Goal: Information Seeking & Learning: Learn about a topic

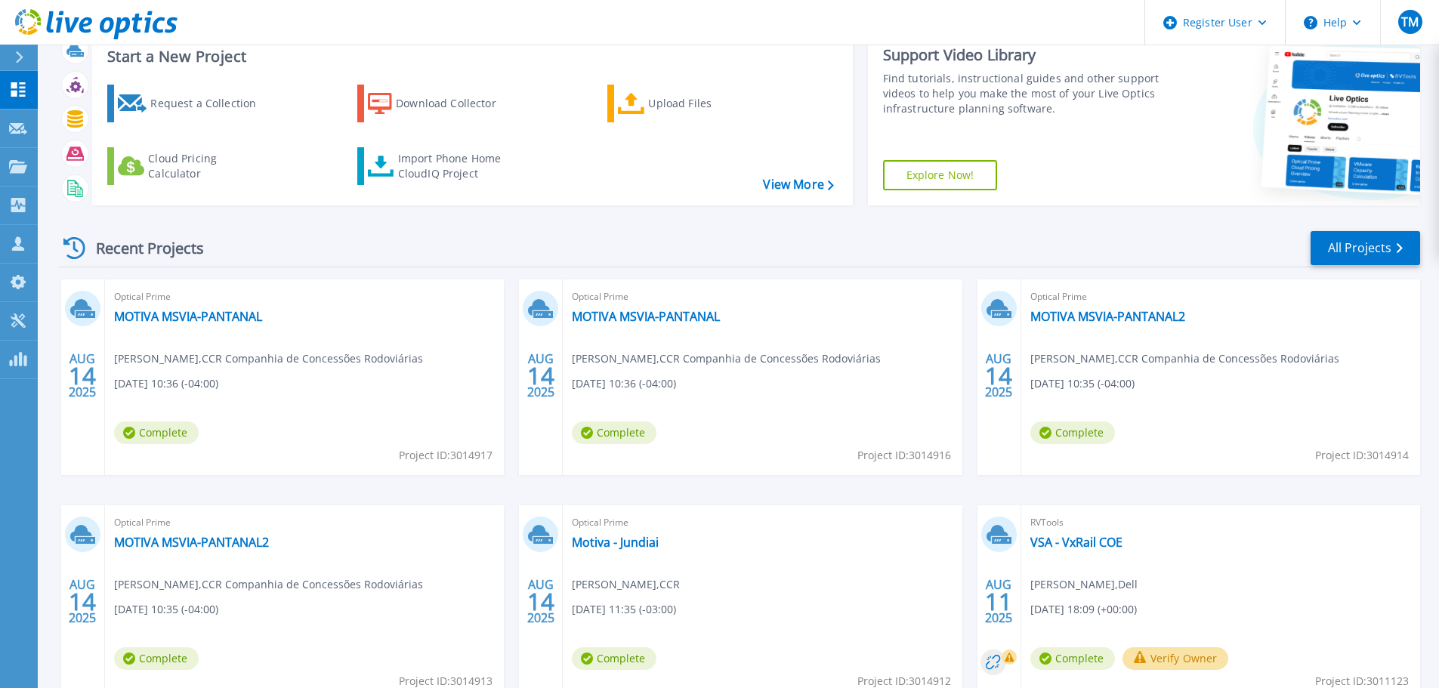
scroll to position [76, 0]
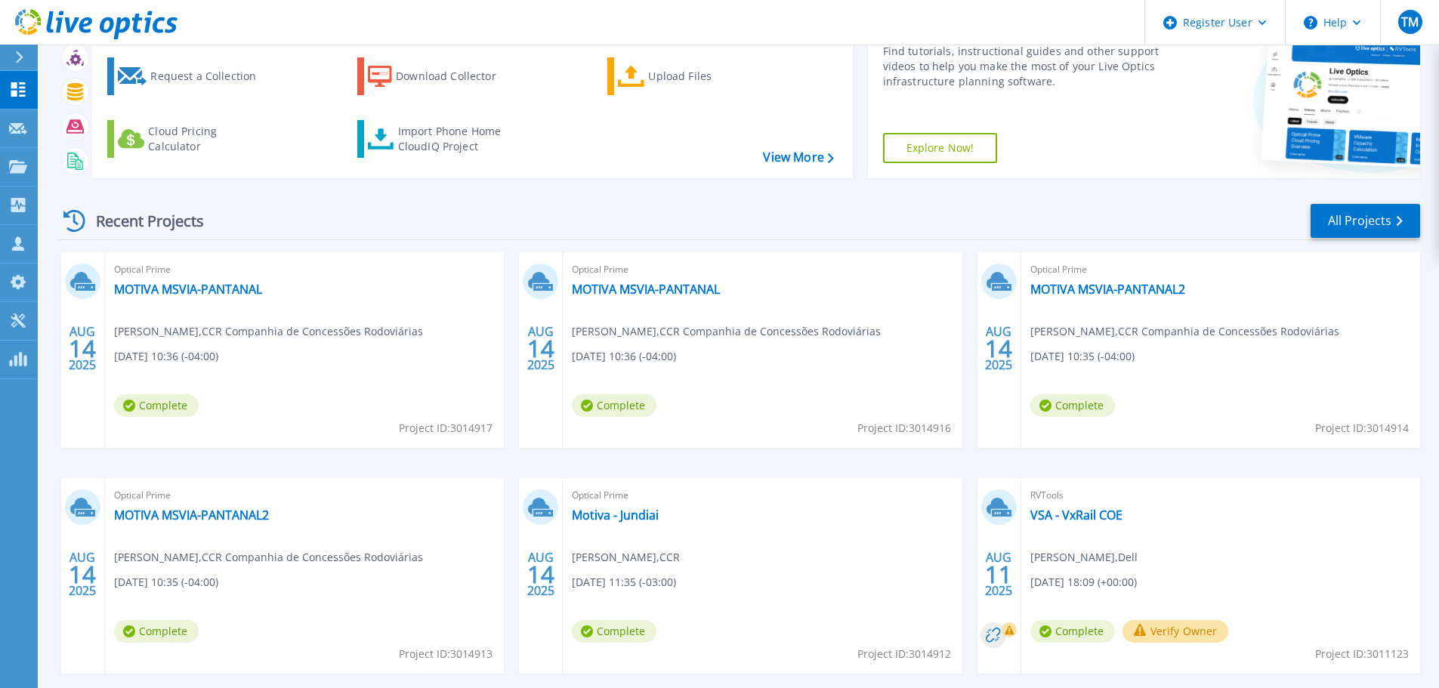
click at [805, 227] on div "Recent Projects All Projects" at bounding box center [739, 221] width 1362 height 38
click at [340, 355] on div "Optical Prime MOTIVA MSVIA-PANTANAL Rodrigo Tartare , CCR Companhia de Concessõ…" at bounding box center [304, 350] width 399 height 196
click at [240, 292] on link "MOTIVA MSVIA-PANTANAL" at bounding box center [188, 289] width 148 height 15
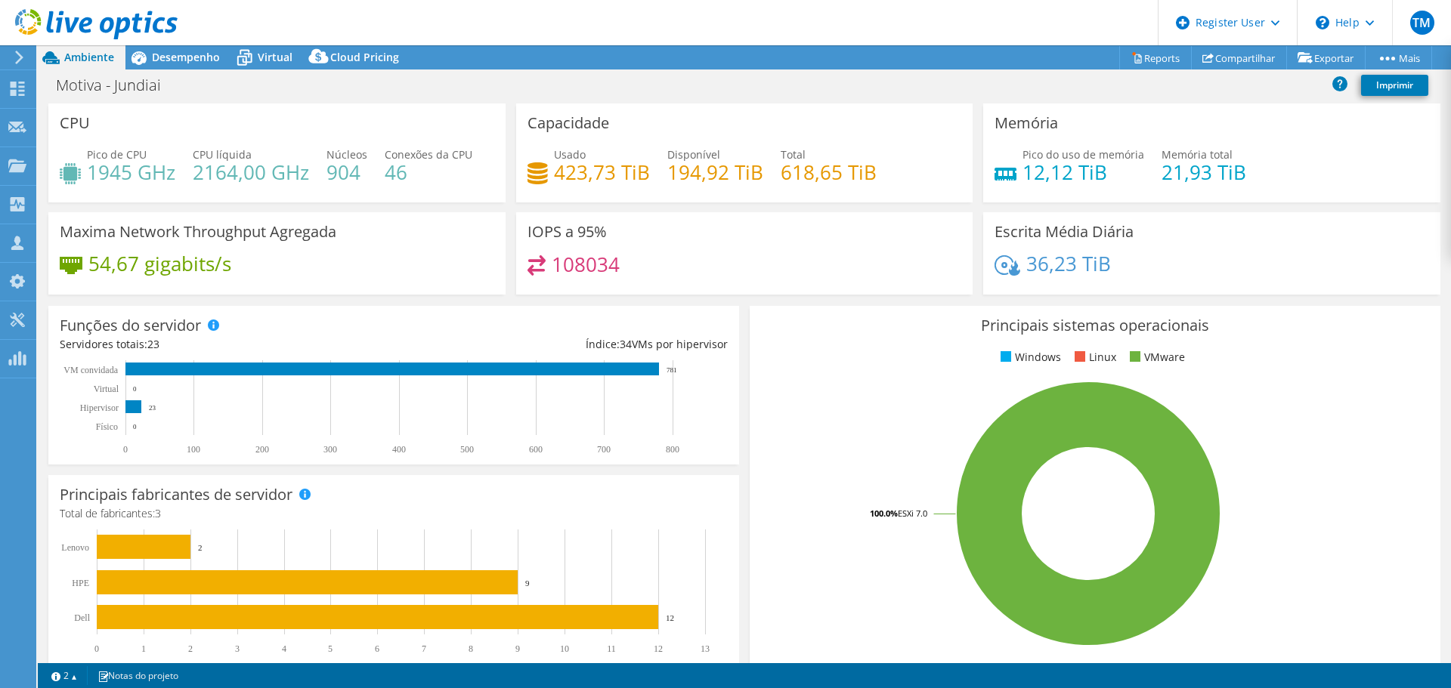
select select "USD"
click at [196, 57] on span "Desempenho" at bounding box center [186, 57] width 68 height 14
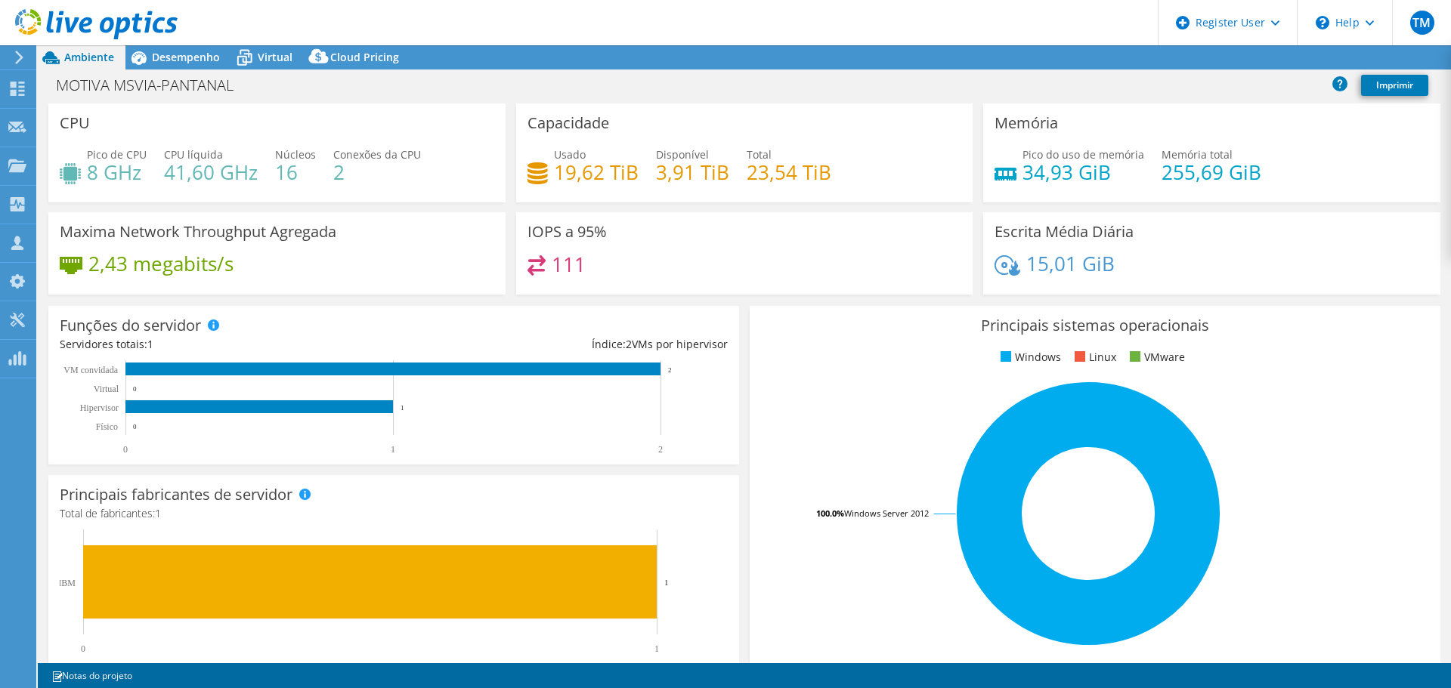
select select "USD"
click at [189, 62] on span "Desempenho" at bounding box center [186, 57] width 68 height 14
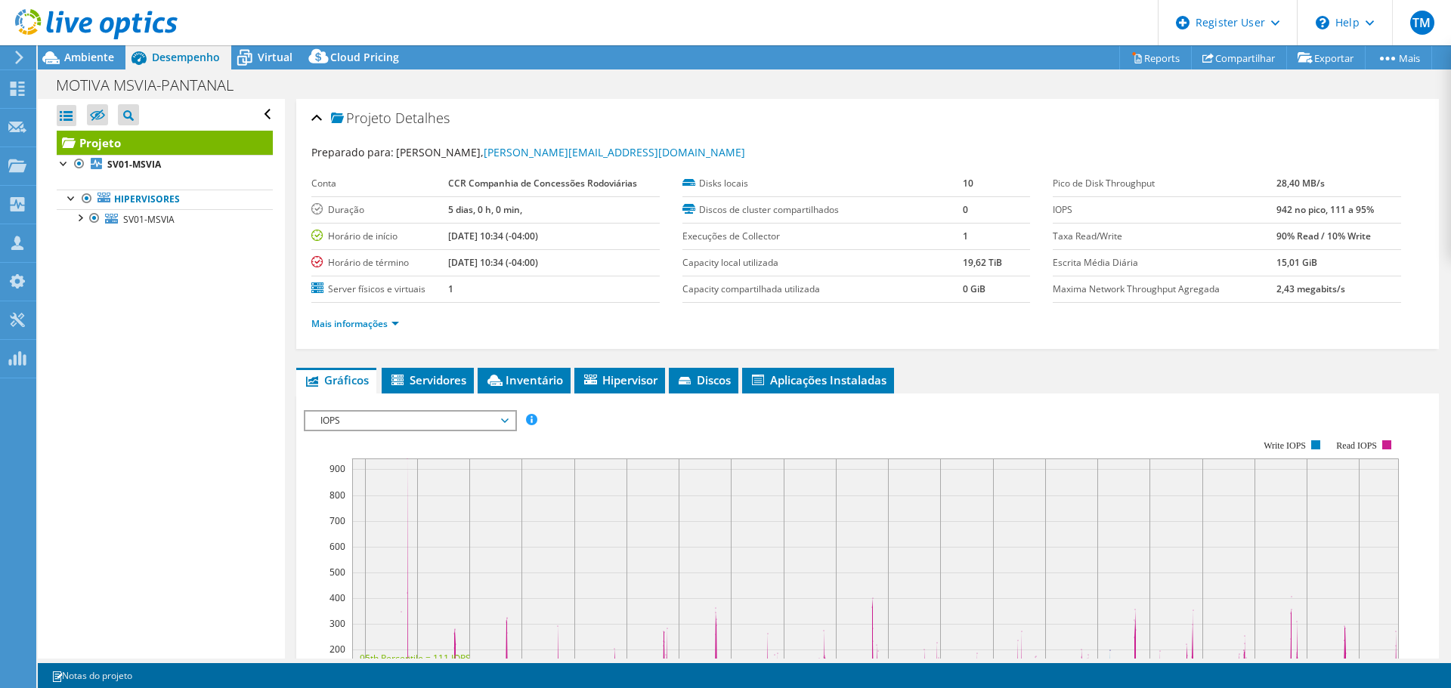
click at [135, 20] on use at bounding box center [96, 24] width 162 height 30
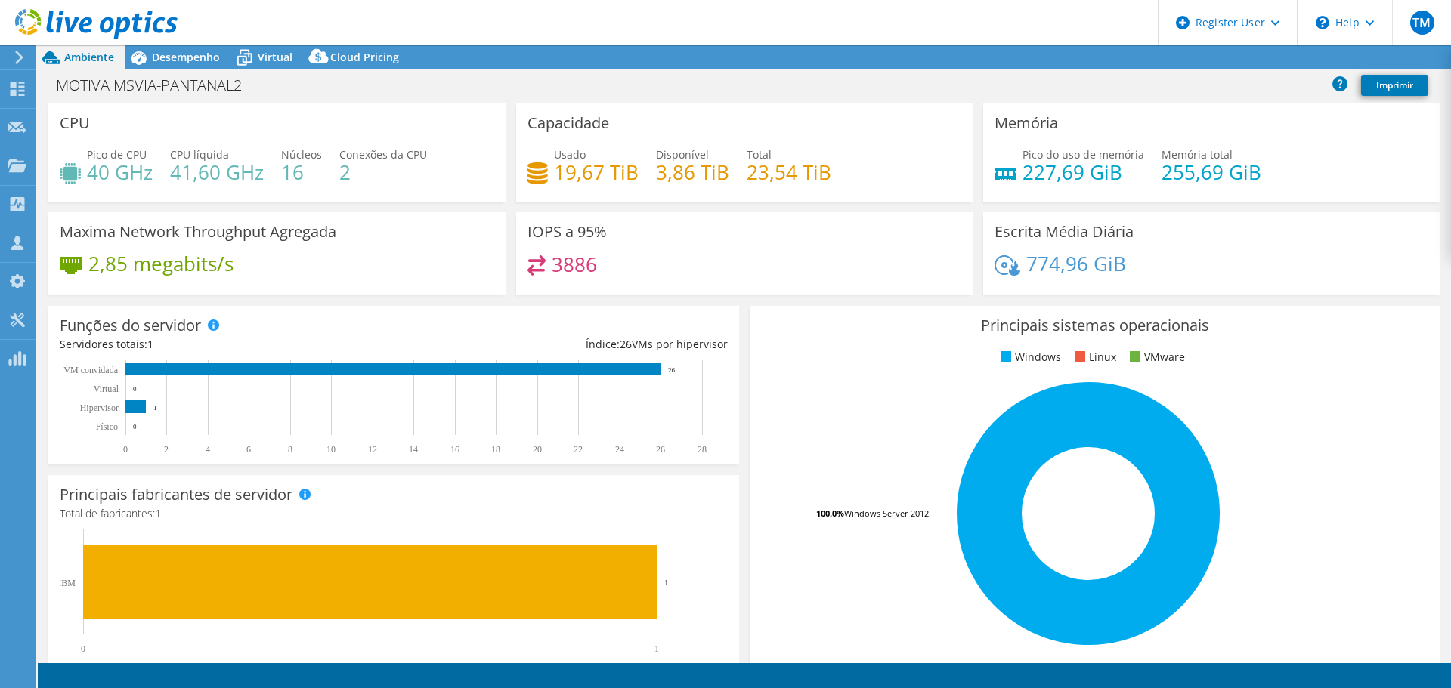
select select "USD"
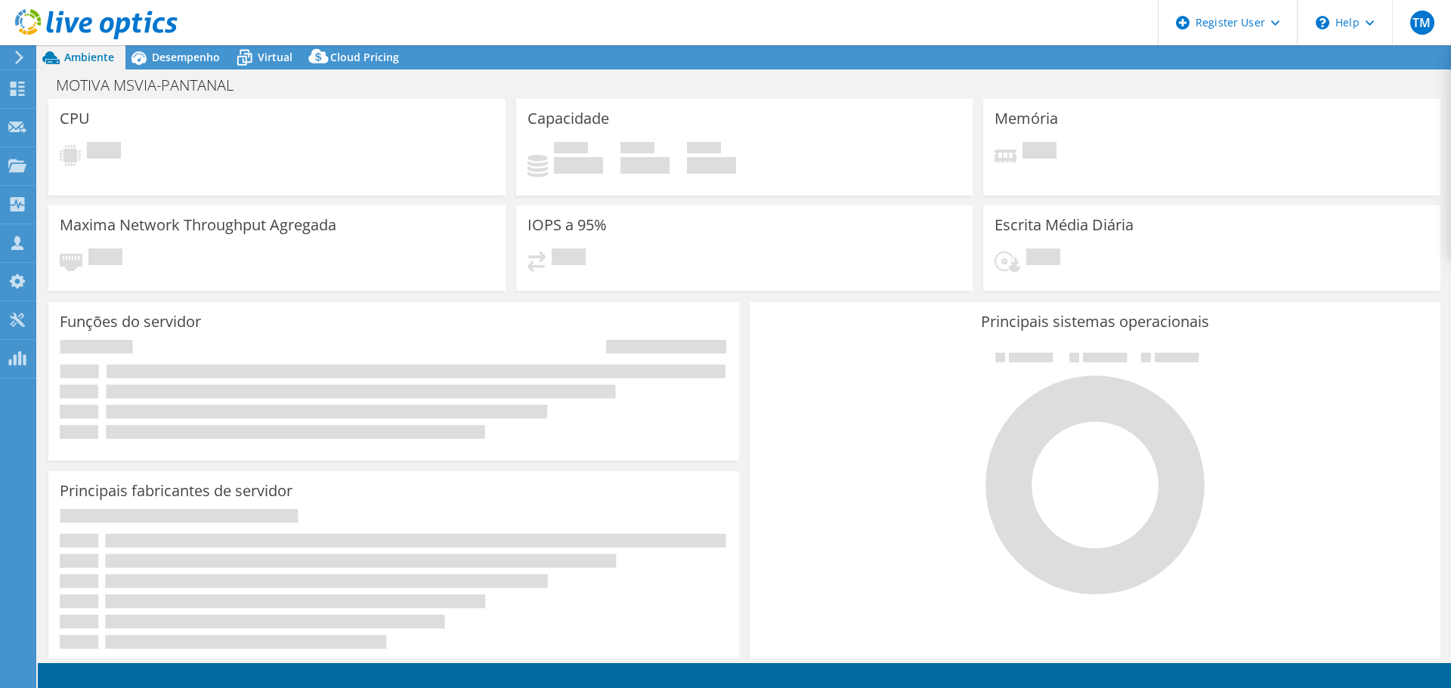
select select "USD"
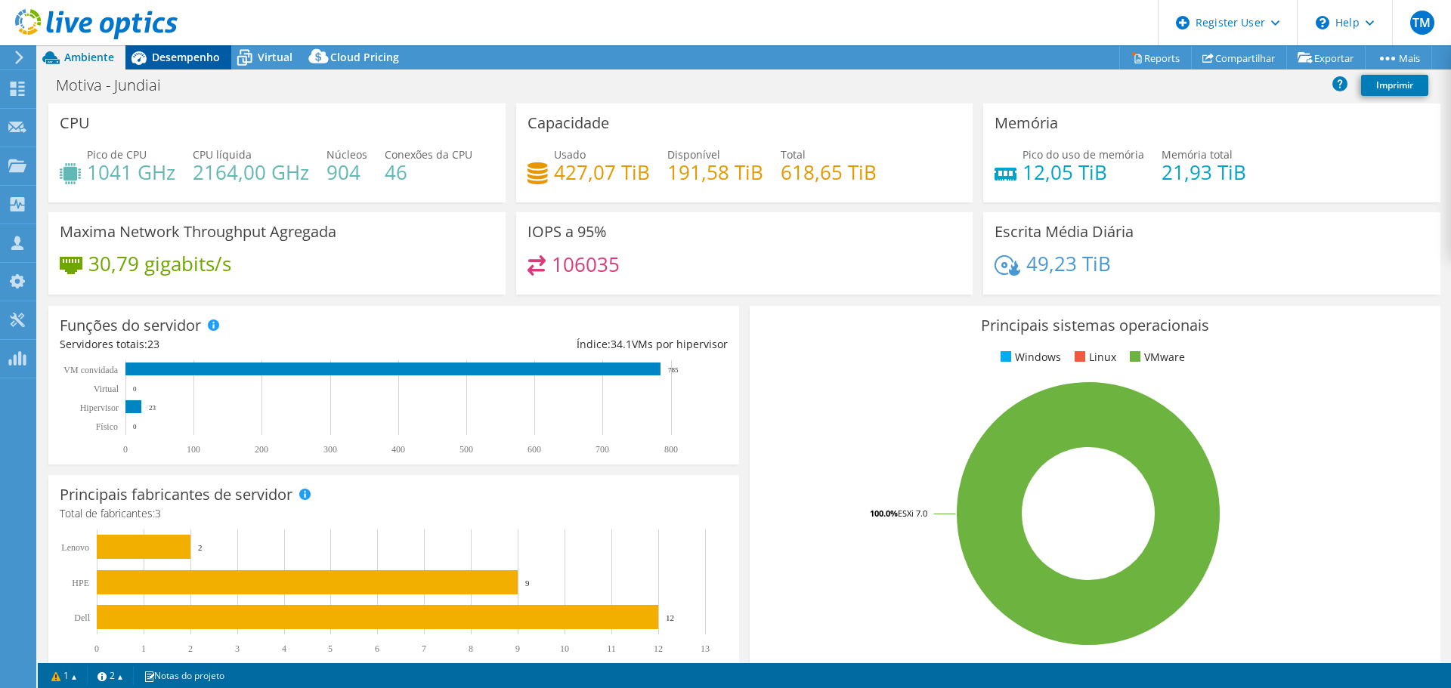
click at [181, 59] on span "Desempenho" at bounding box center [186, 57] width 68 height 14
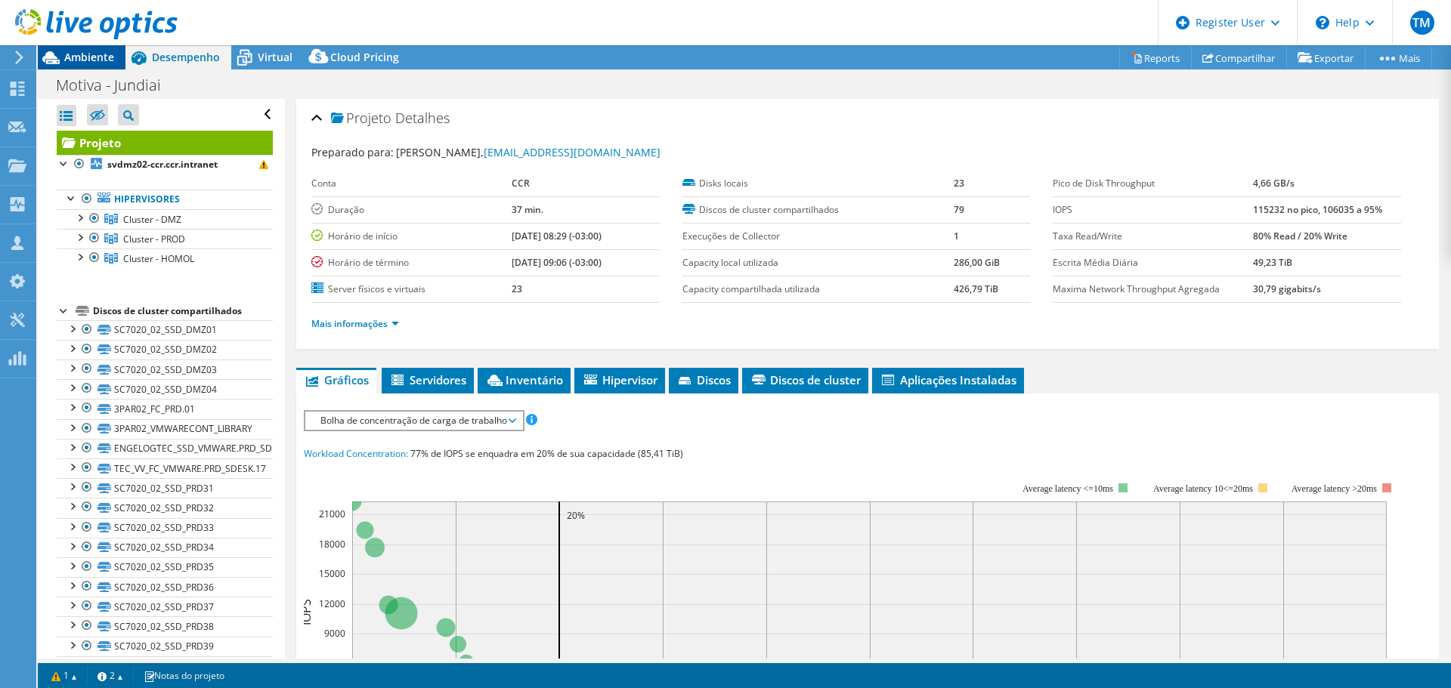
click at [107, 63] on span "Ambiente" at bounding box center [89, 57] width 50 height 14
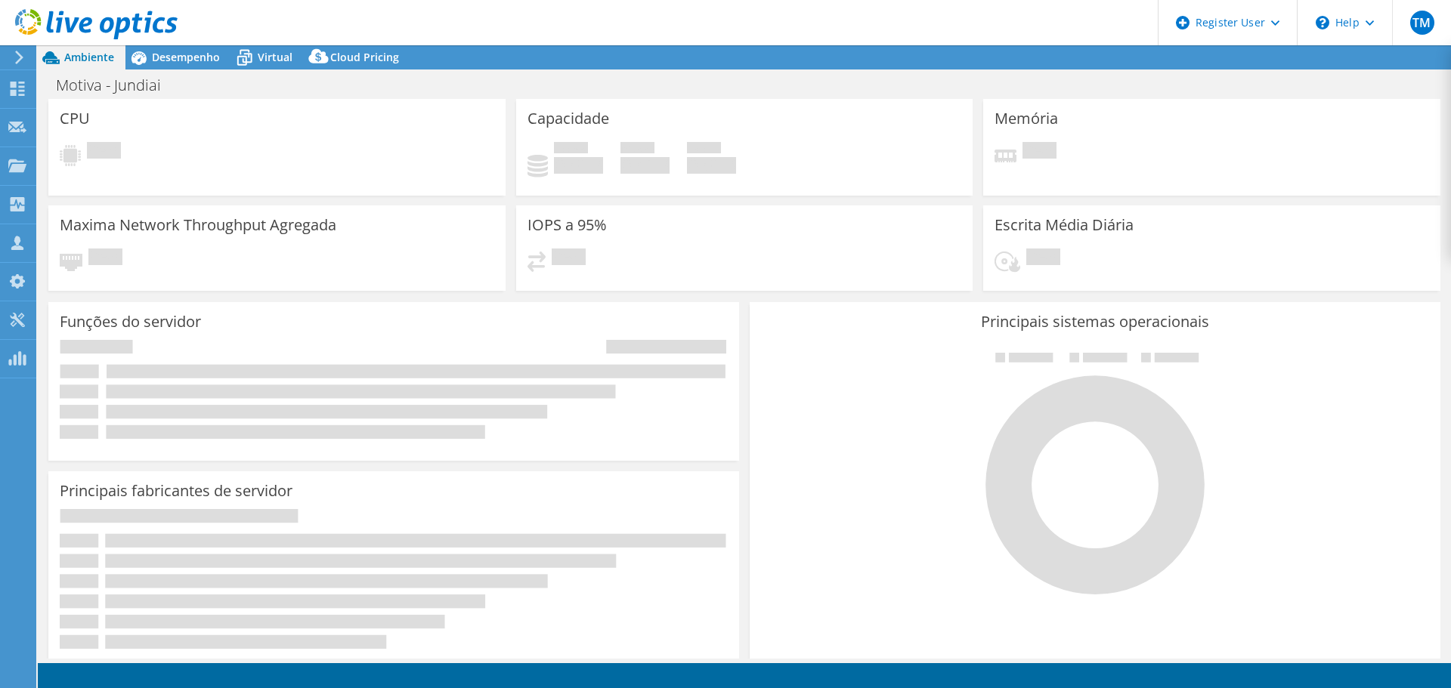
select select "USD"
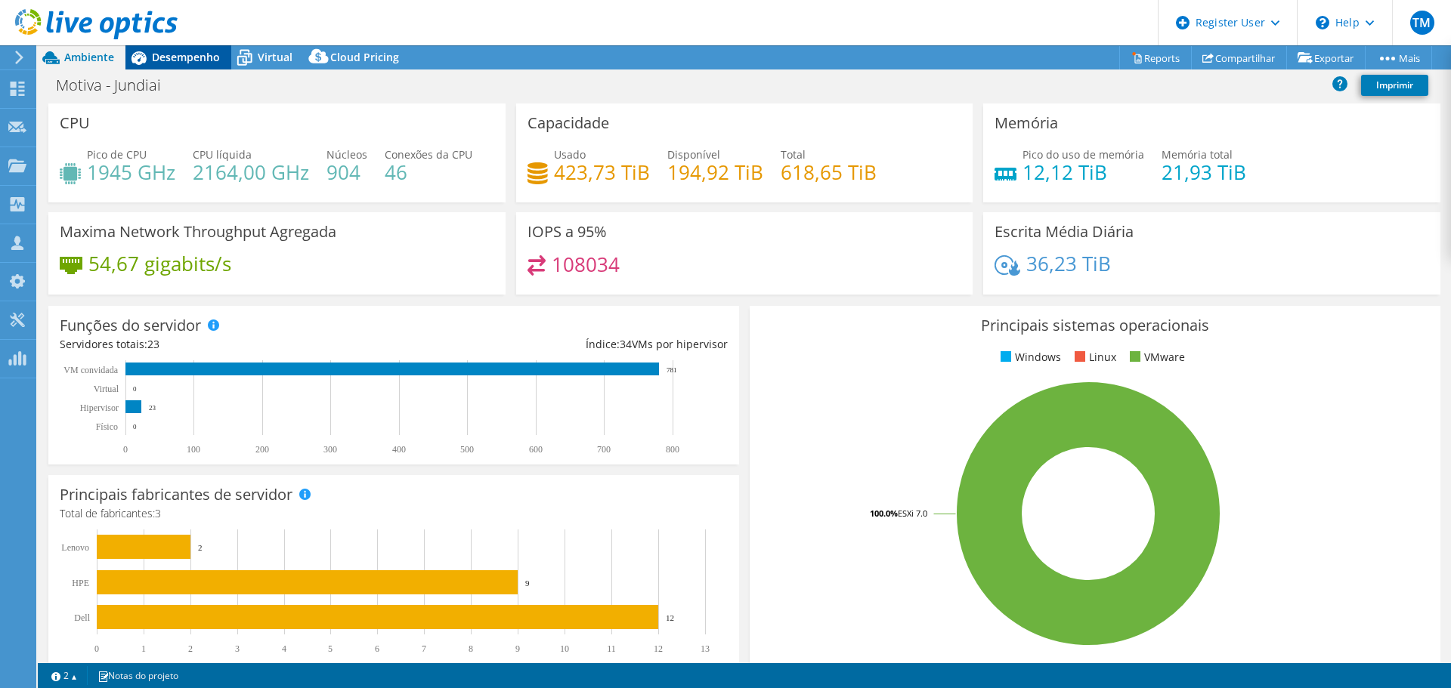
click at [196, 53] on span "Desempenho" at bounding box center [186, 57] width 68 height 14
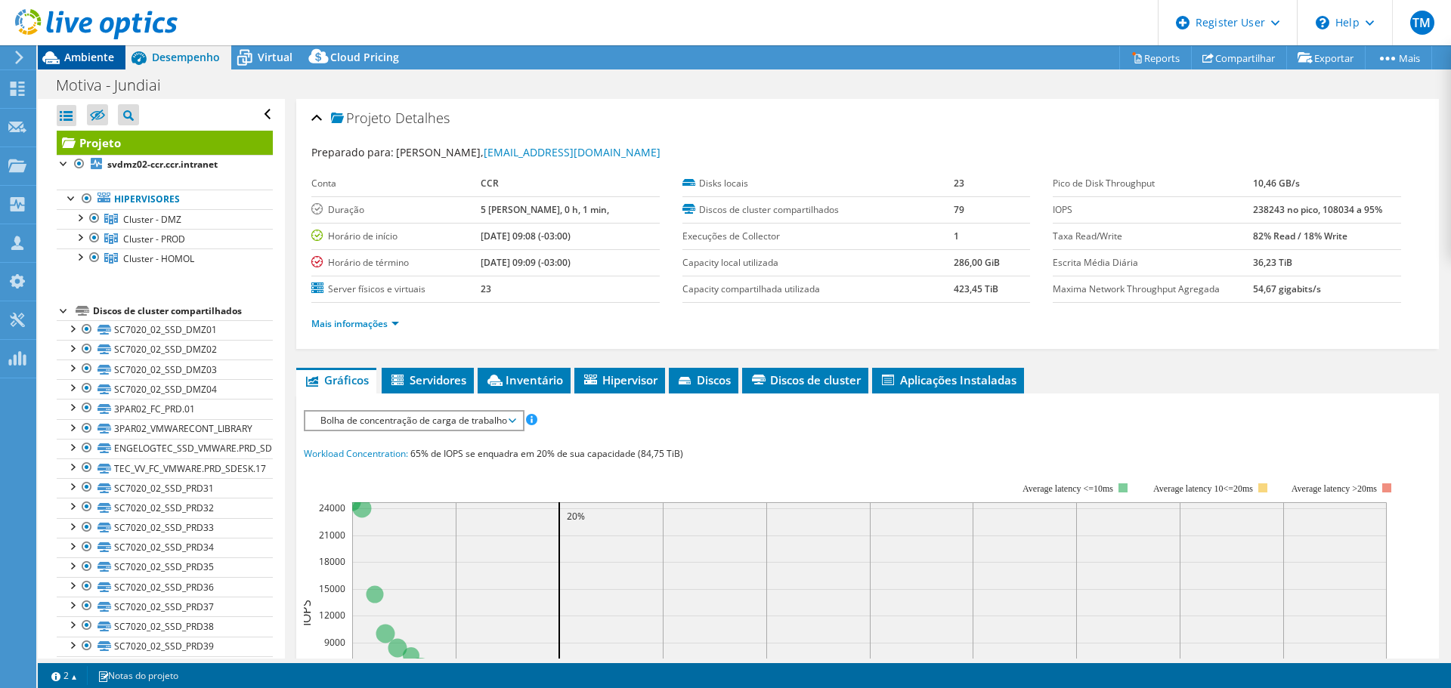
click at [82, 59] on span "Ambiente" at bounding box center [89, 57] width 50 height 14
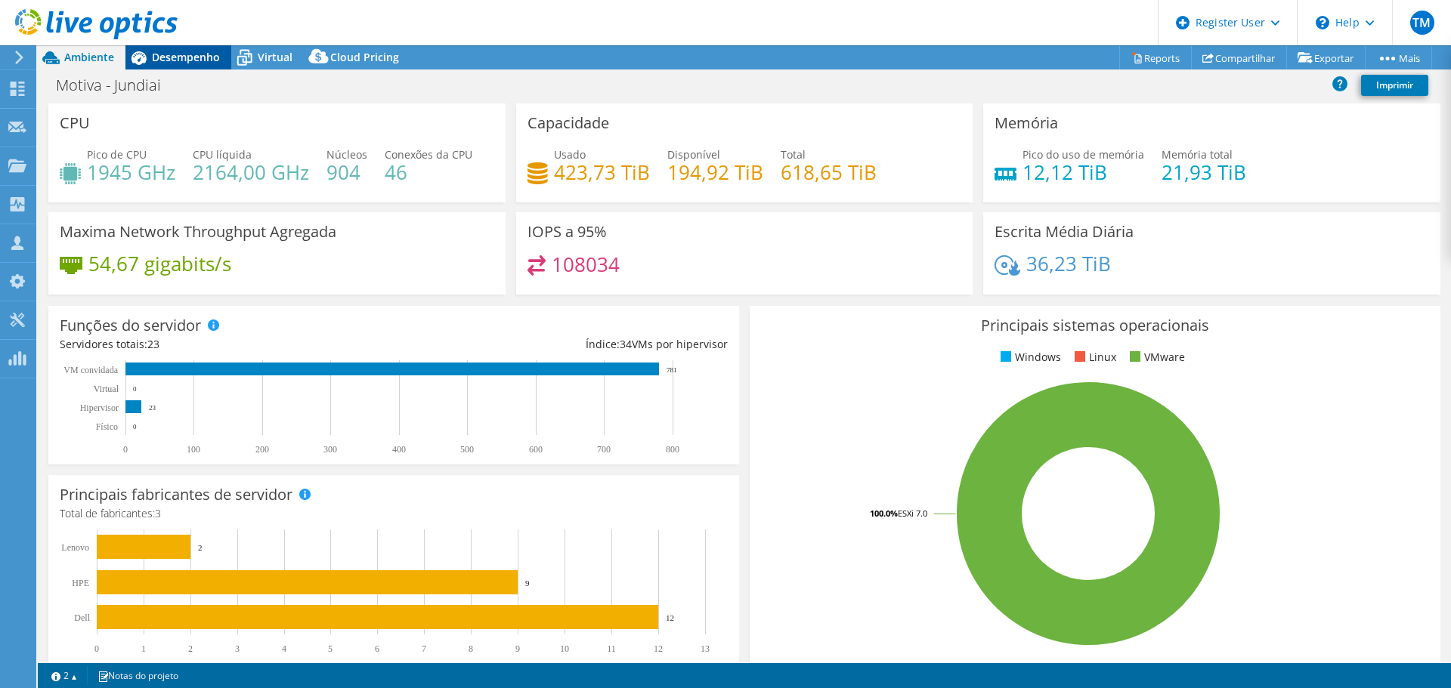
click at [176, 61] on span "Desempenho" at bounding box center [186, 57] width 68 height 14
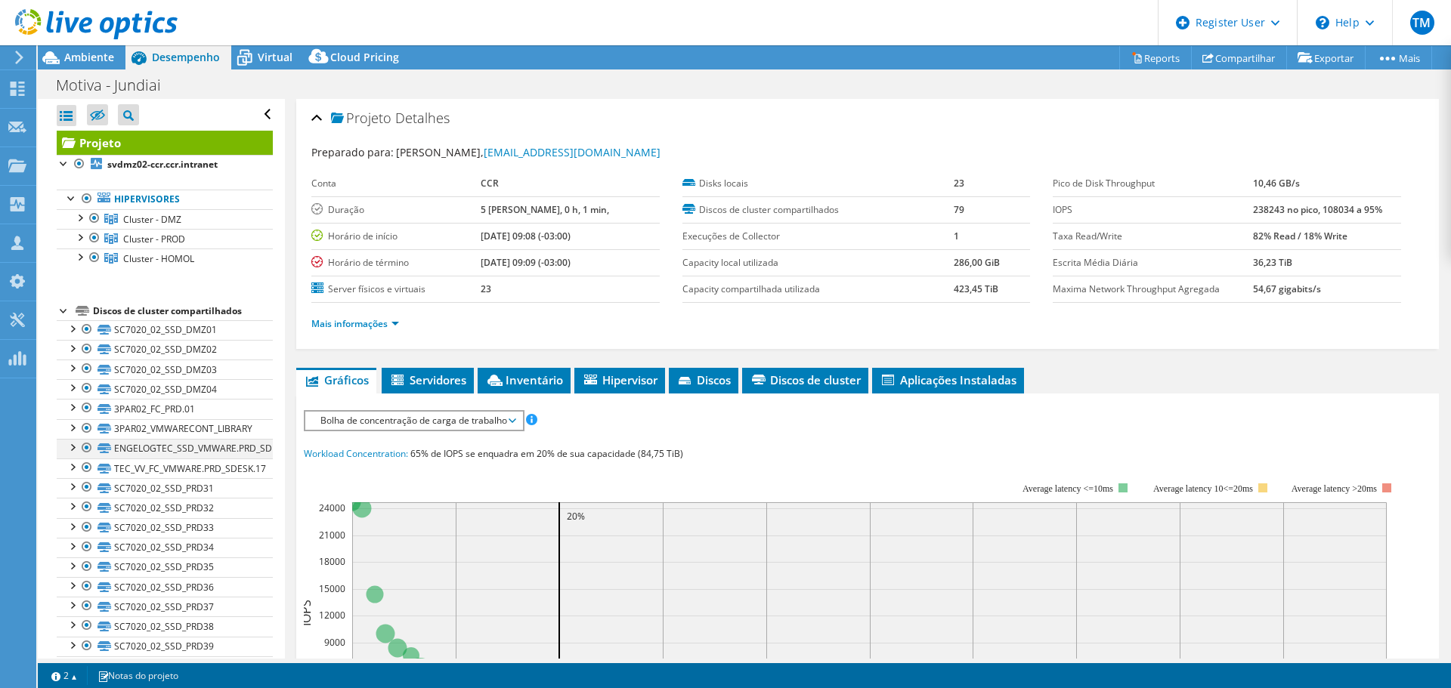
click at [76, 444] on div at bounding box center [71, 446] width 15 height 15
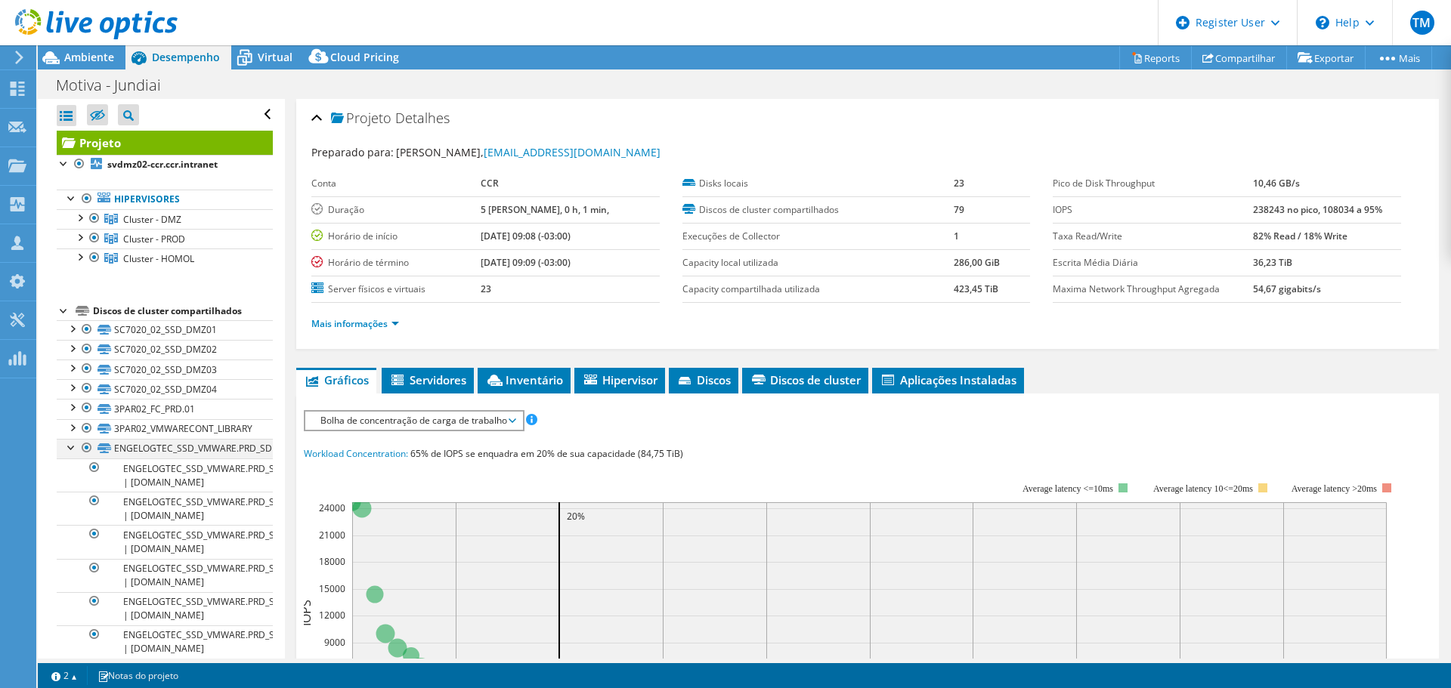
click at [76, 444] on div at bounding box center [71, 446] width 15 height 15
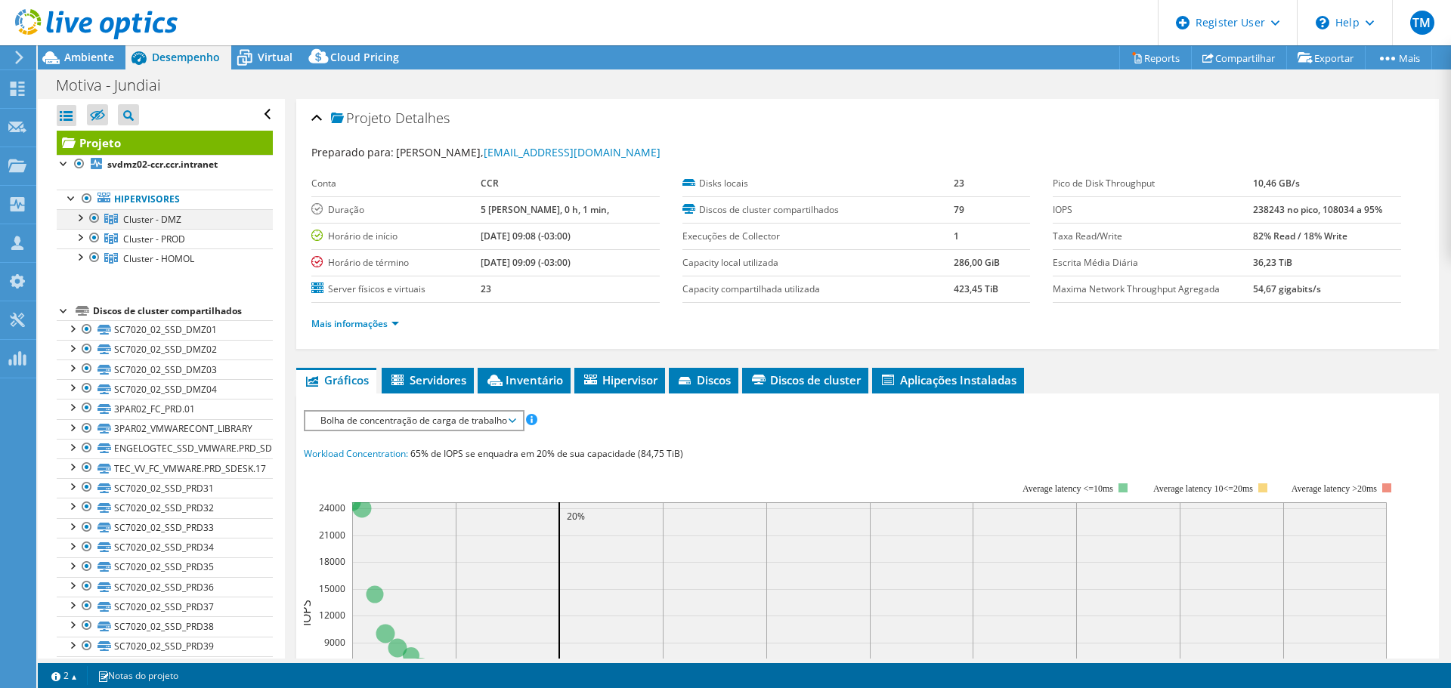
click at [90, 218] on div at bounding box center [94, 218] width 15 height 18
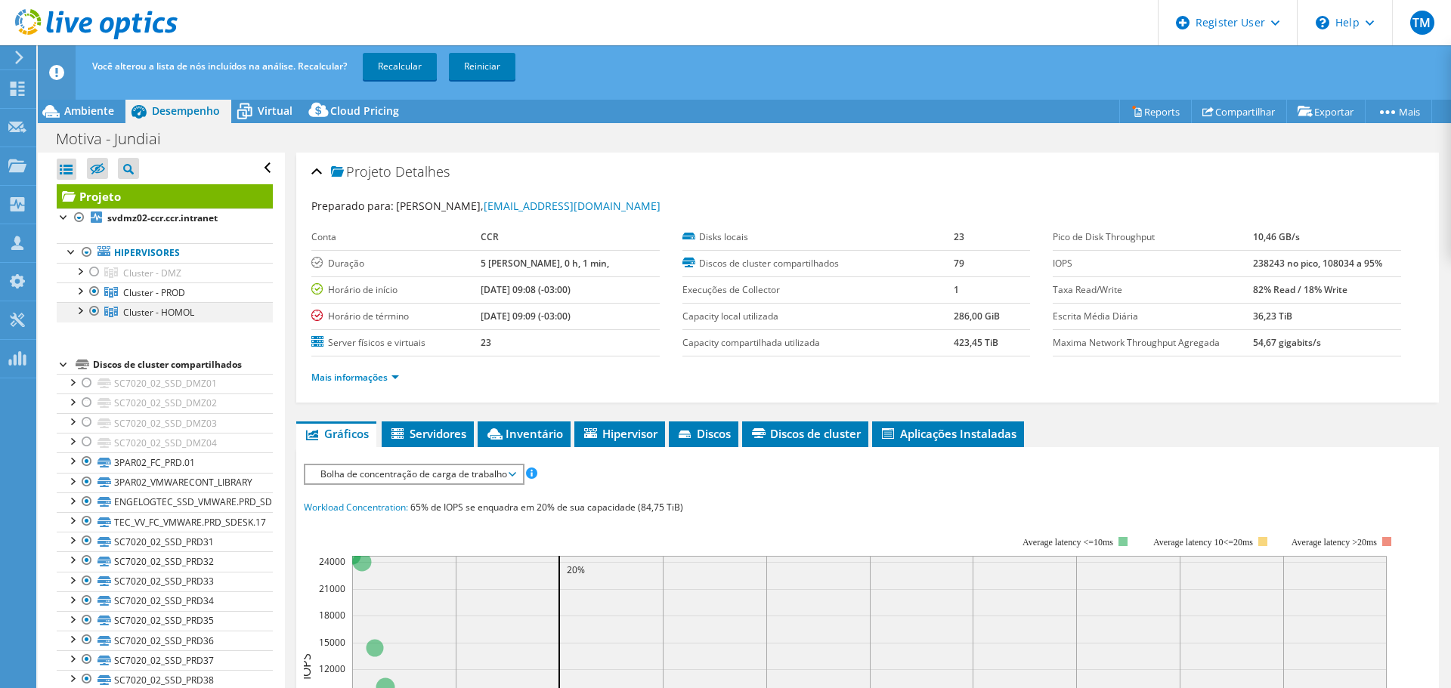
click at [97, 309] on div at bounding box center [94, 311] width 15 height 18
click at [388, 64] on link "Recalcular" at bounding box center [400, 66] width 74 height 27
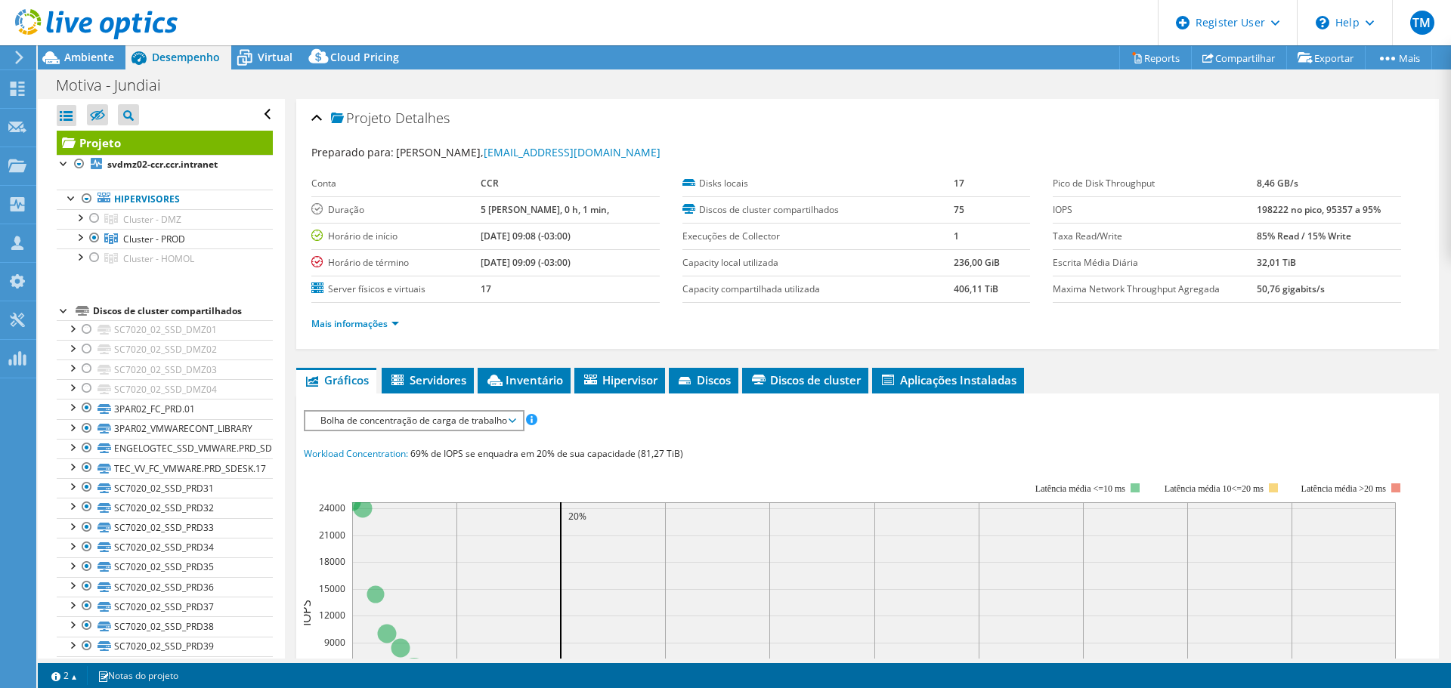
click at [110, 50] on div at bounding box center [89, 25] width 178 height 51
click at [107, 51] on span "Ambiente" at bounding box center [89, 57] width 50 height 14
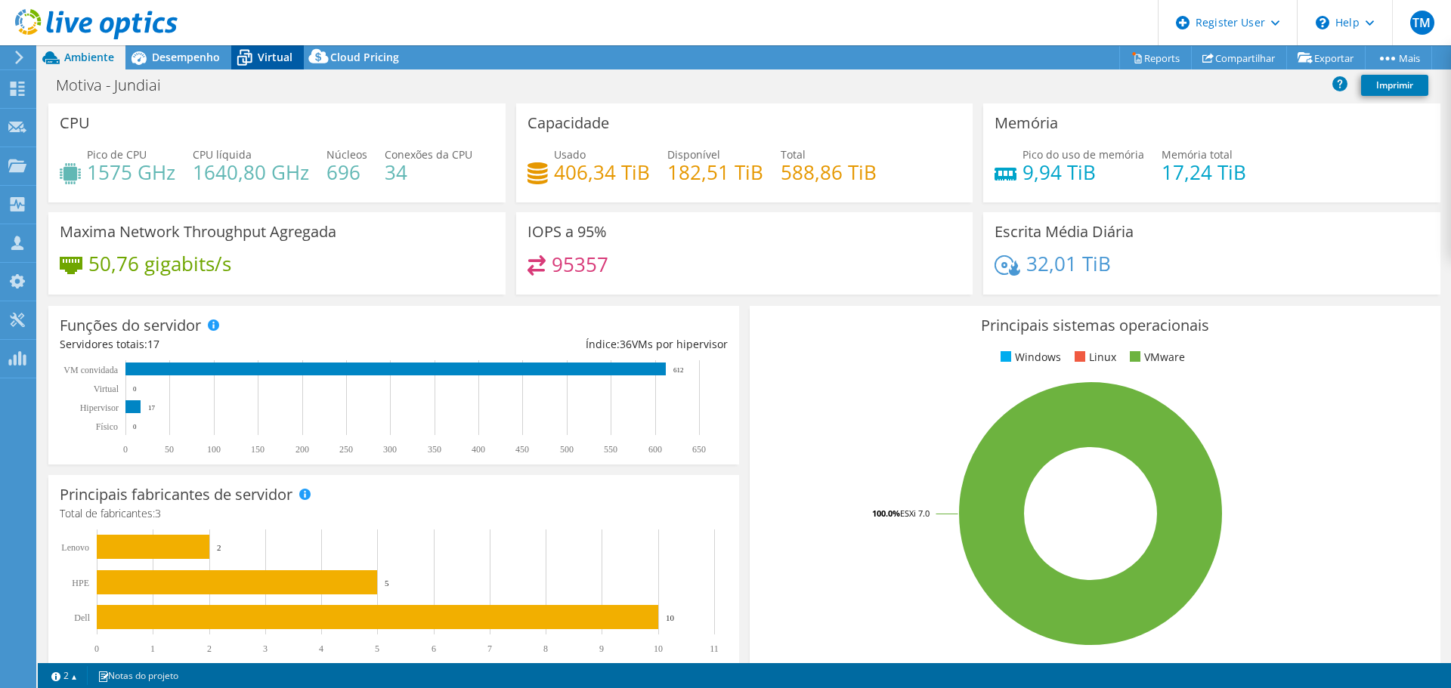
click at [253, 56] on icon at bounding box center [244, 58] width 26 height 26
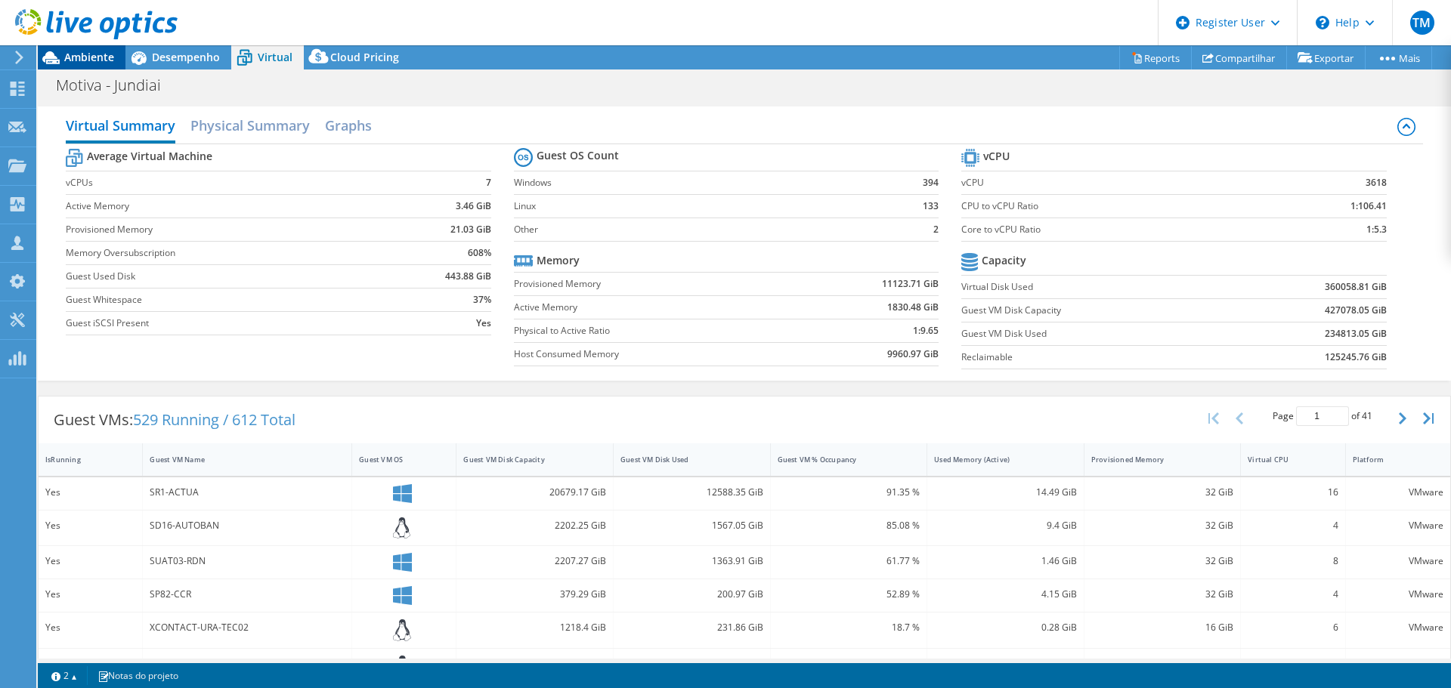
click at [94, 63] on span "Ambiente" at bounding box center [89, 57] width 50 height 14
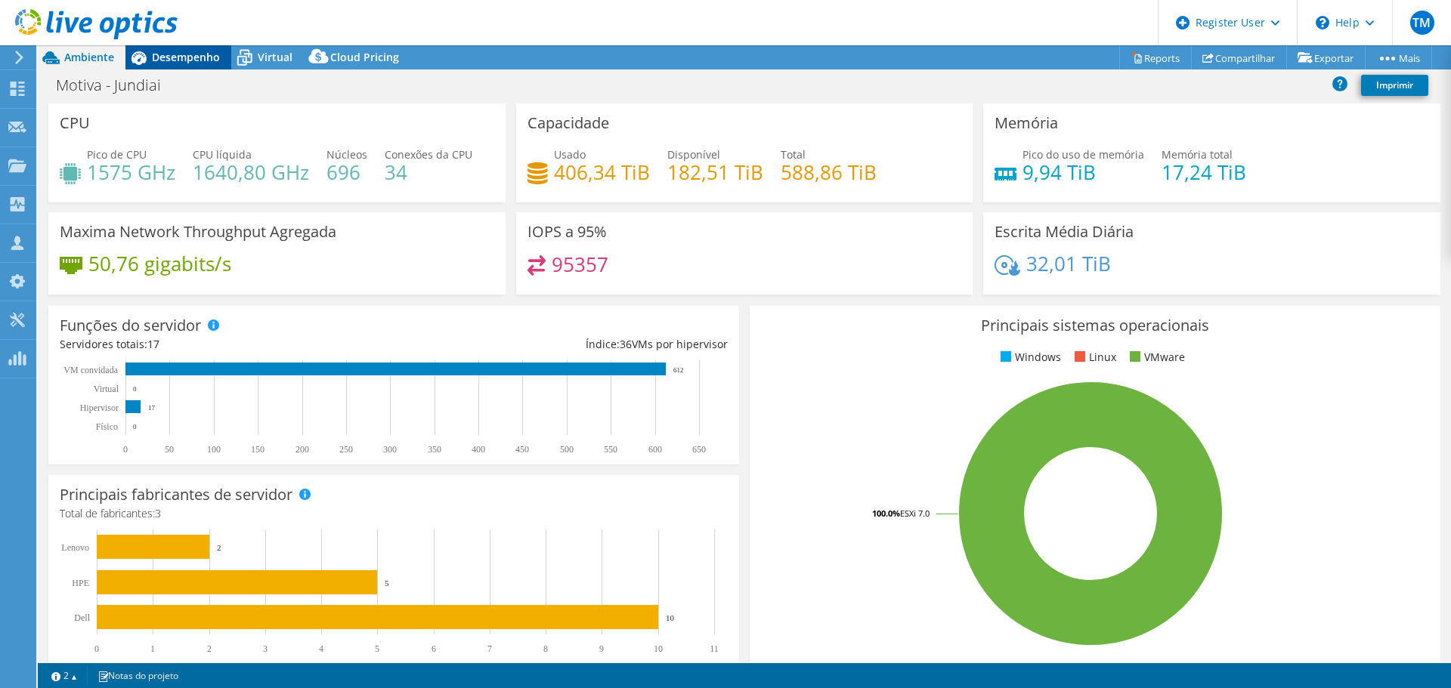
click at [188, 60] on span "Desempenho" at bounding box center [186, 57] width 68 height 14
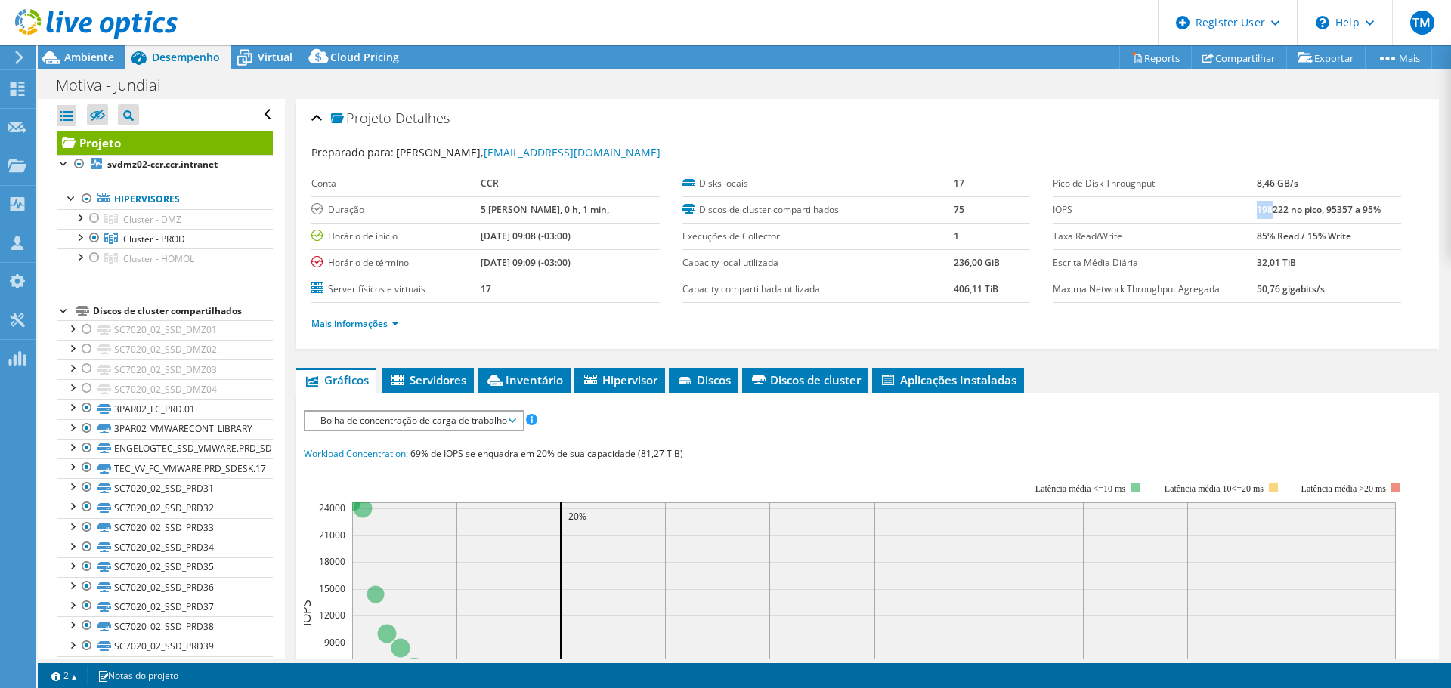
drag, startPoint x: 1248, startPoint y: 209, endPoint x: 1264, endPoint y: 206, distance: 16.2
click at [1264, 206] on b "198222 no pico, 95357 a 95%" at bounding box center [1318, 209] width 124 height 13
click at [374, 326] on link "Mais informações" at bounding box center [355, 323] width 88 height 13
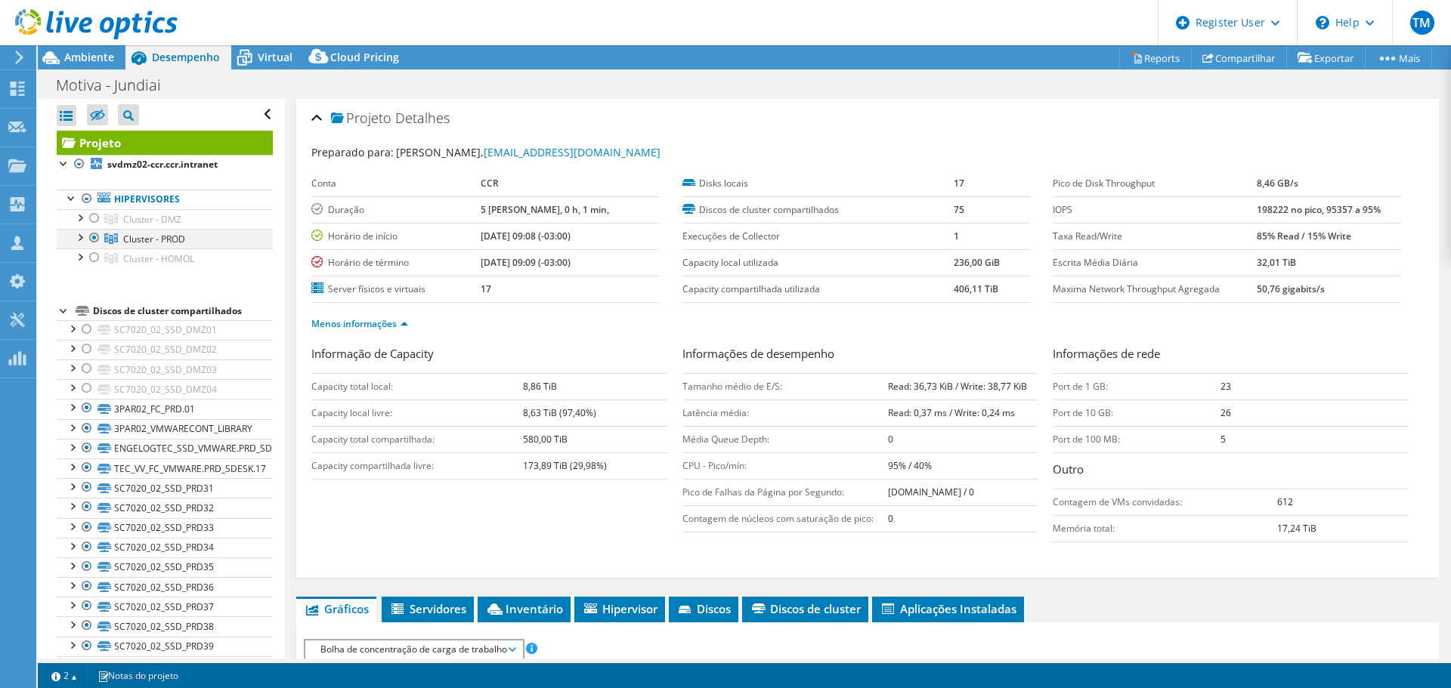
click at [85, 240] on div at bounding box center [79, 236] width 15 height 15
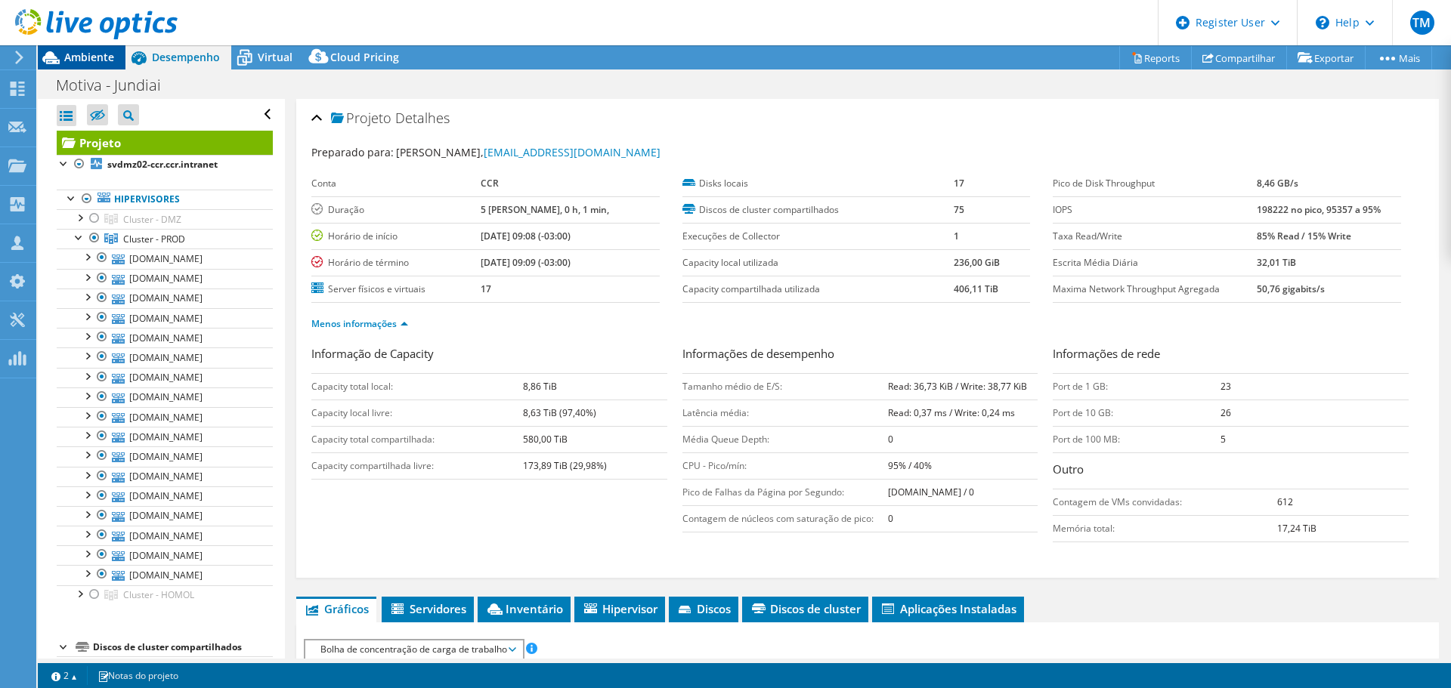
click at [91, 64] on div "Ambiente" at bounding box center [82, 57] width 88 height 24
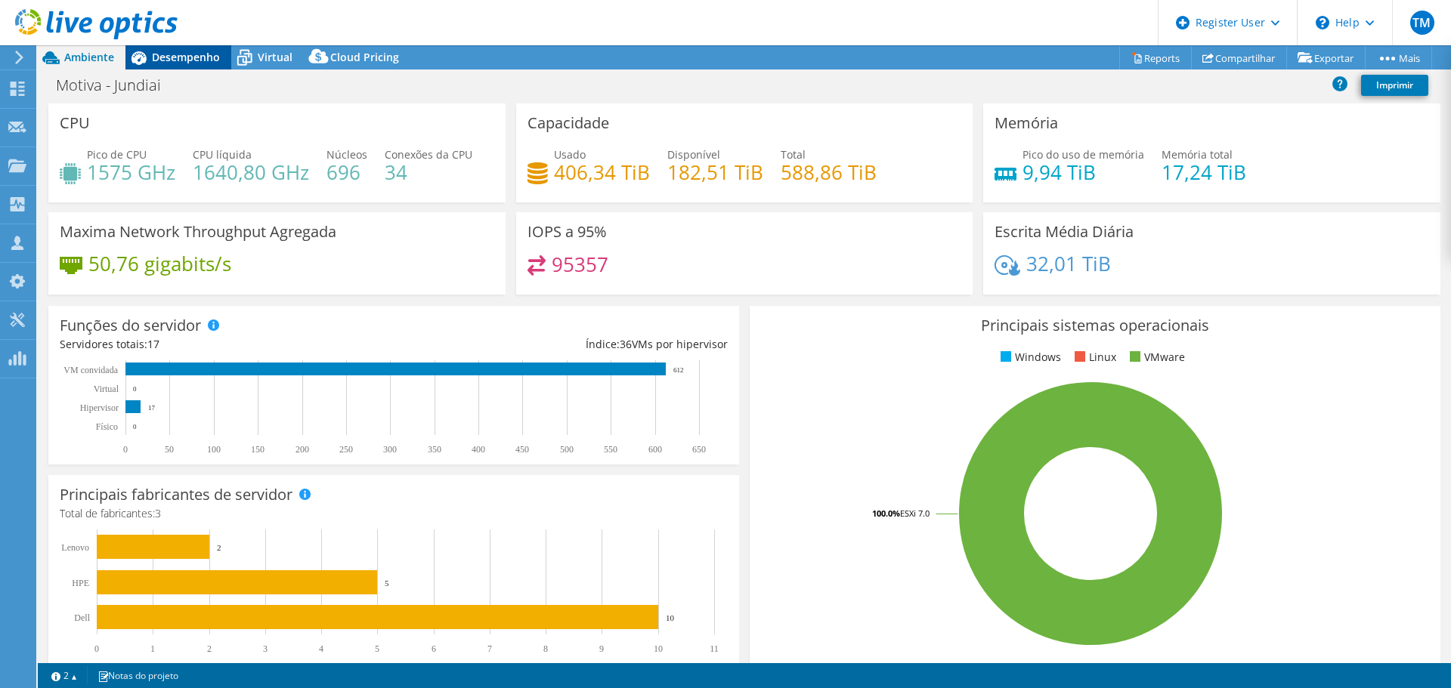
click at [165, 56] on span "Desempenho" at bounding box center [186, 57] width 68 height 14
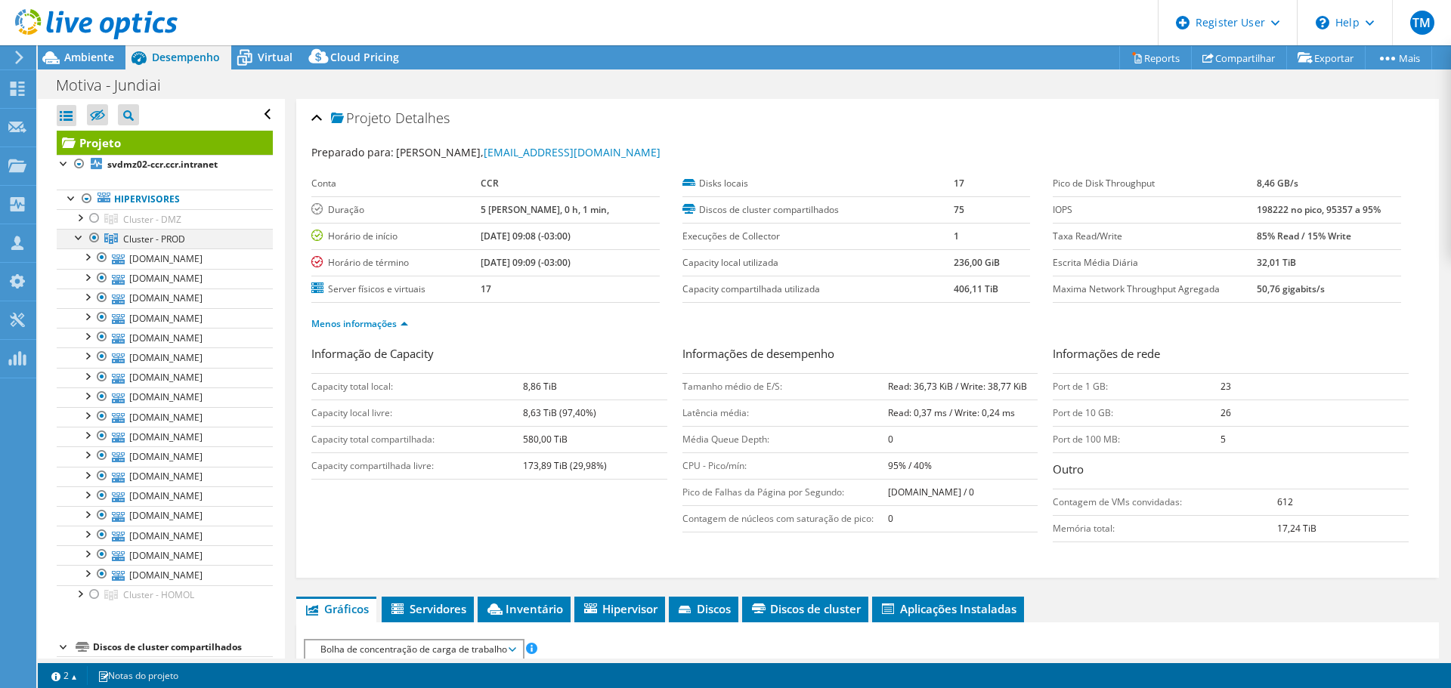
click at [74, 239] on div at bounding box center [79, 236] width 15 height 15
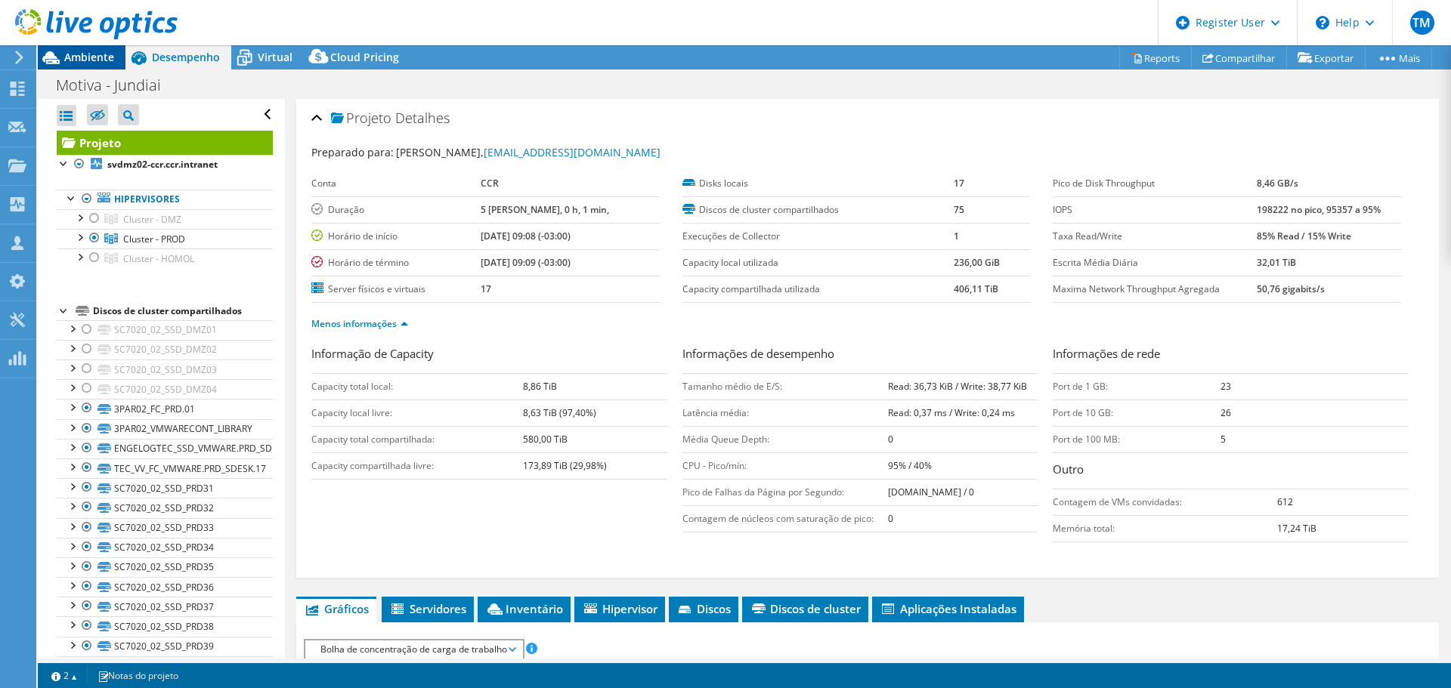
click at [97, 60] on span "Ambiente" at bounding box center [89, 57] width 50 height 14
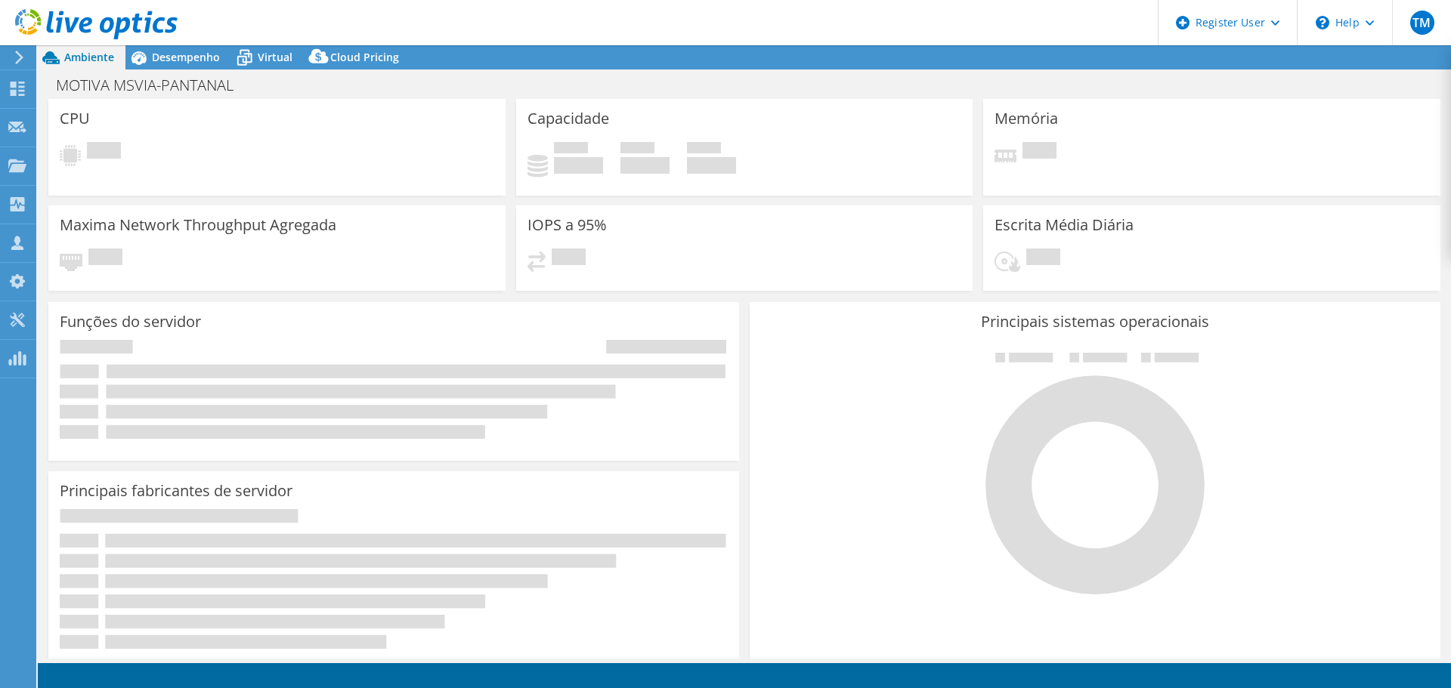
select select "USD"
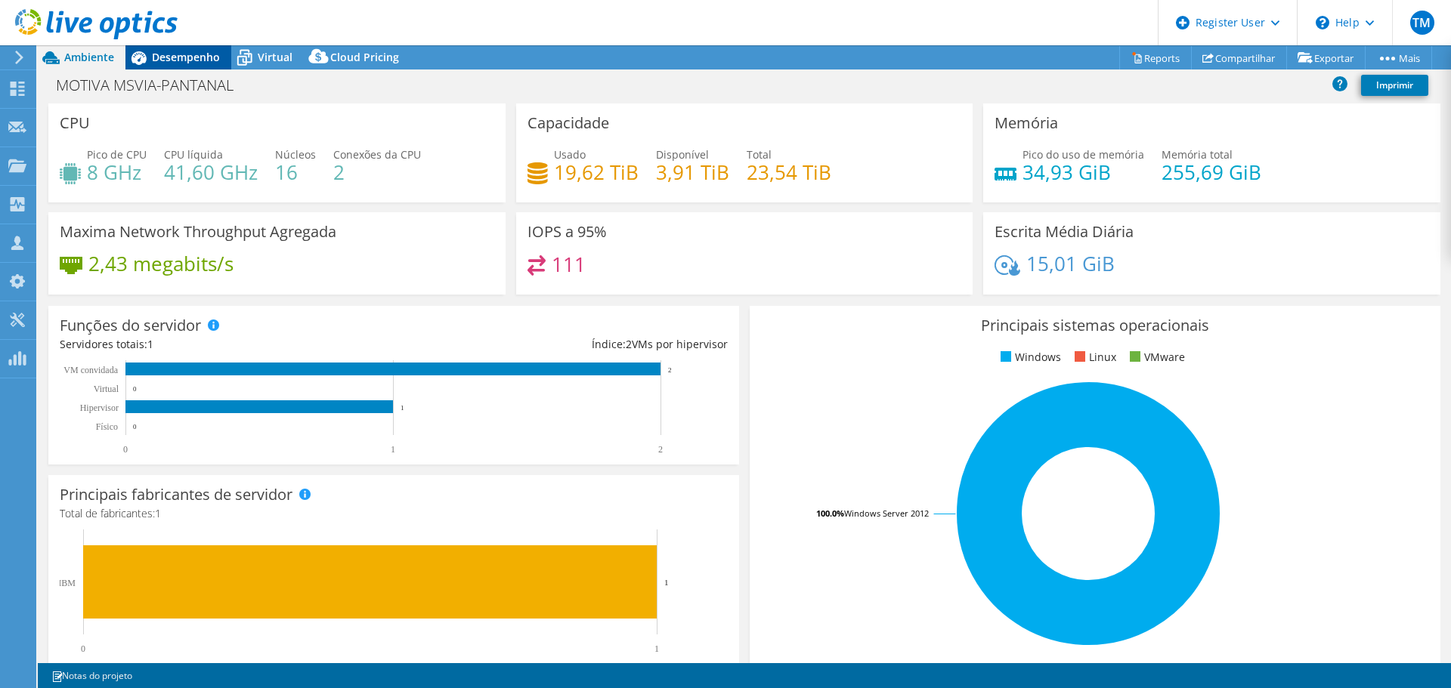
click at [208, 66] on div "Desempenho" at bounding box center [178, 57] width 106 height 24
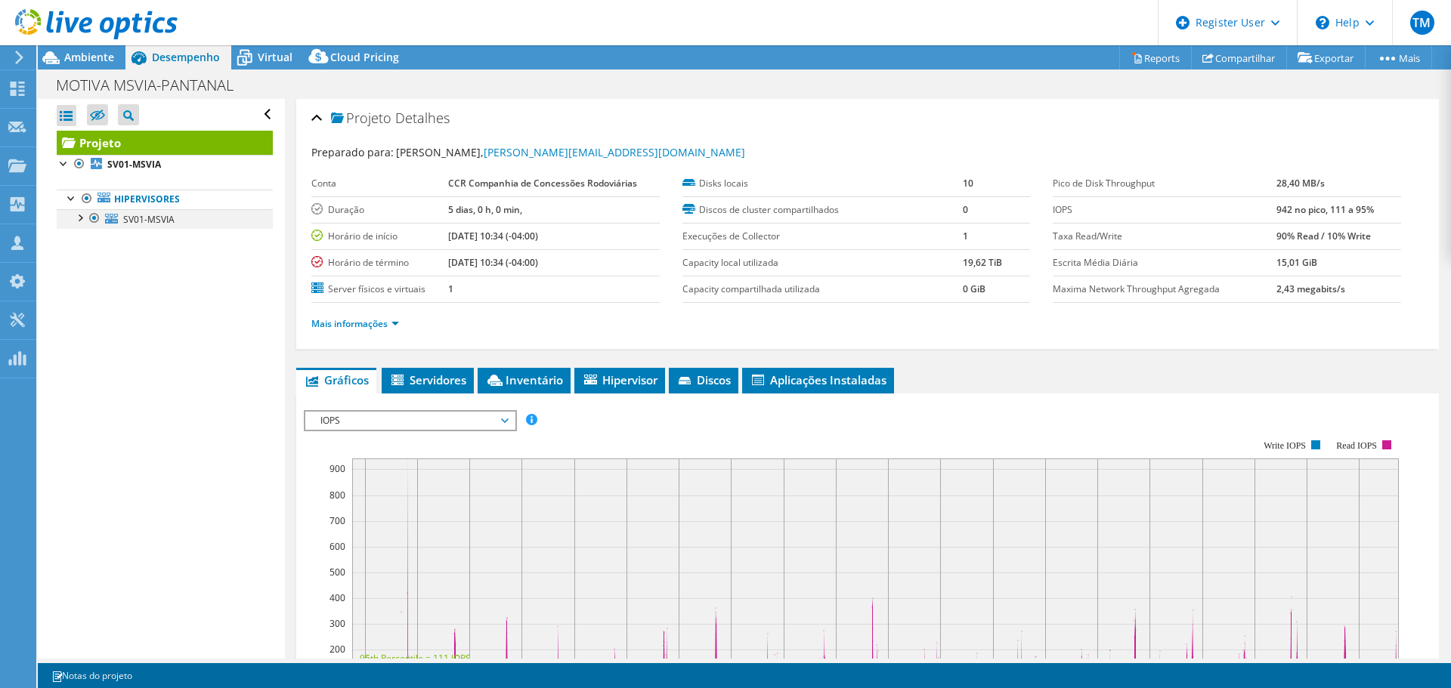
click at [84, 218] on div at bounding box center [79, 216] width 15 height 15
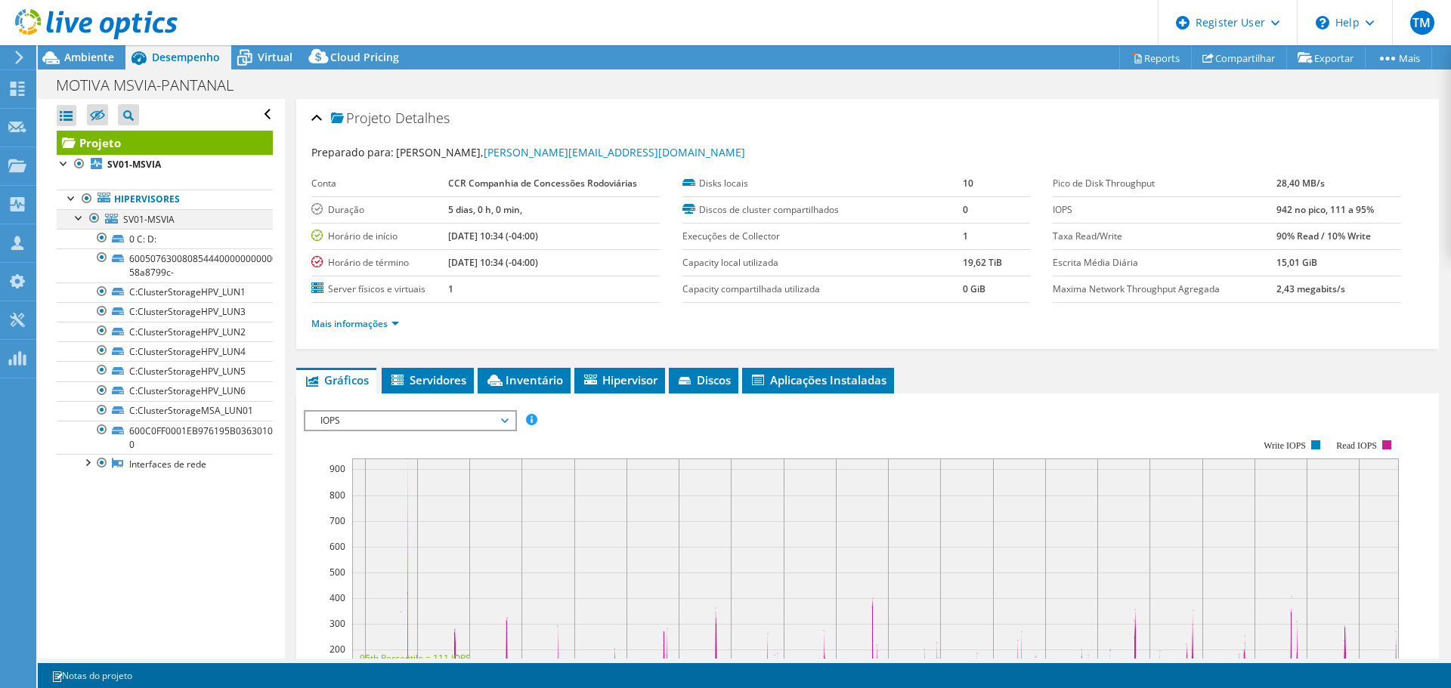
click at [84, 218] on div at bounding box center [79, 216] width 15 height 15
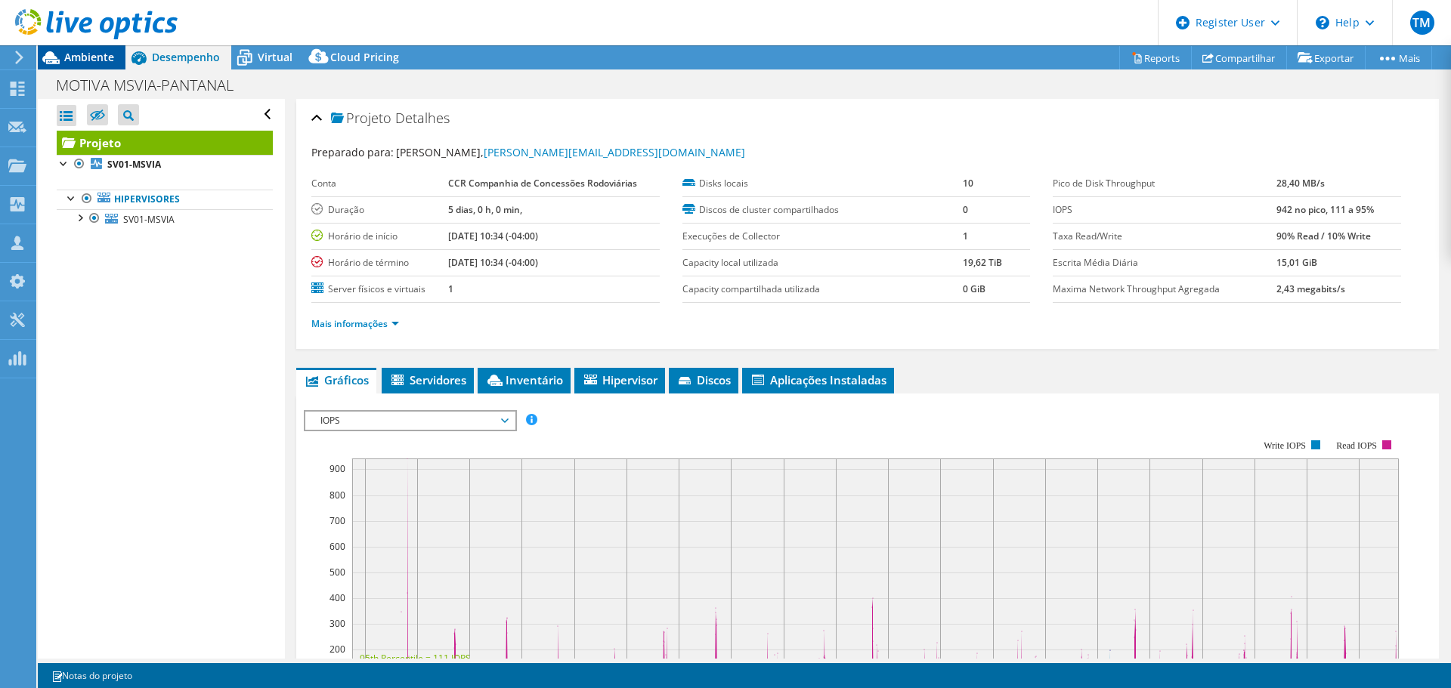
click at [104, 58] on span "Ambiente" at bounding box center [89, 57] width 50 height 14
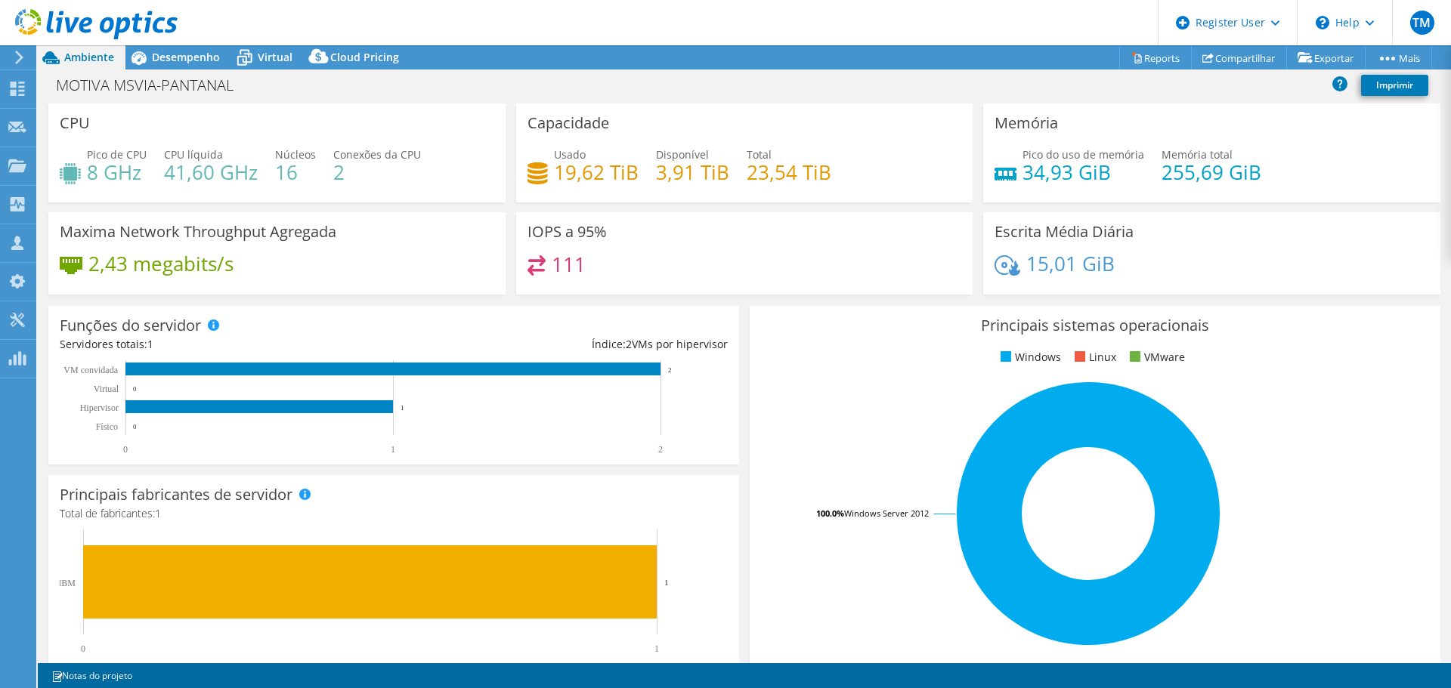
click at [186, 43] on header "TM Usuário Dell Thiago Mariano Thiago.Mariano@Dell.com Dell My Profile Log Out …" at bounding box center [725, 22] width 1451 height 45
click at [184, 51] on span "Desempenho" at bounding box center [186, 57] width 68 height 14
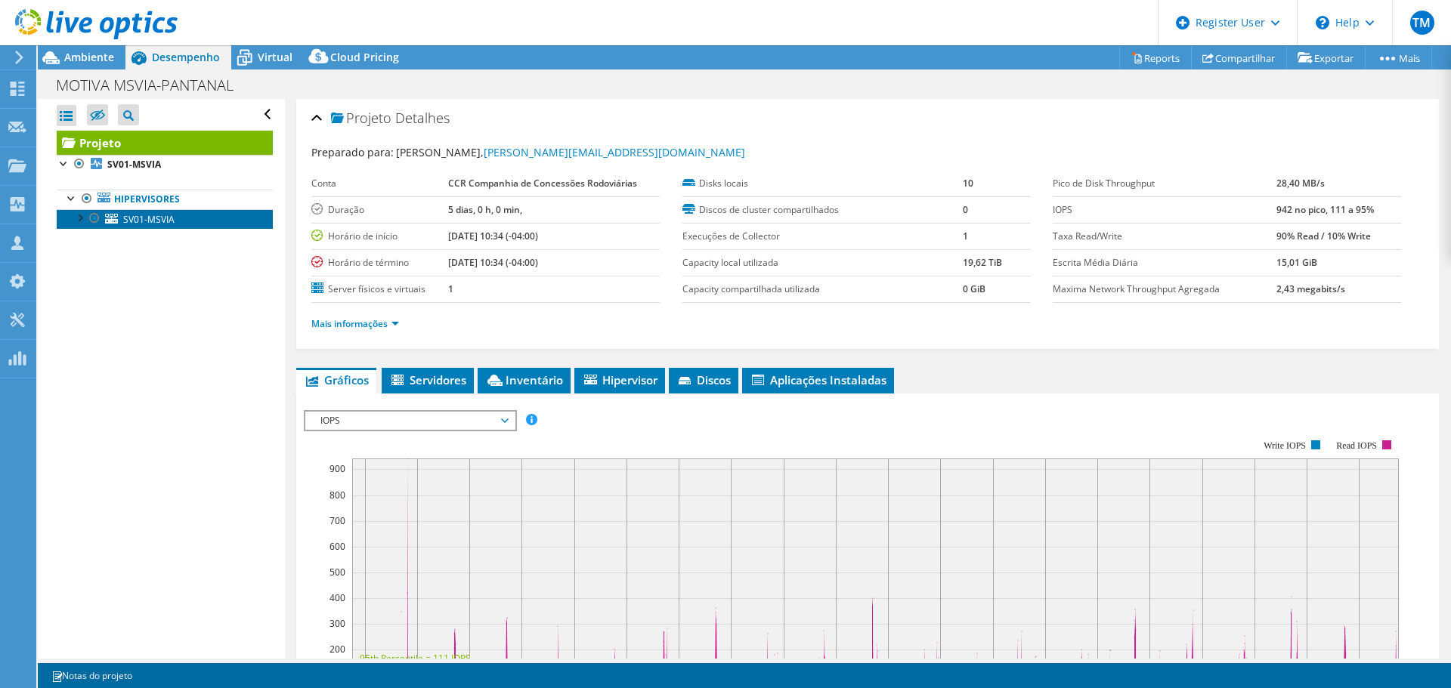
click at [146, 218] on span "SV01-MSVIA" at bounding box center [148, 219] width 51 height 13
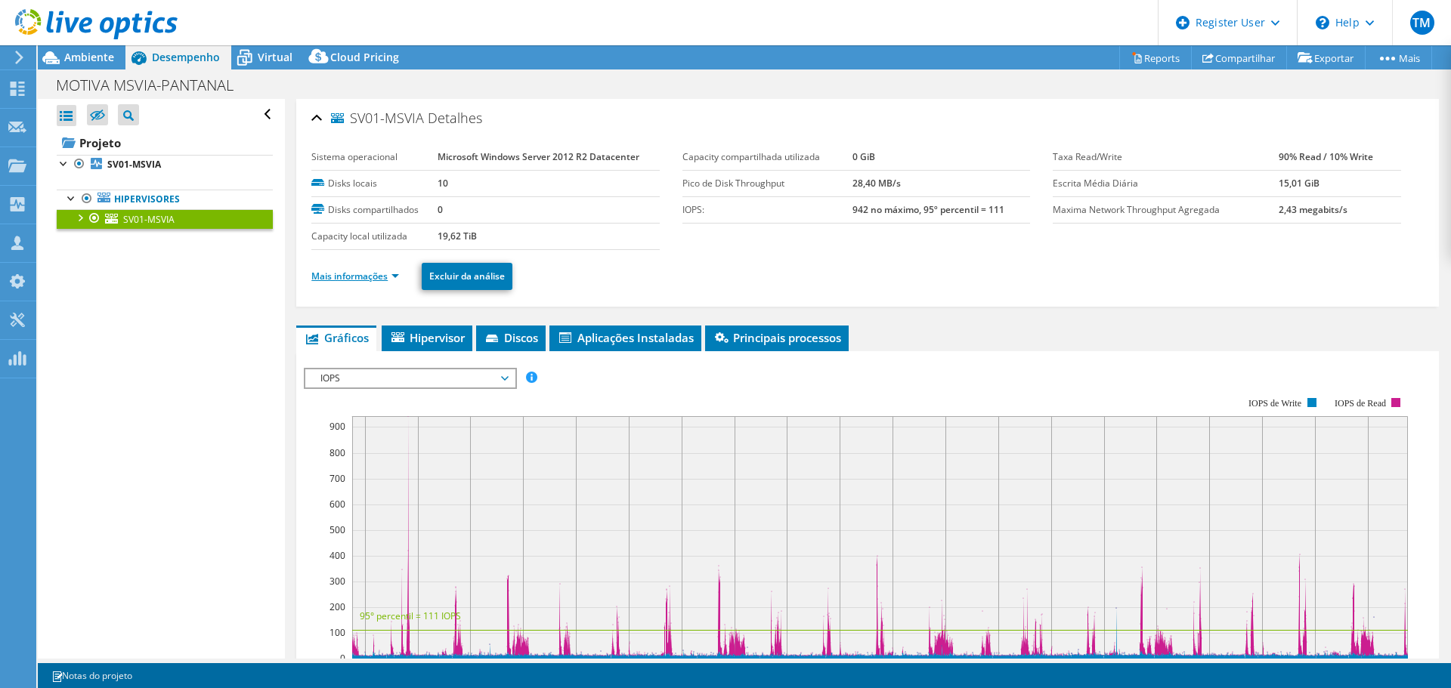
click at [352, 276] on link "Mais informações" at bounding box center [355, 276] width 88 height 13
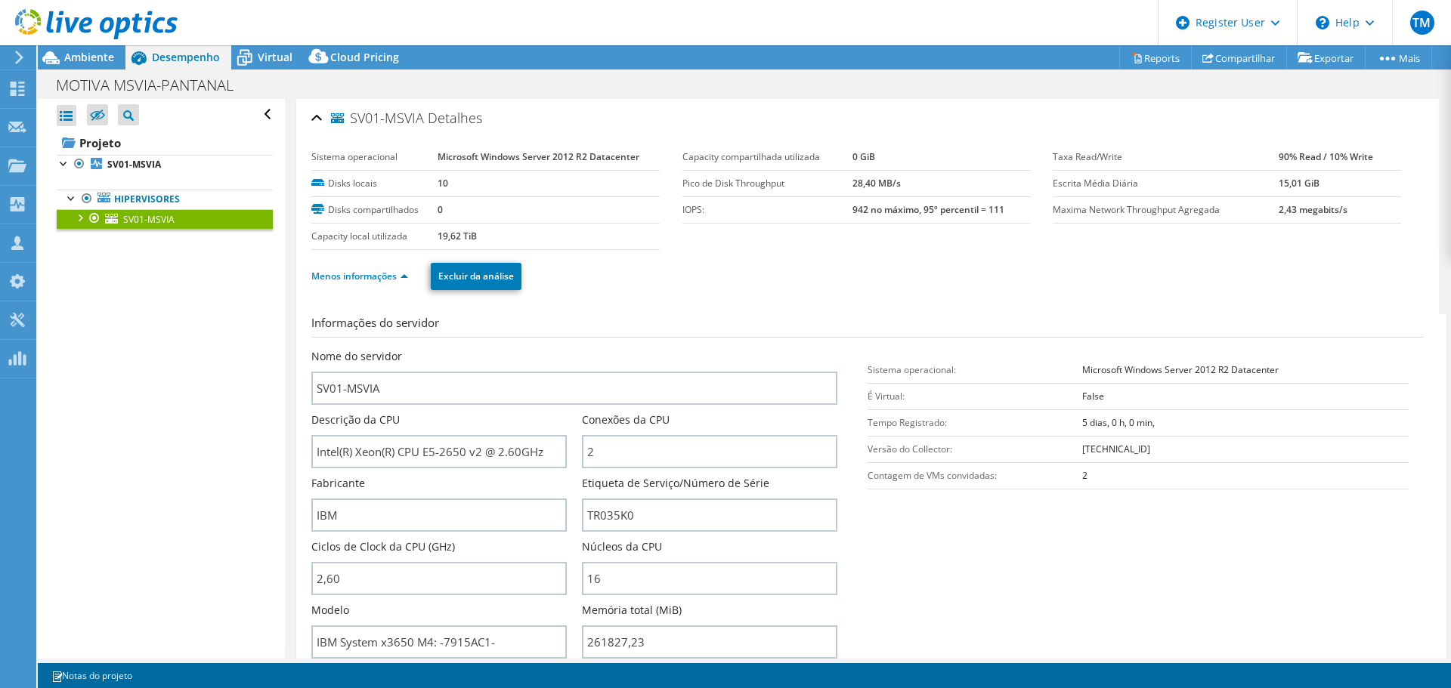
select select "USD"
click at [104, 65] on div "Ambiente" at bounding box center [82, 57] width 88 height 24
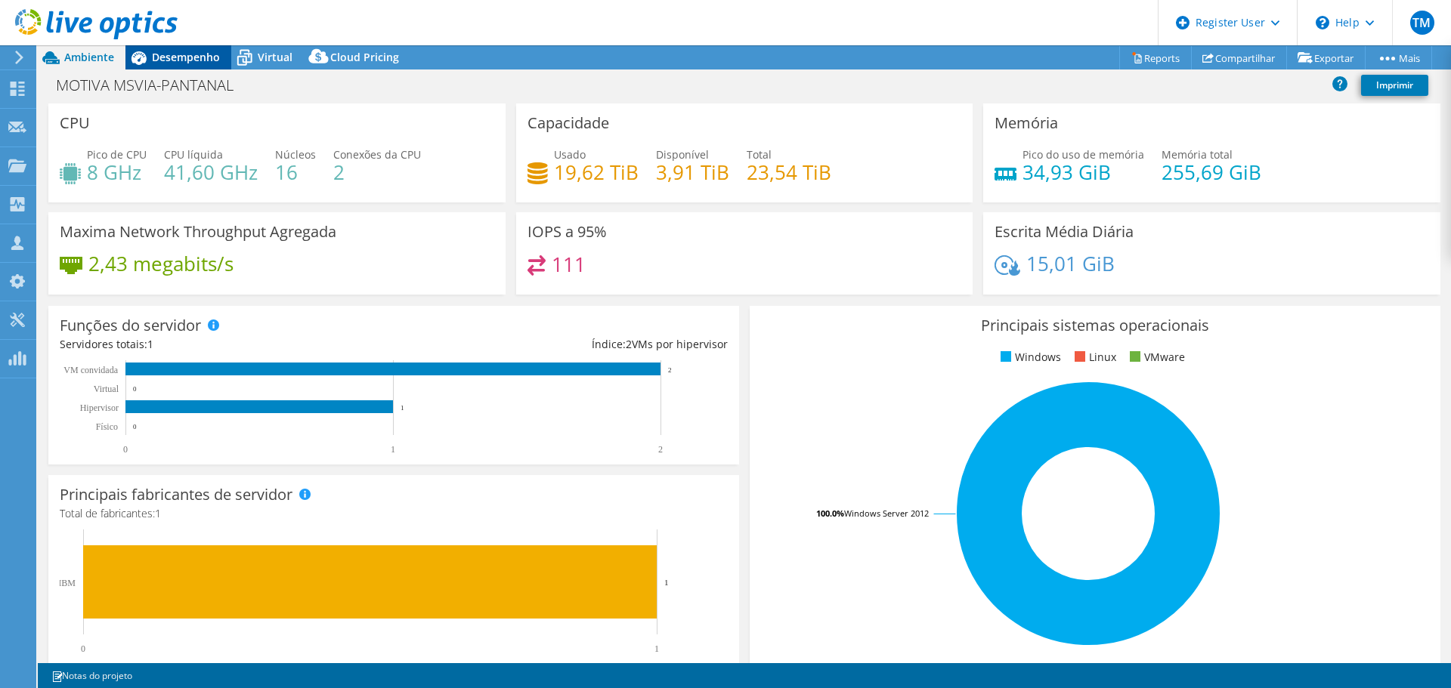
click at [197, 53] on span "Desempenho" at bounding box center [186, 57] width 68 height 14
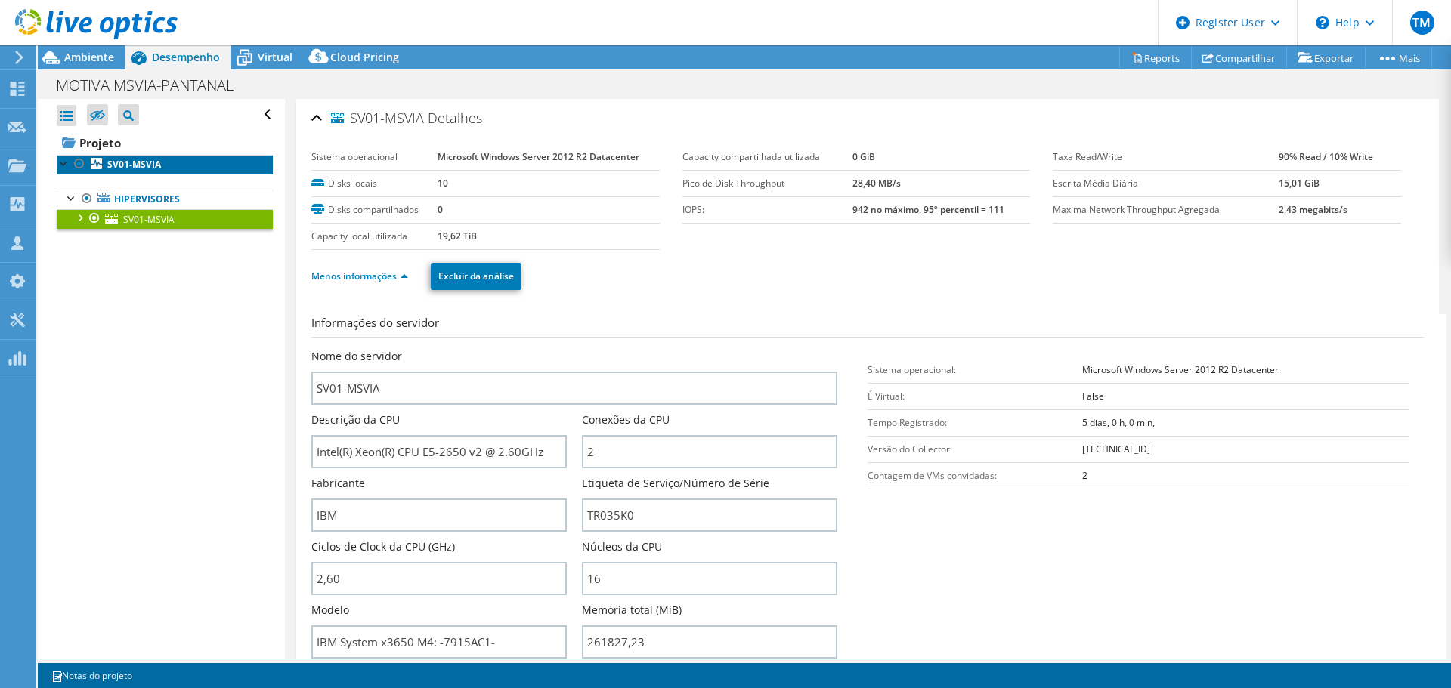
click at [119, 168] on b "SV01-MSVIA" at bounding box center [134, 164] width 54 height 13
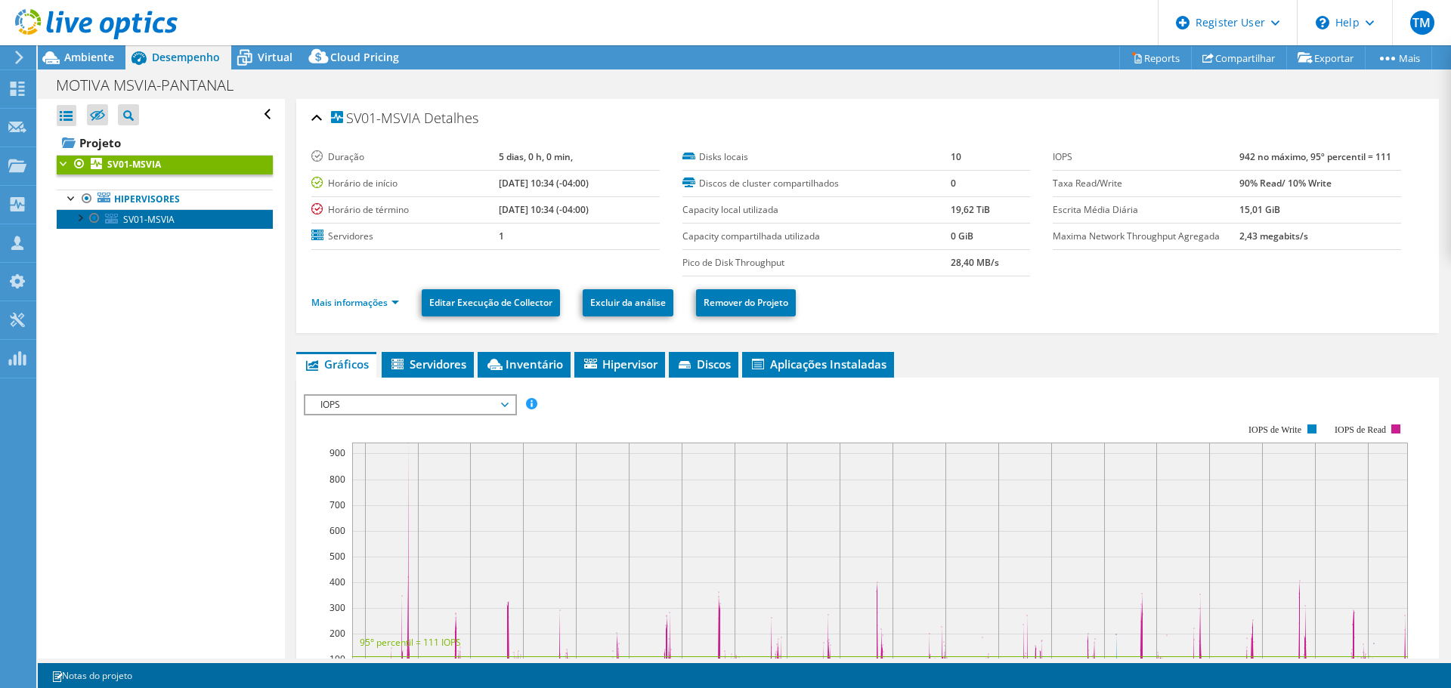
click at [130, 213] on span "SV01-MSVIA" at bounding box center [148, 219] width 51 height 13
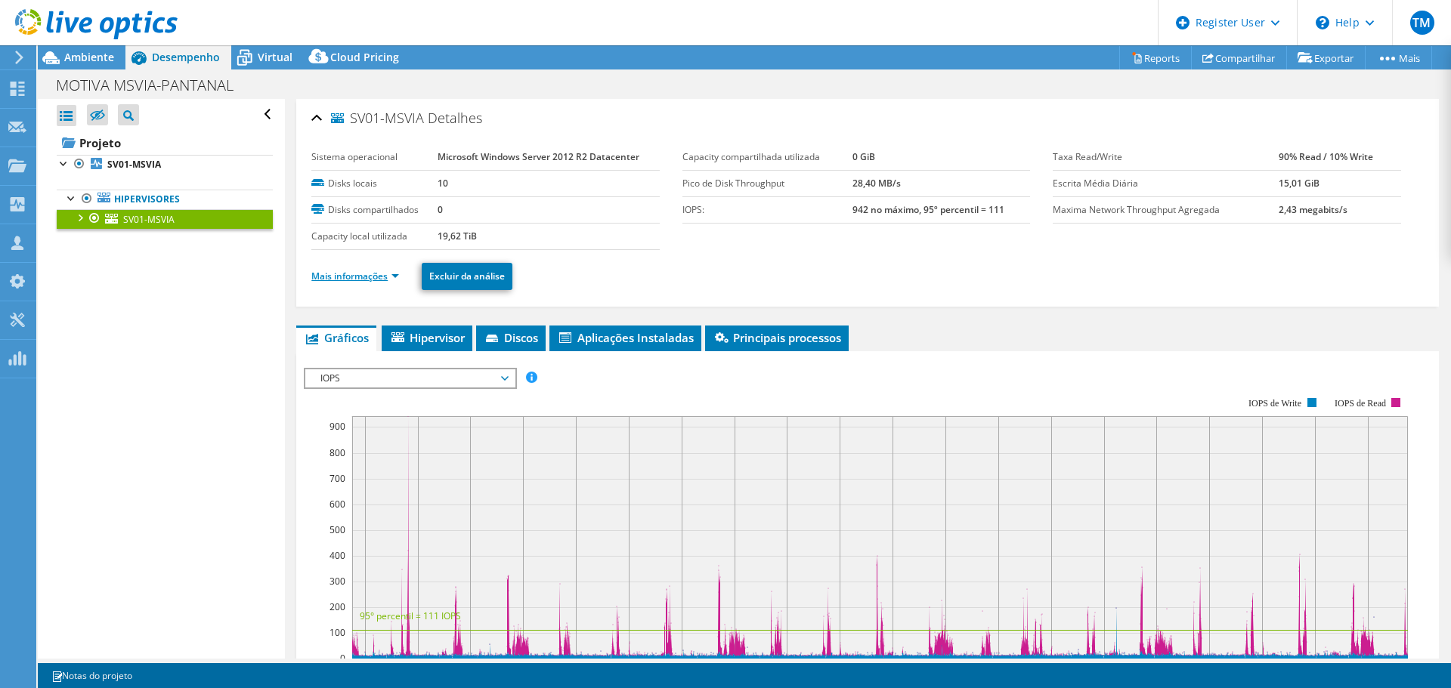
click at [346, 274] on link "Mais informações" at bounding box center [355, 276] width 88 height 13
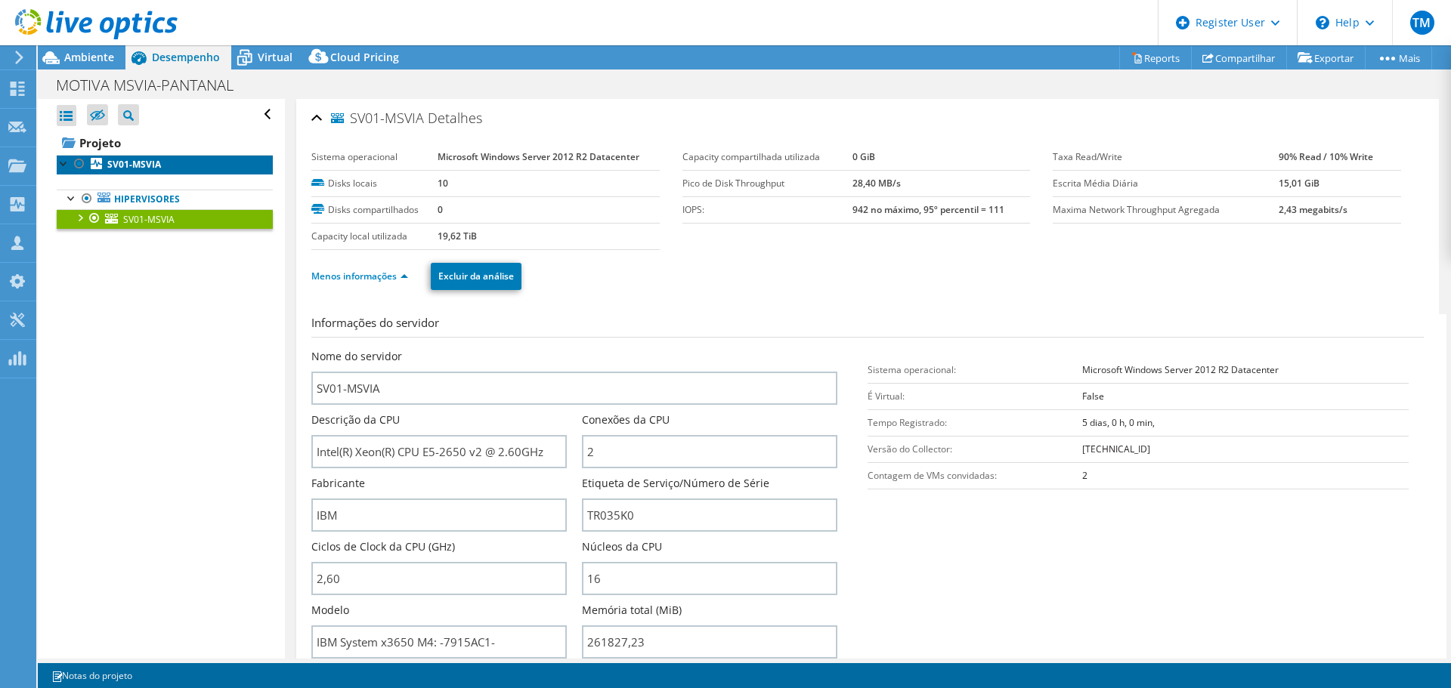
click at [135, 165] on b "SV01-MSVIA" at bounding box center [134, 164] width 54 height 13
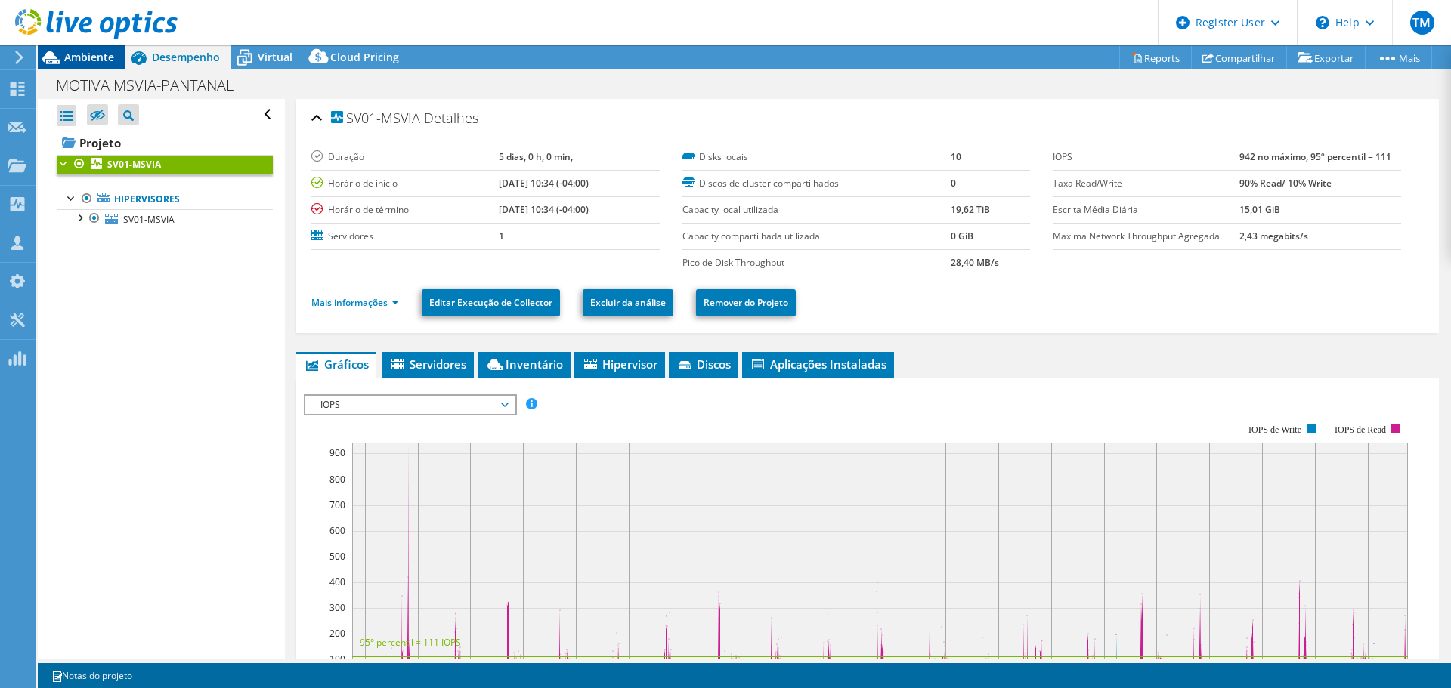
click at [76, 59] on span "Ambiente" at bounding box center [89, 57] width 50 height 14
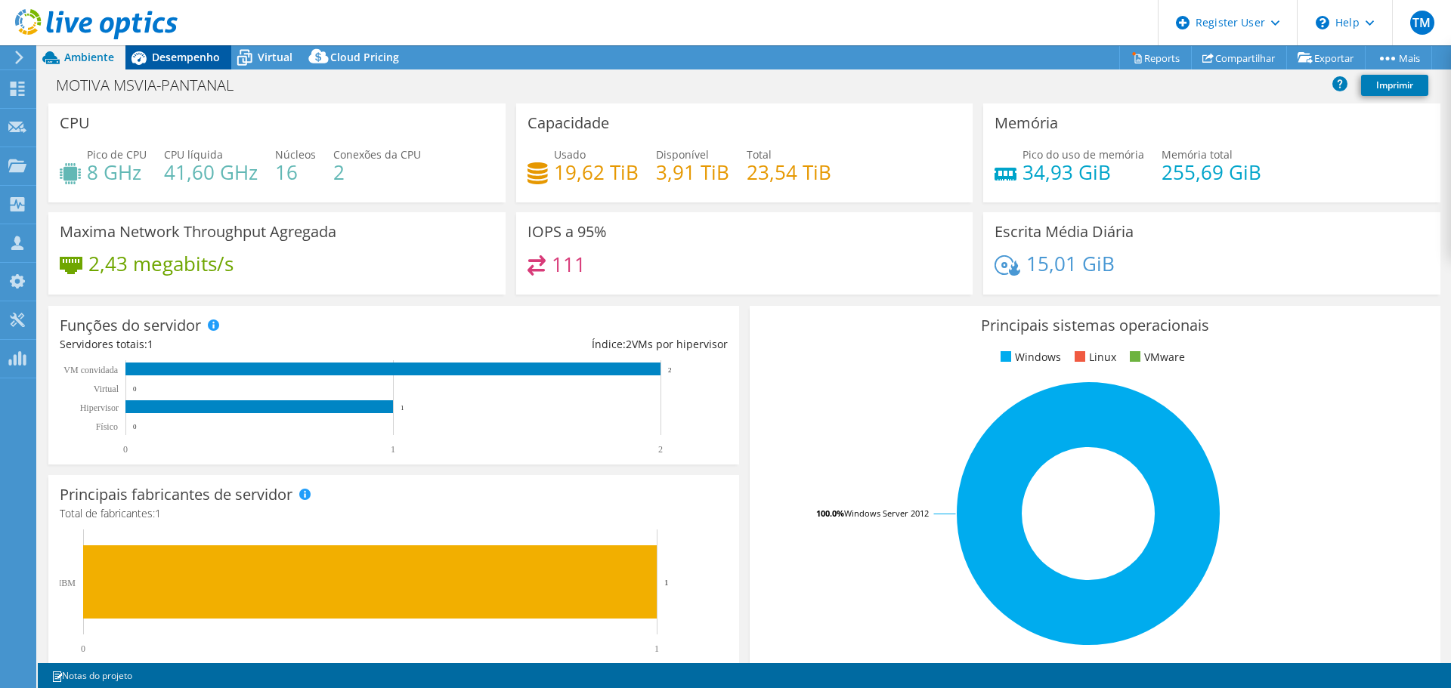
click at [165, 56] on span "Desempenho" at bounding box center [186, 57] width 68 height 14
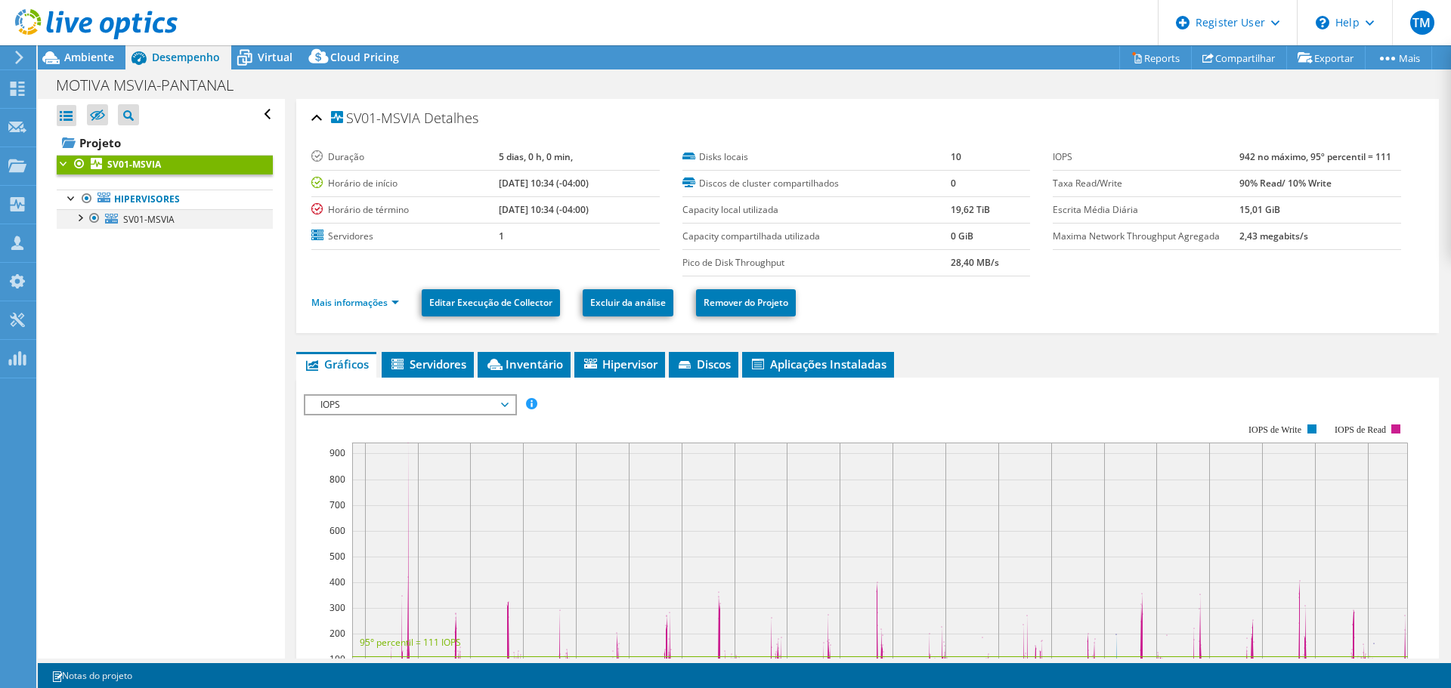
click at [77, 221] on div at bounding box center [79, 216] width 15 height 15
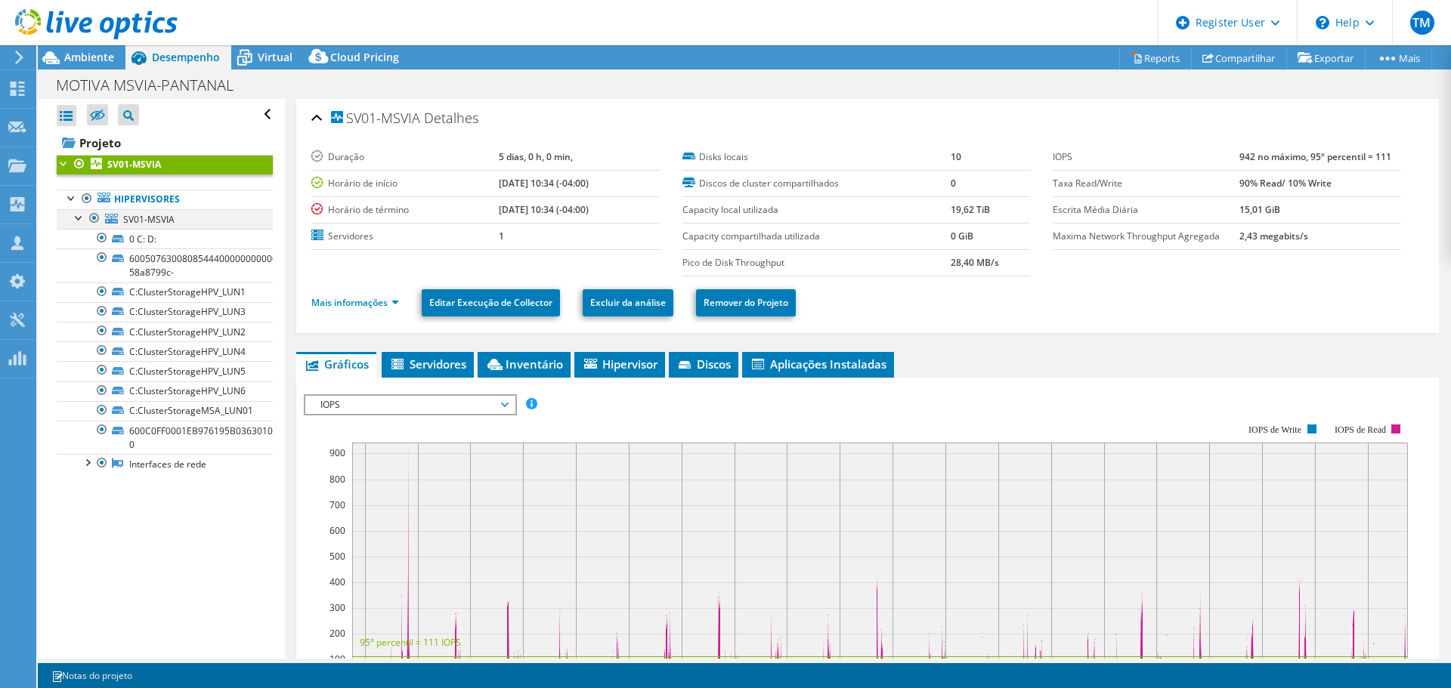
click at [77, 221] on div at bounding box center [79, 216] width 15 height 15
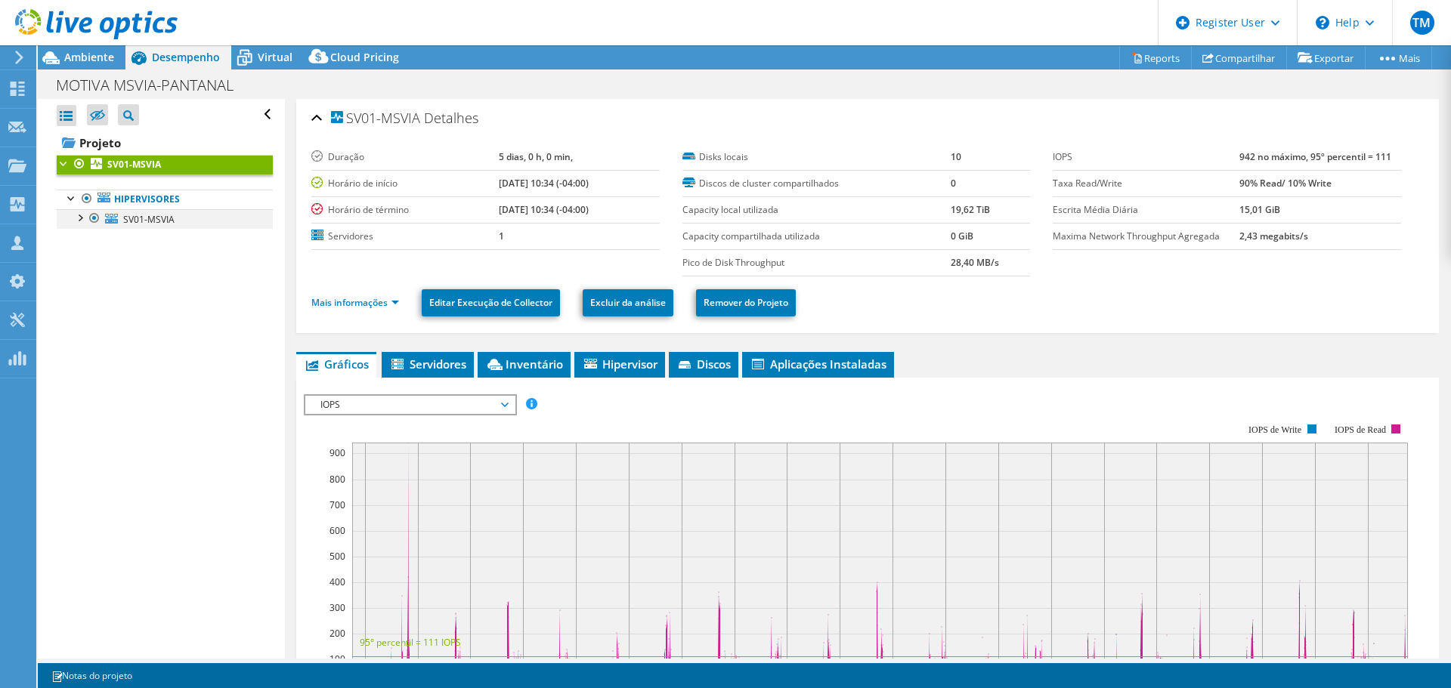
click at [83, 221] on div at bounding box center [79, 216] width 15 height 15
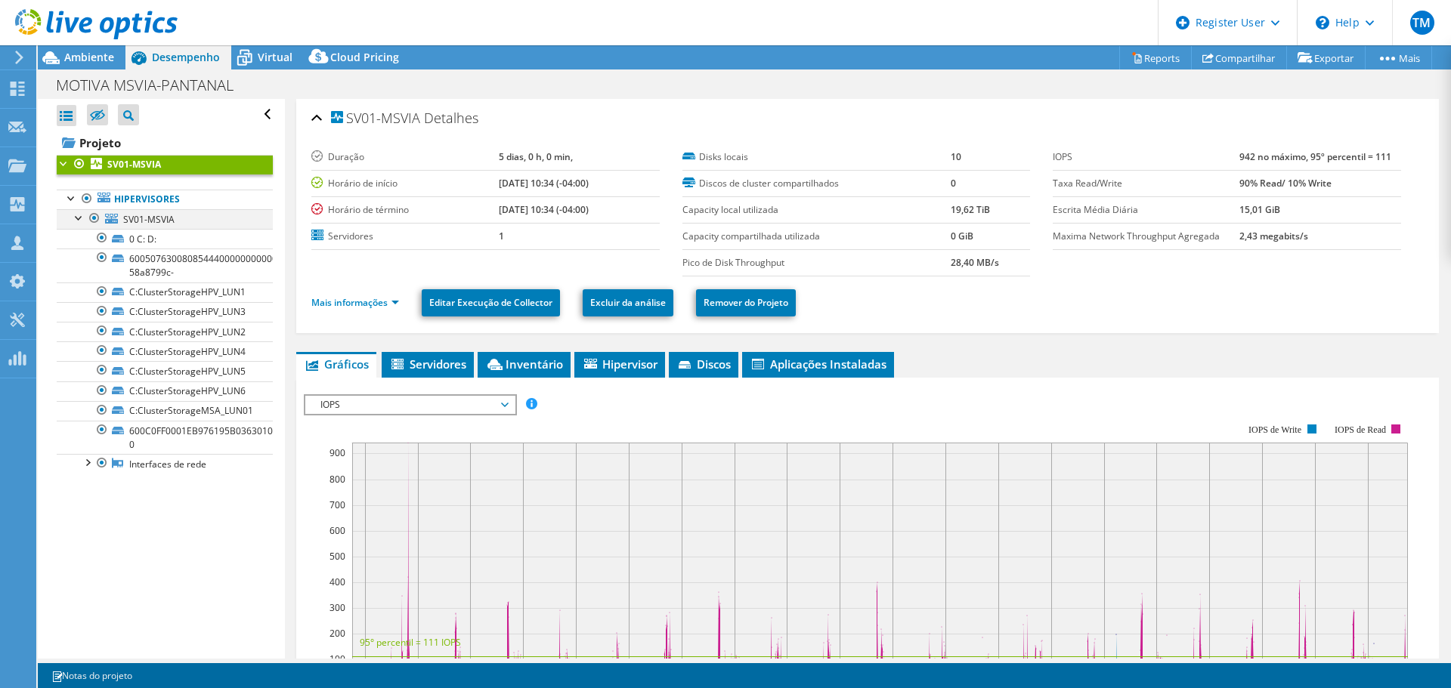
click at [83, 221] on div at bounding box center [79, 216] width 15 height 15
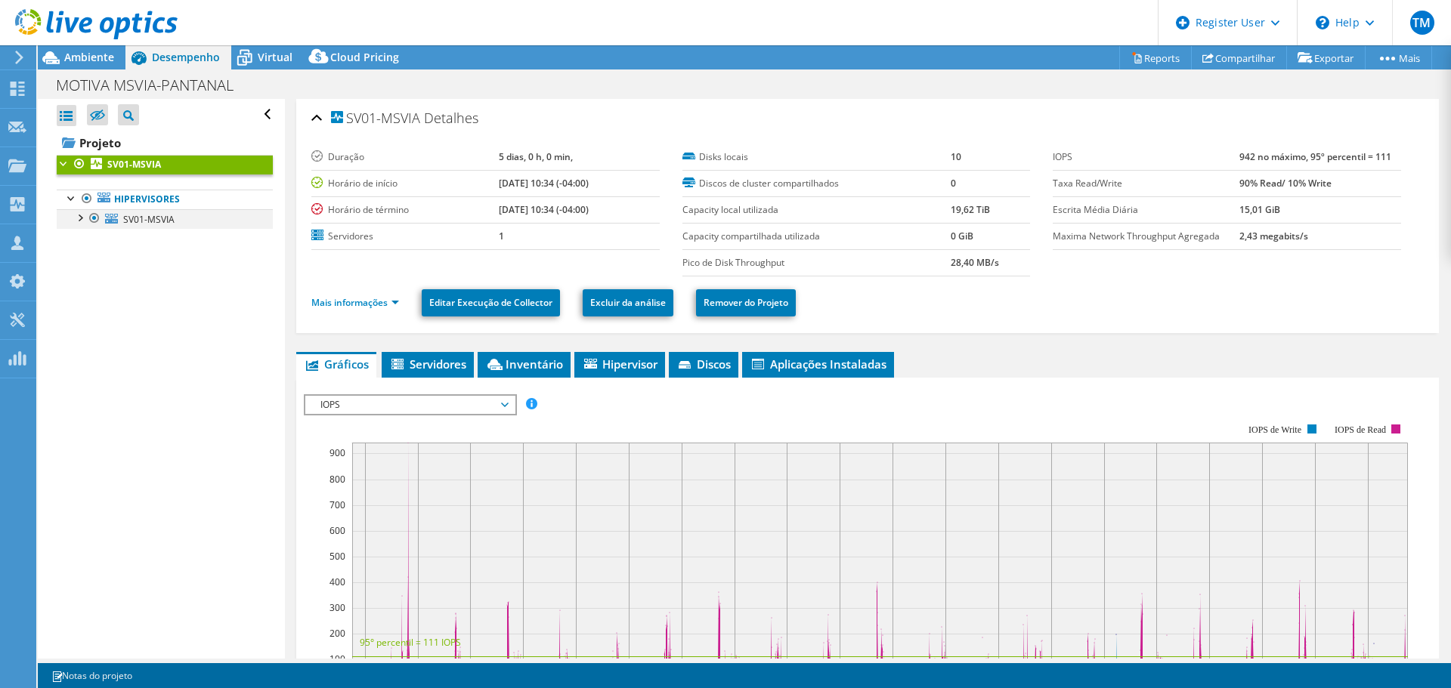
click at [83, 221] on div at bounding box center [79, 216] width 15 height 15
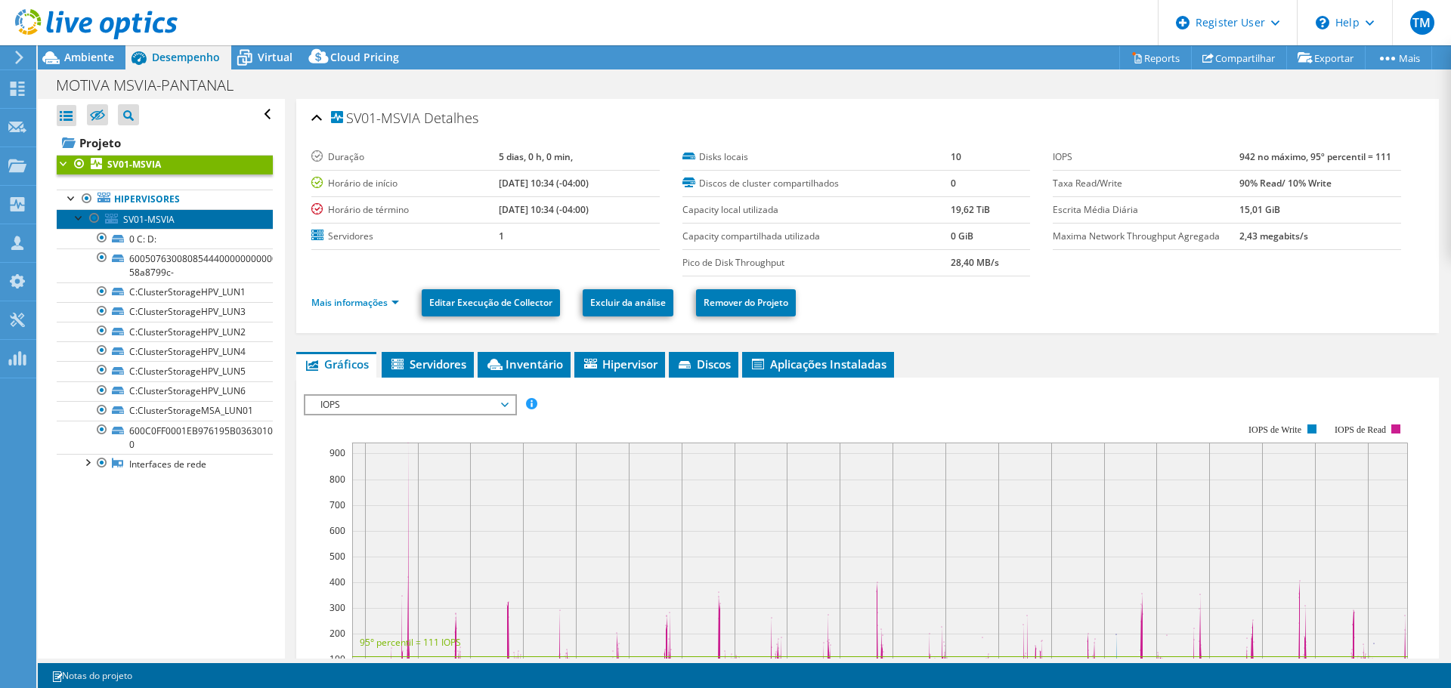
click at [156, 221] on span "SV01-MSVIA" at bounding box center [148, 219] width 51 height 13
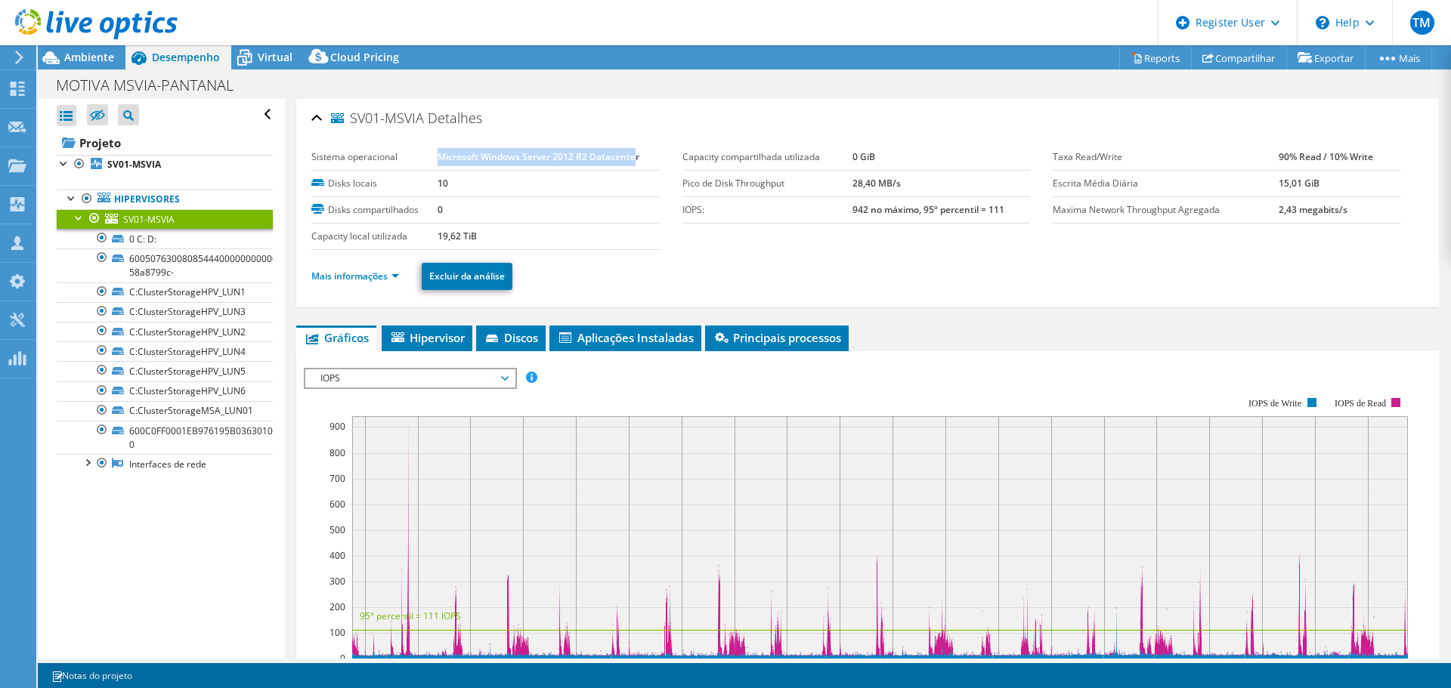
drag, startPoint x: 438, startPoint y: 157, endPoint x: 635, endPoint y: 162, distance: 197.3
click at [635, 162] on b "Microsoft Windows Server 2012 R2 Datacenter" at bounding box center [538, 156] width 202 height 13
click at [487, 134] on div "SV01-MSVIA Detalhes" at bounding box center [867, 119] width 1112 height 32
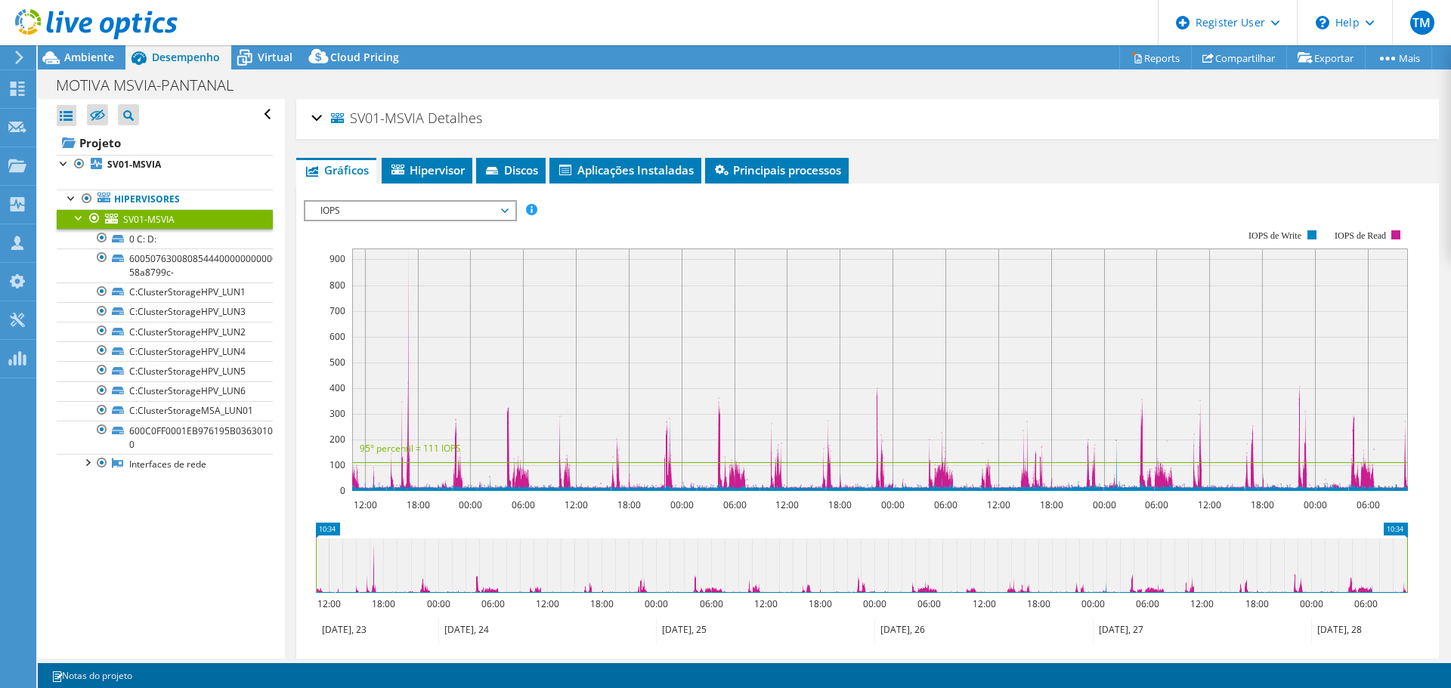
click at [314, 117] on div "SV01-MSVIA Detalhes" at bounding box center [867, 119] width 1112 height 32
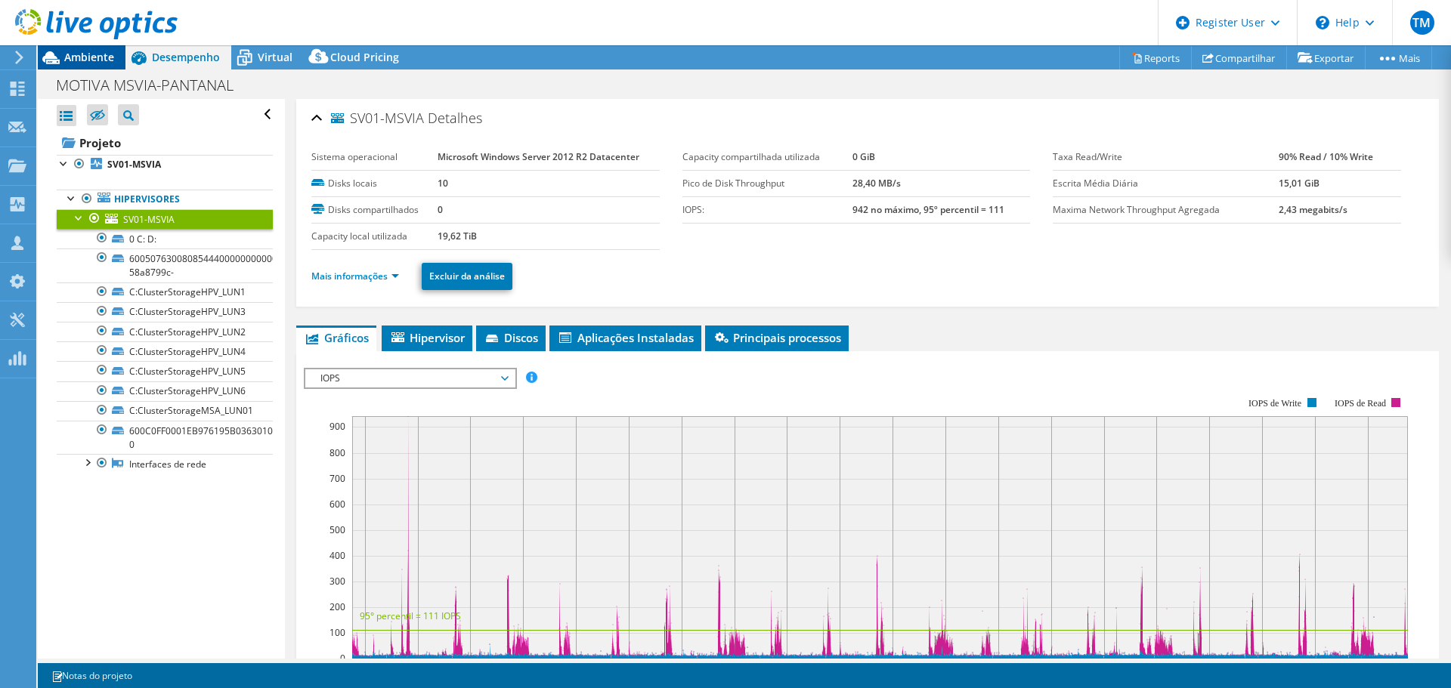
click at [95, 62] on span "Ambiente" at bounding box center [89, 57] width 50 height 14
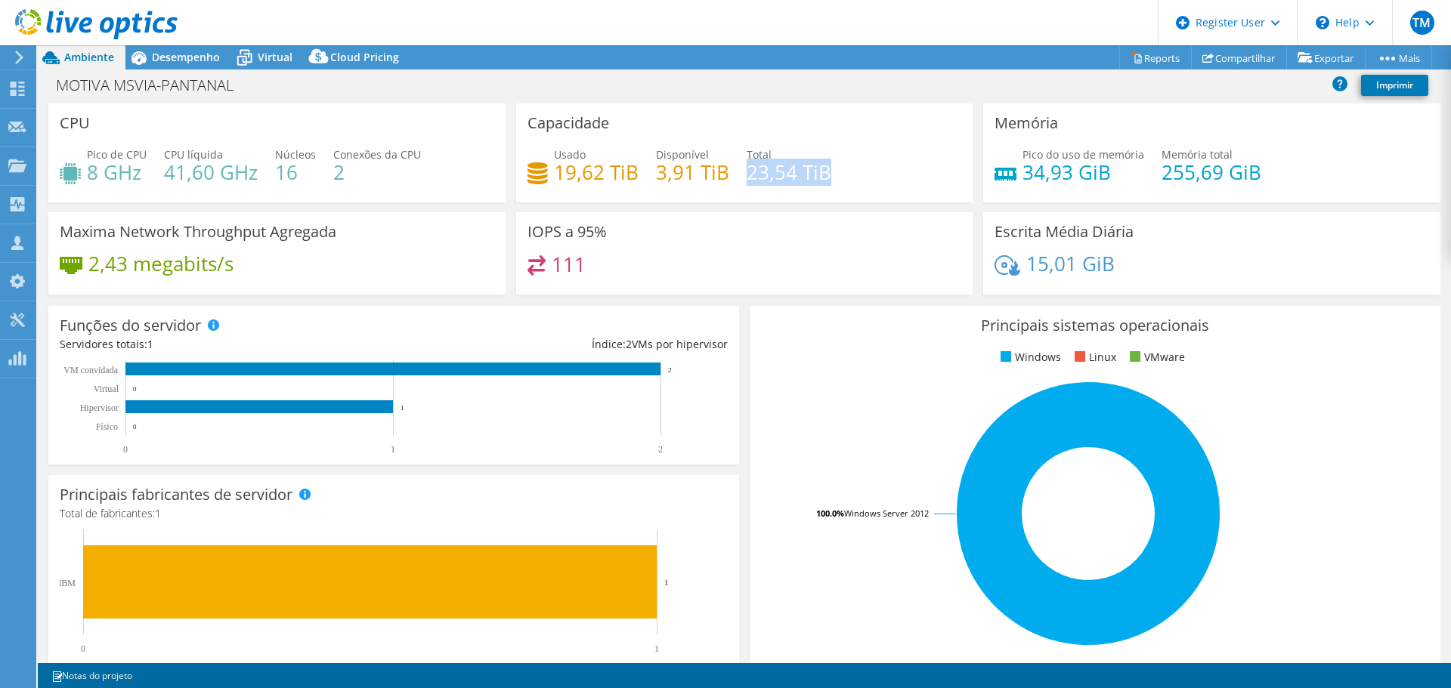
drag, startPoint x: 741, startPoint y: 173, endPoint x: 821, endPoint y: 173, distance: 80.1
click at [821, 173] on h4 "23,54 TiB" at bounding box center [788, 172] width 85 height 17
drag, startPoint x: 552, startPoint y: 174, endPoint x: 565, endPoint y: 174, distance: 13.6
click at [554, 174] on h4 "19,62 TiB" at bounding box center [596, 172] width 85 height 17
click at [201, 61] on span "Desempenho" at bounding box center [186, 57] width 68 height 14
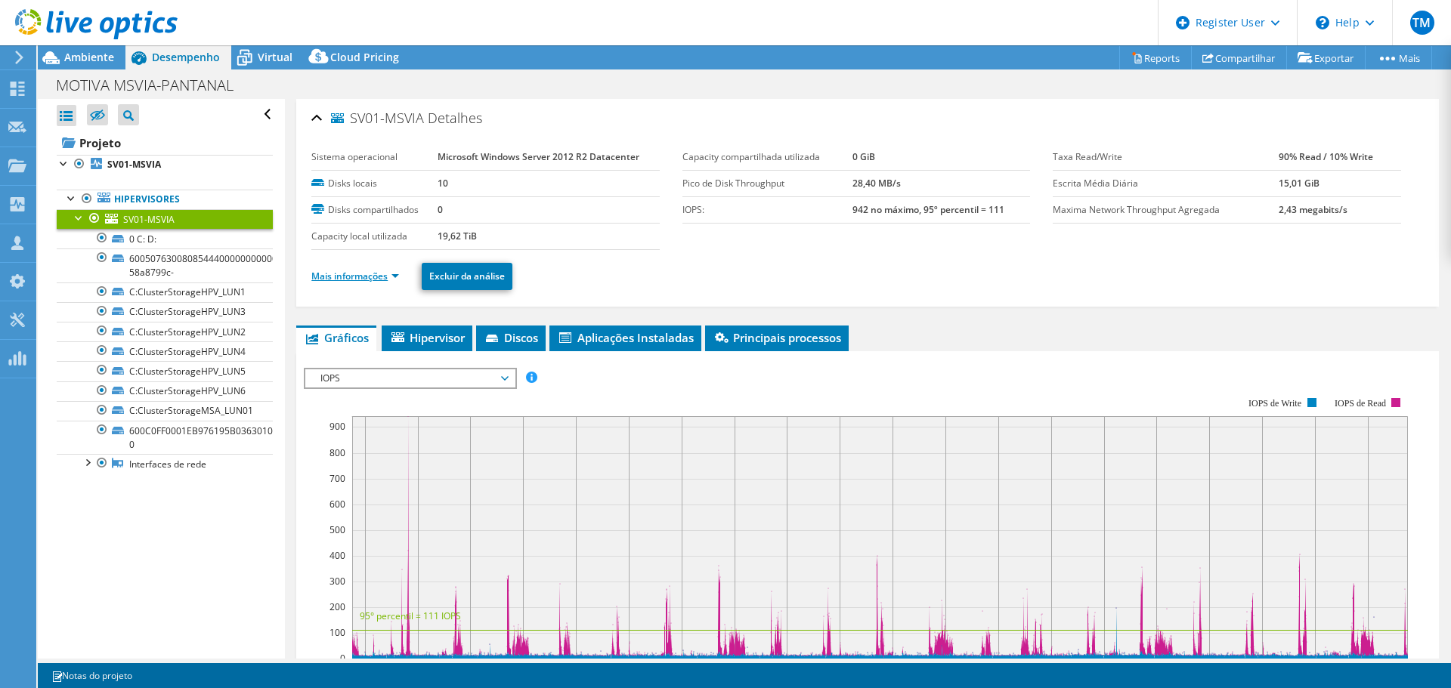
click at [321, 274] on link "Mais informações" at bounding box center [355, 276] width 88 height 13
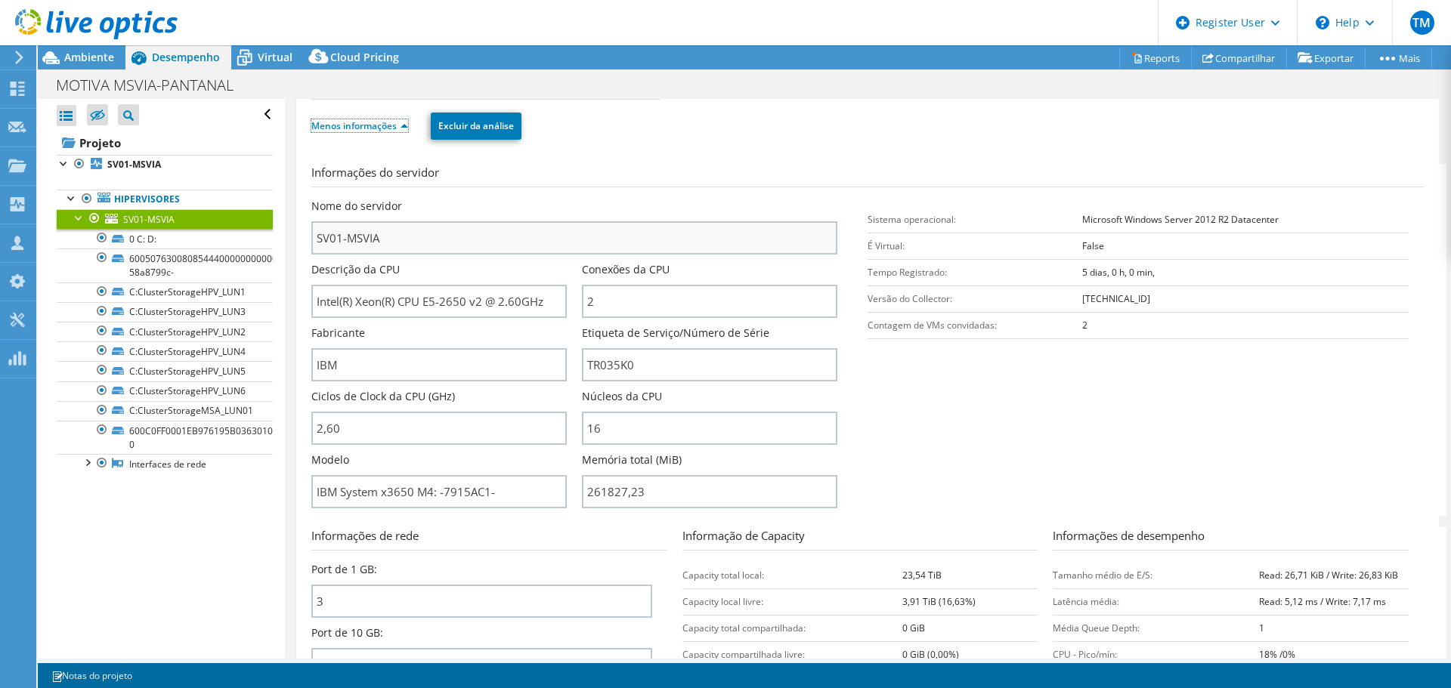
scroll to position [151, 0]
drag, startPoint x: 634, startPoint y: 371, endPoint x: 623, endPoint y: 369, distance: 10.7
click at [623, 369] on input "TR035K0" at bounding box center [709, 364] width 255 height 33
click at [93, 65] on div "Ambiente" at bounding box center [82, 57] width 88 height 24
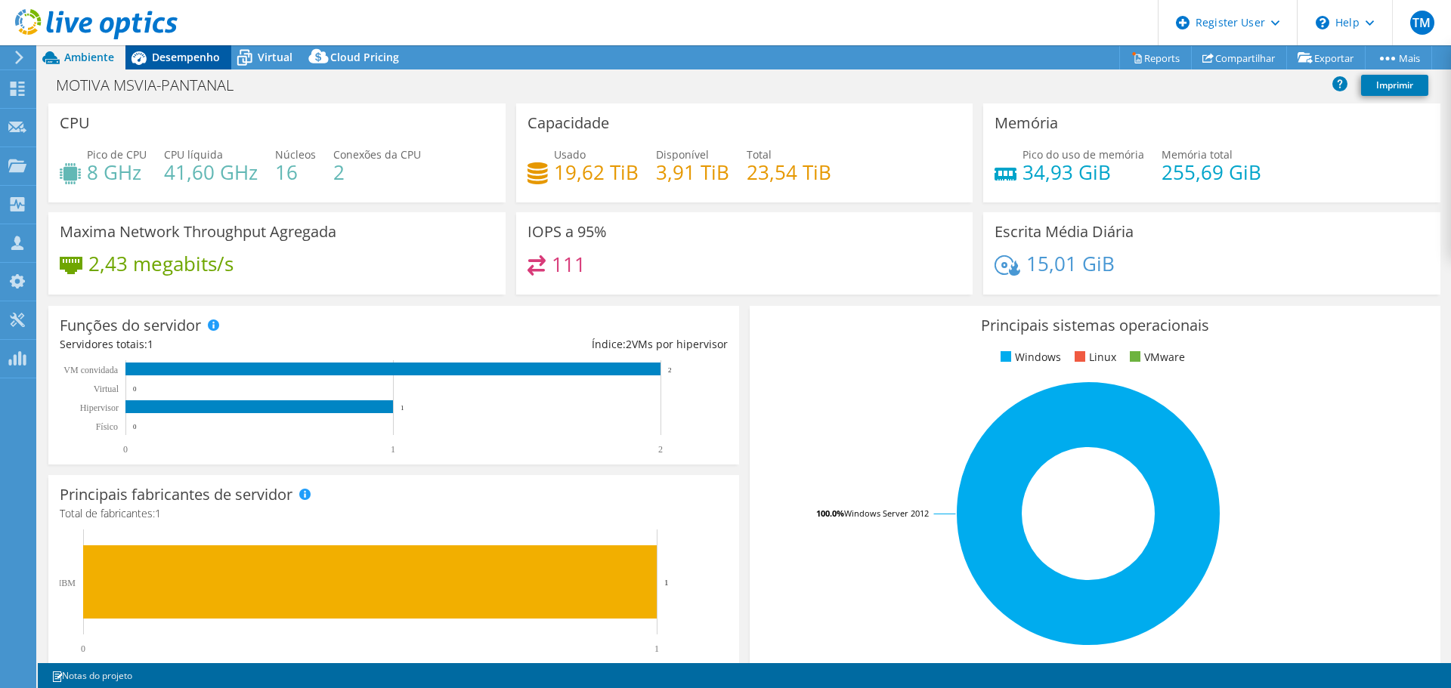
click at [171, 55] on span "Desempenho" at bounding box center [186, 57] width 68 height 14
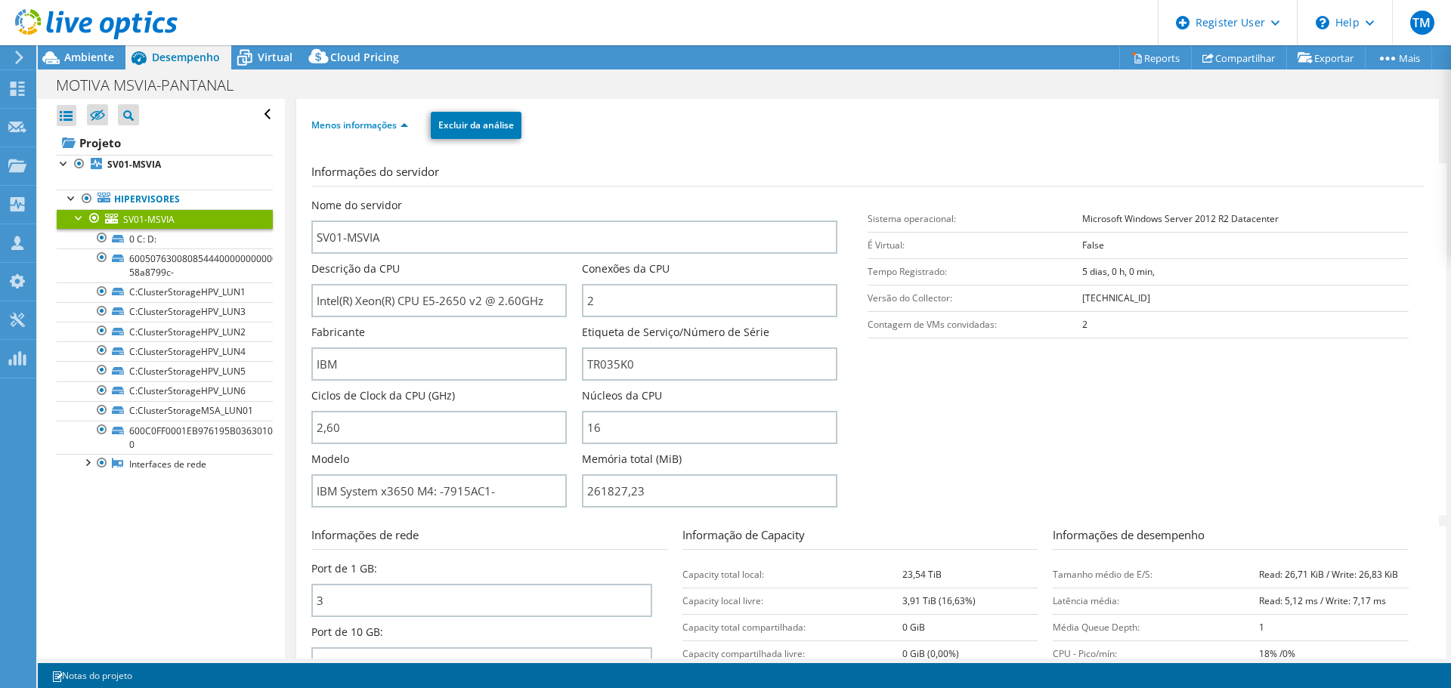
scroll to position [0, 0]
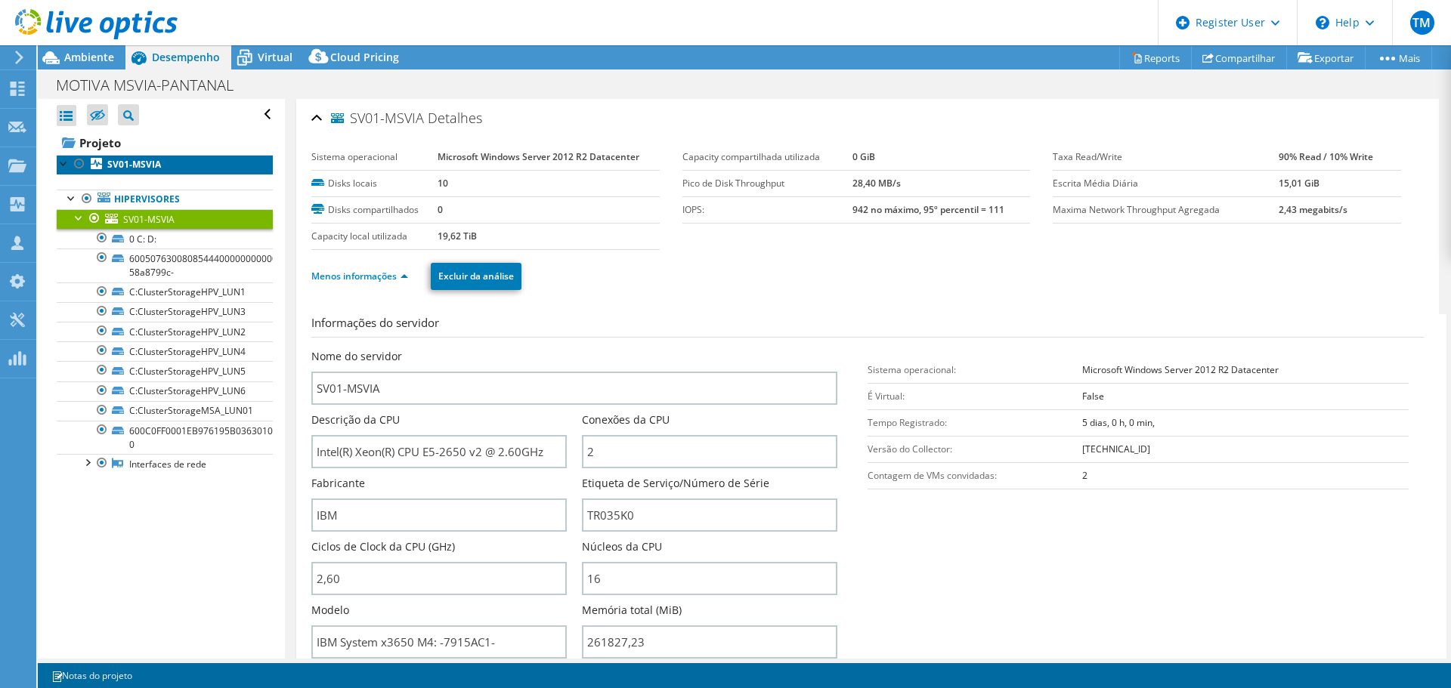
click at [131, 174] on link "SV01-MSVIA" at bounding box center [165, 165] width 216 height 20
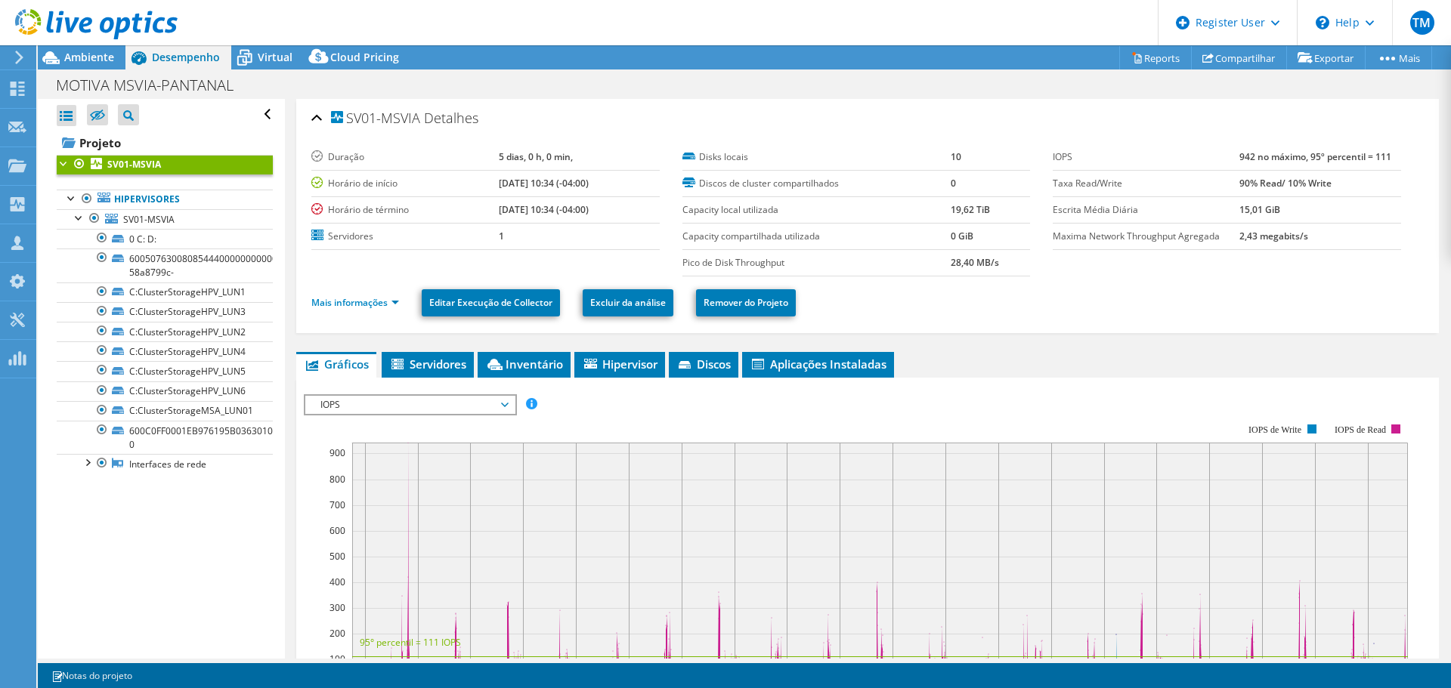
drag, startPoint x: 1225, startPoint y: 159, endPoint x: 1300, endPoint y: 157, distance: 74.8
click at [1300, 157] on tr "IOPS 942 no máximo, 95º percentil = 111" at bounding box center [1226, 157] width 348 height 26
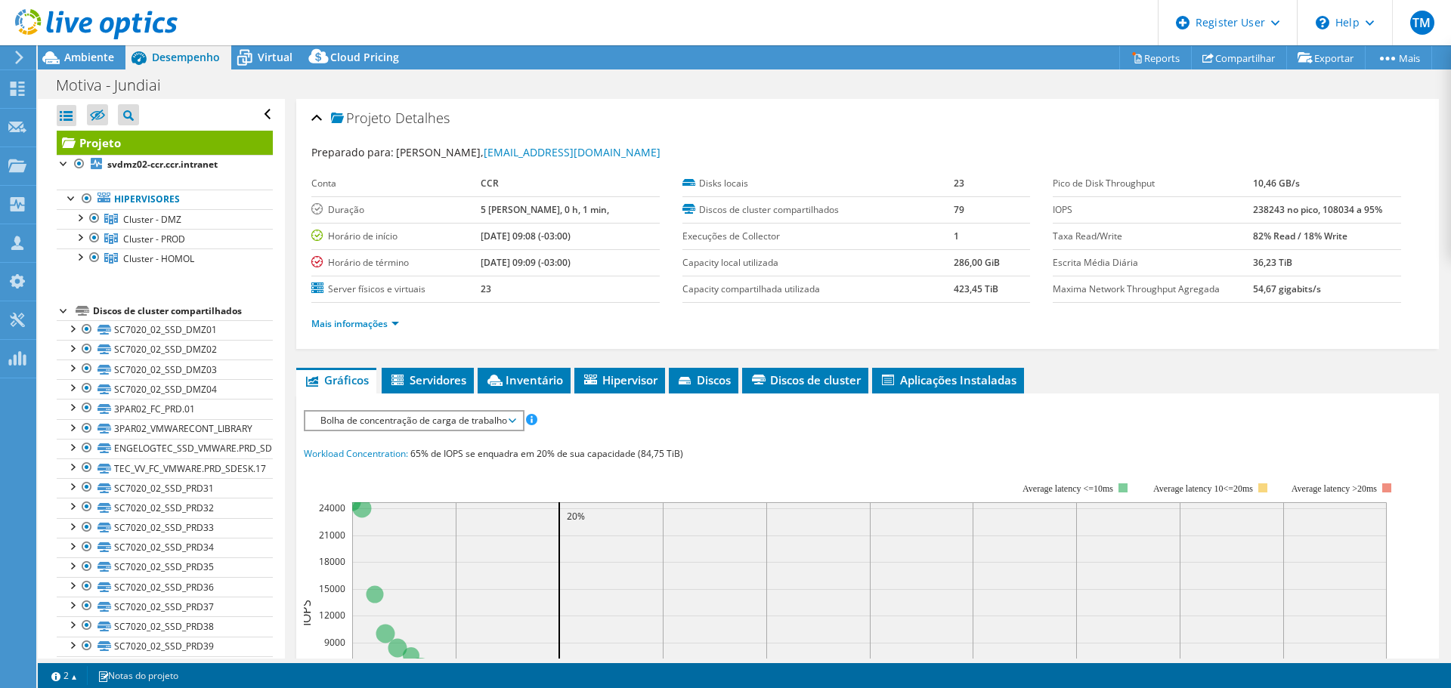
select select "USD"
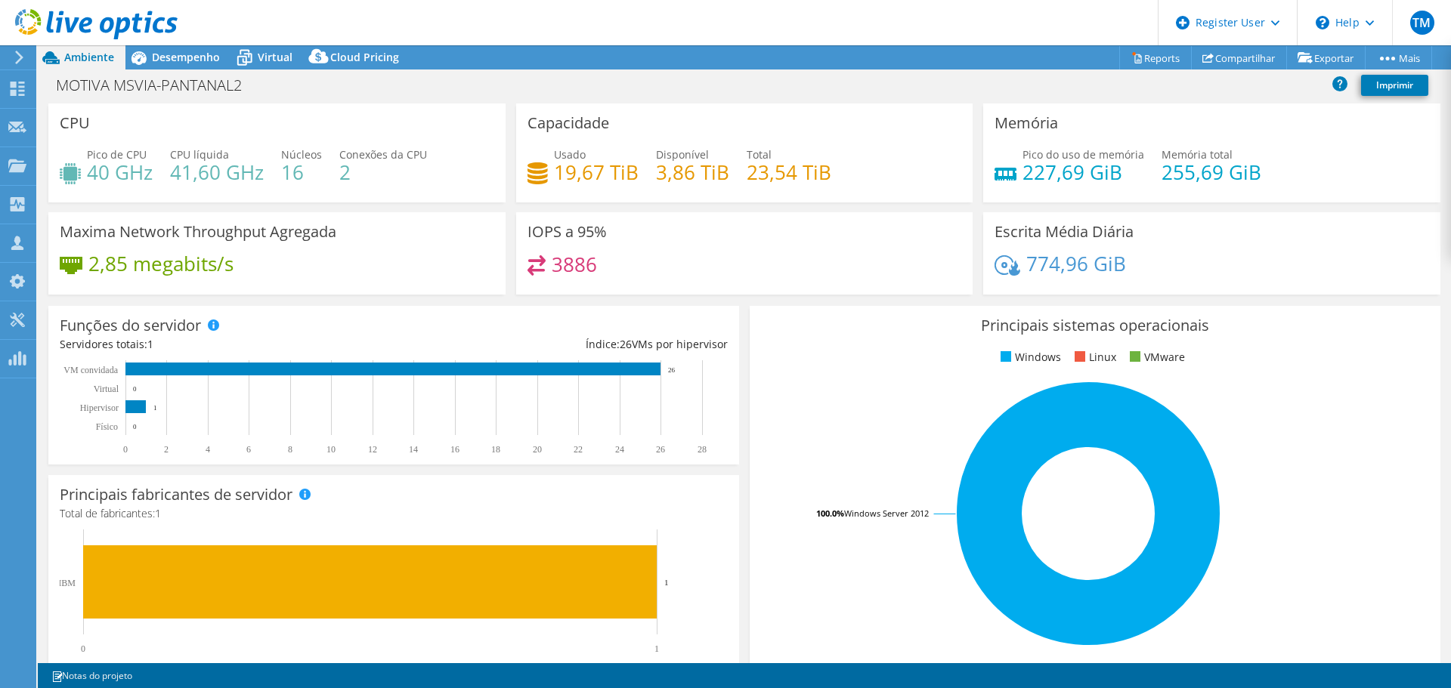
select select "USD"
click at [190, 62] on span "Desempenho" at bounding box center [186, 57] width 68 height 14
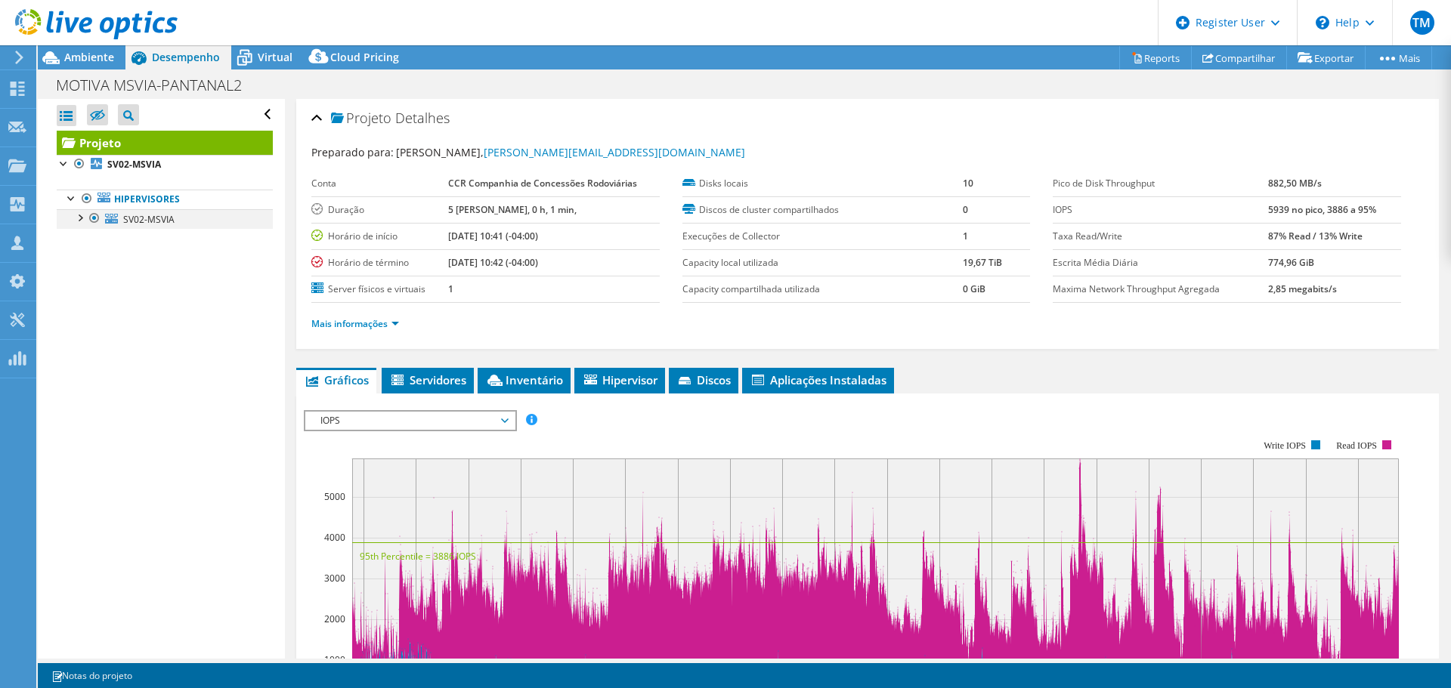
click at [85, 220] on div at bounding box center [79, 216] width 15 height 15
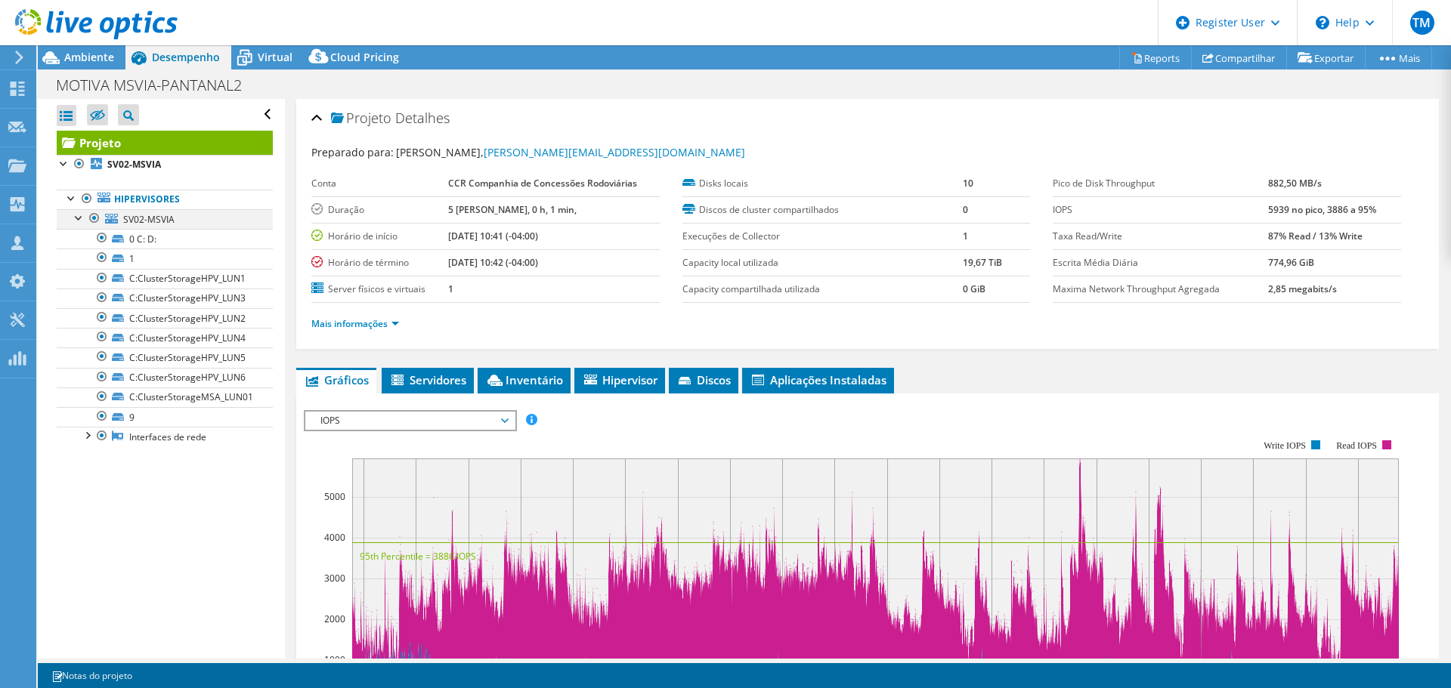
click at [90, 221] on div at bounding box center [94, 218] width 15 height 18
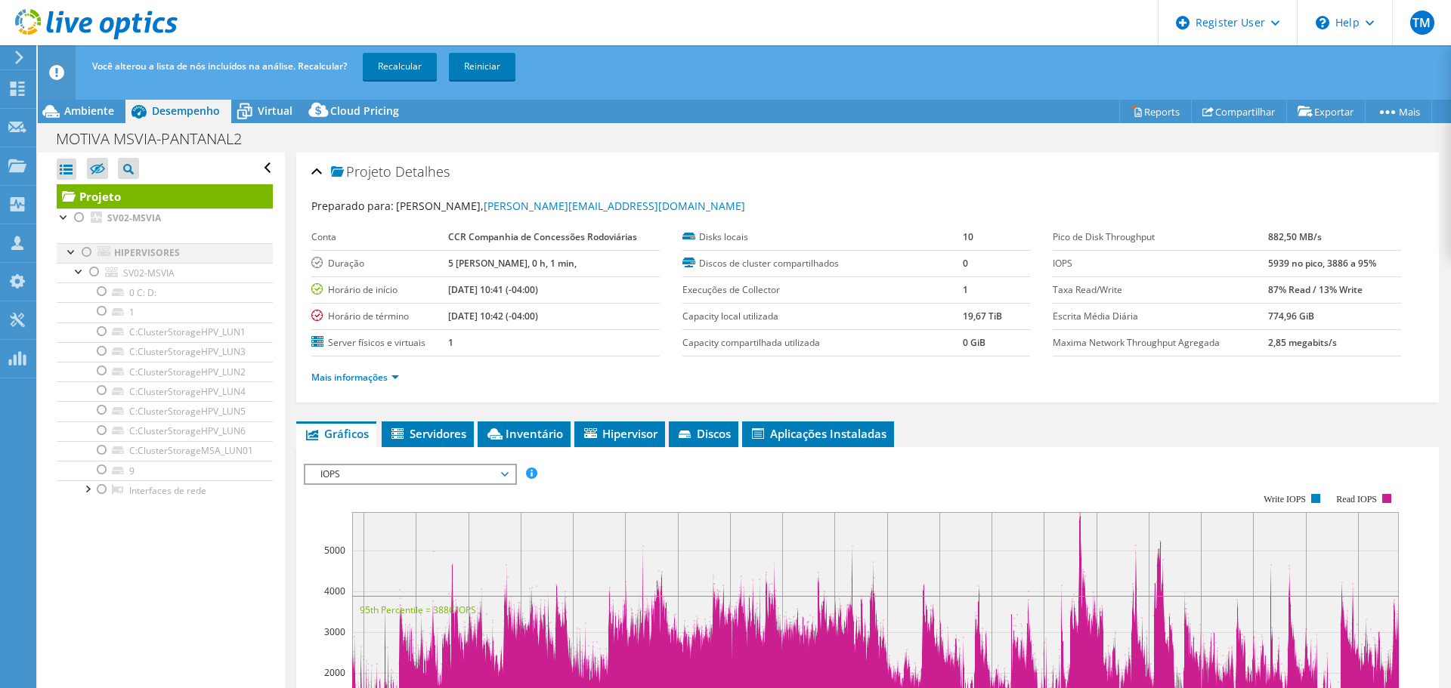
click at [86, 255] on div at bounding box center [86, 252] width 15 height 18
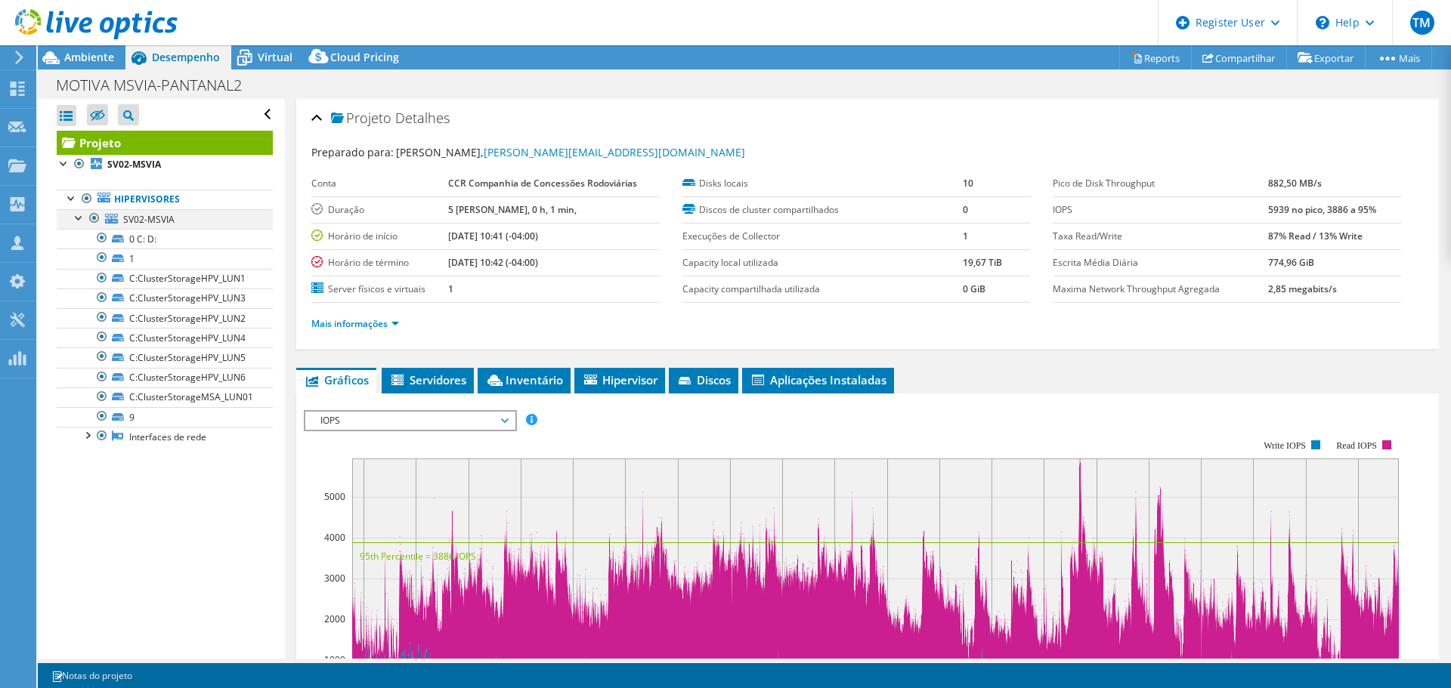
click at [85, 221] on div at bounding box center [79, 216] width 15 height 15
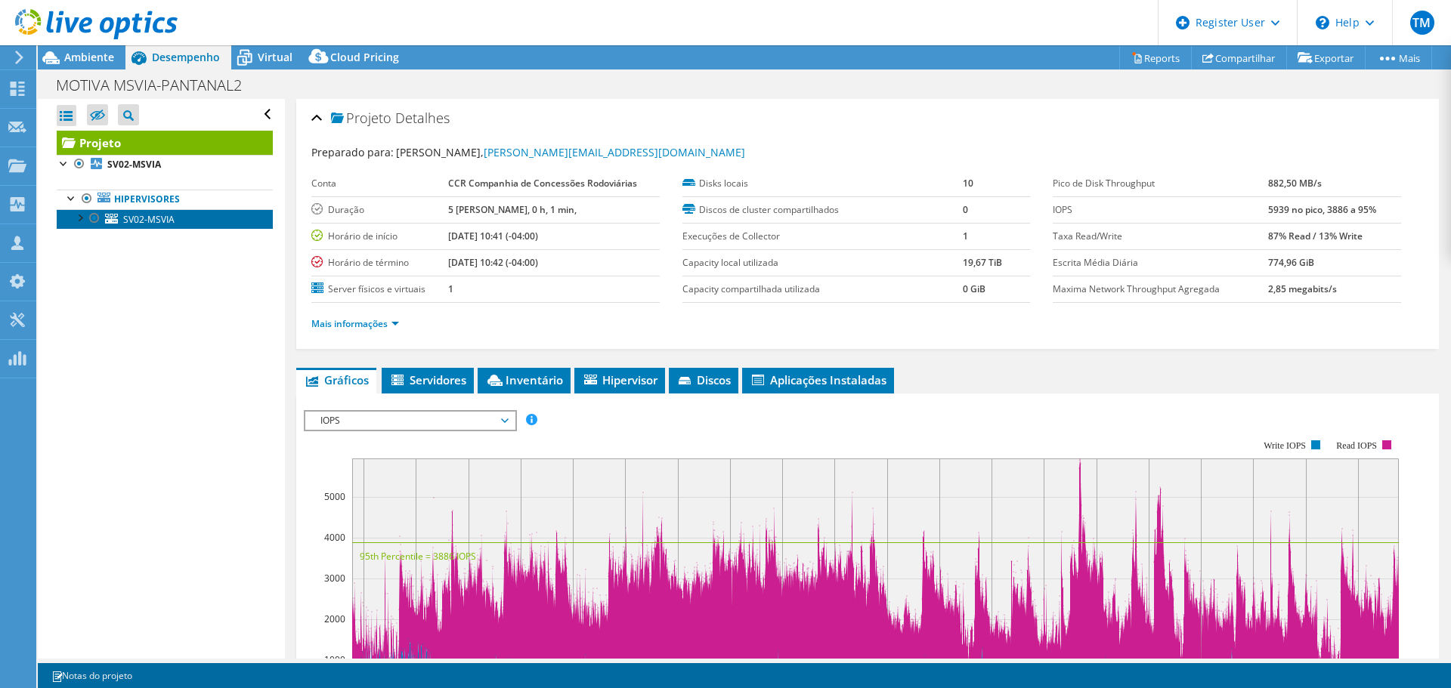
click at [141, 220] on span "SV02-MSVIA" at bounding box center [148, 219] width 51 height 13
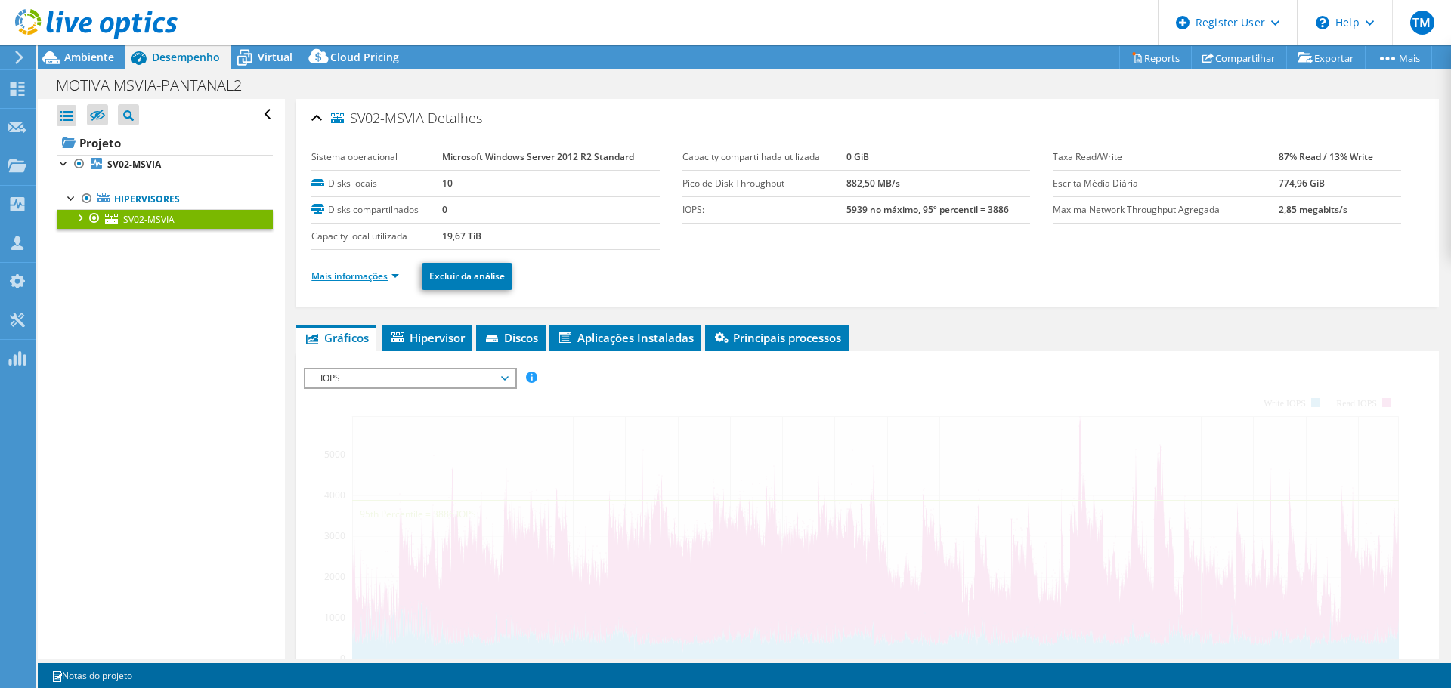
click at [340, 273] on link "Mais informações" at bounding box center [355, 276] width 88 height 13
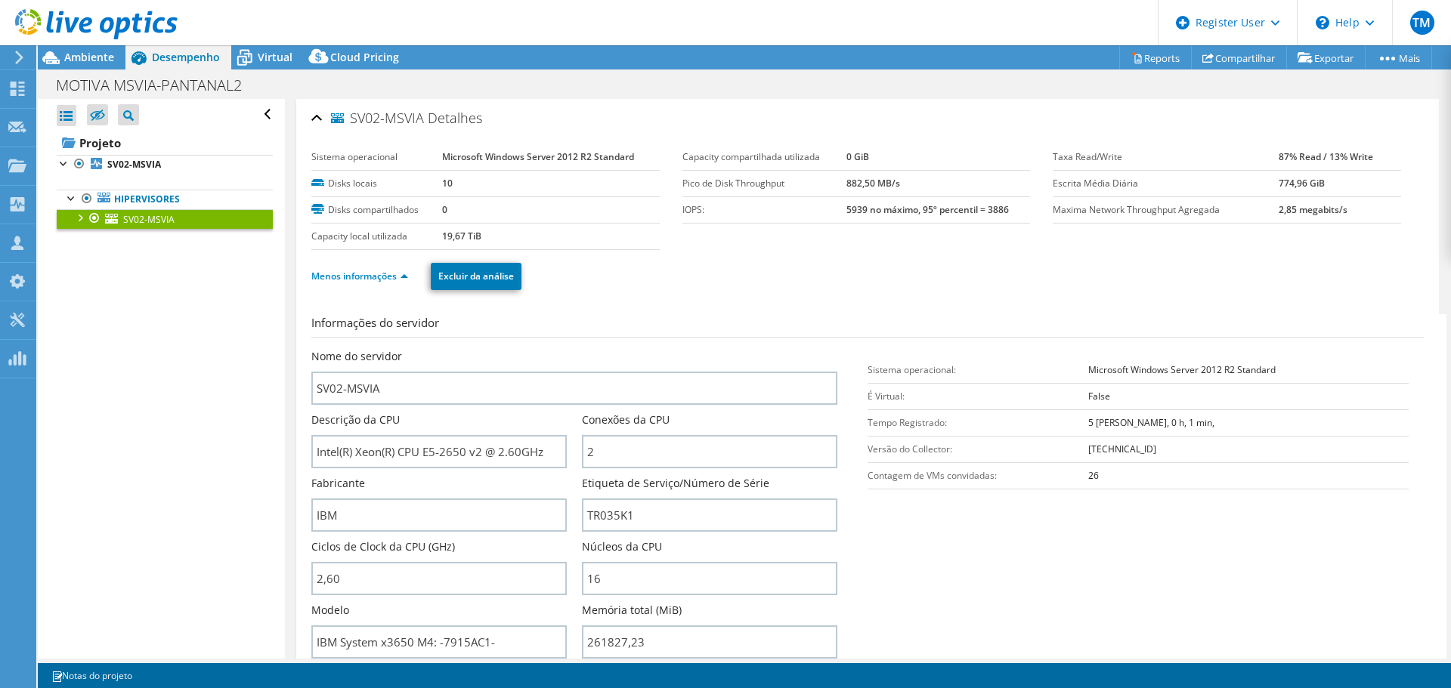
drag, startPoint x: 438, startPoint y: 156, endPoint x: 641, endPoint y: 169, distance: 202.9
click at [641, 169] on tr "Sistema operacional Microsoft Windows Server 2012 R2 Standard" at bounding box center [485, 157] width 348 height 26
click at [632, 169] on td "Microsoft Windows Server 2012 R2 Standard" at bounding box center [551, 157] width 218 height 26
click at [75, 221] on div at bounding box center [79, 216] width 15 height 15
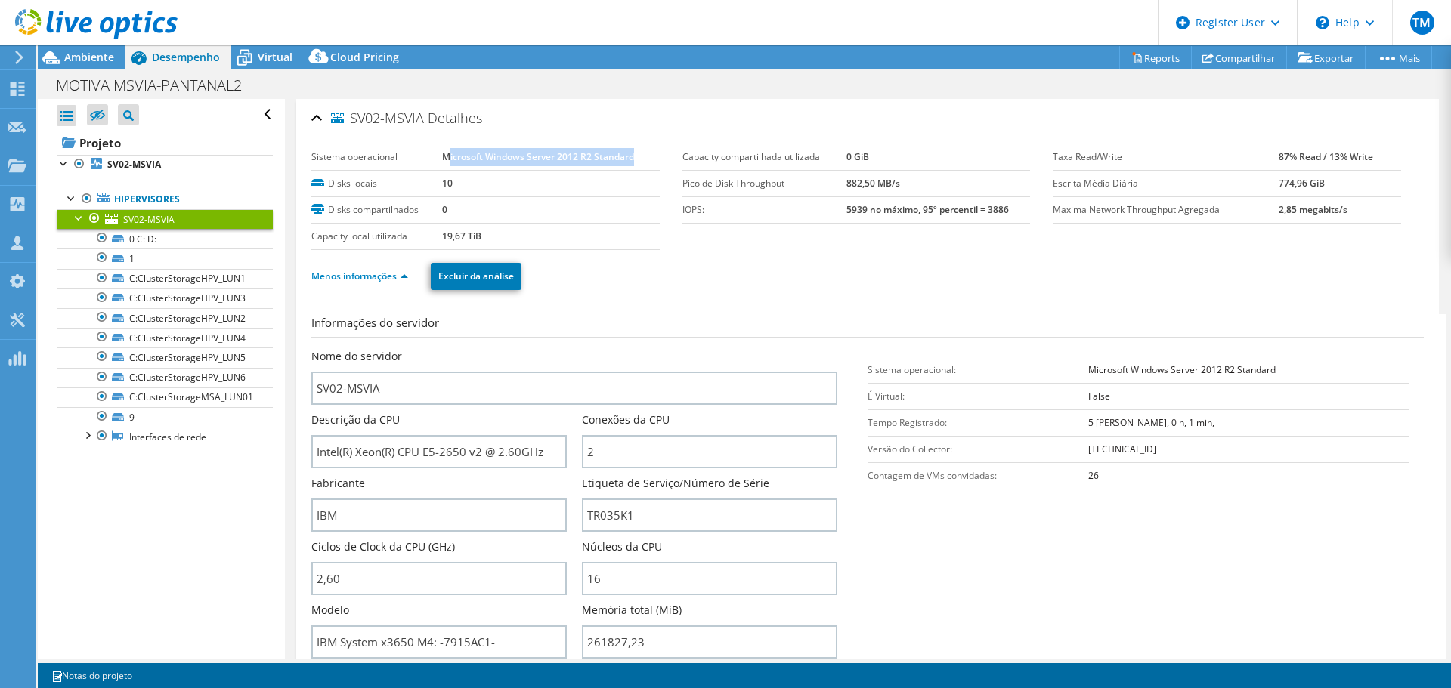
drag, startPoint x: 444, startPoint y: 156, endPoint x: 637, endPoint y: 158, distance: 192.7
click at [637, 158] on td "Microsoft Windows Server 2012 R2 Standard" at bounding box center [551, 157] width 218 height 26
click at [629, 159] on b "Microsoft Windows Server 2012 R2 Standard" at bounding box center [538, 156] width 192 height 13
click at [95, 59] on span "Ambiente" at bounding box center [89, 57] width 50 height 14
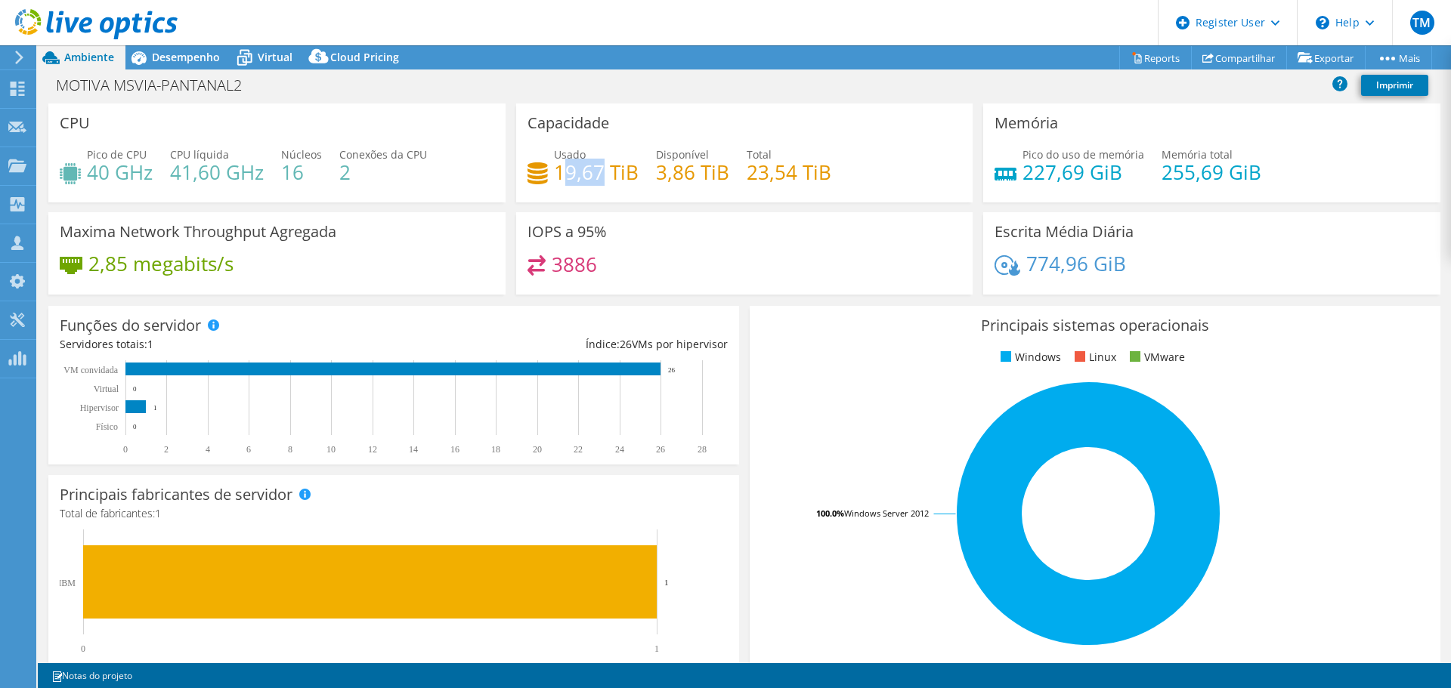
drag, startPoint x: 557, startPoint y: 169, endPoint x: 598, endPoint y: 169, distance: 40.8
click at [598, 169] on h4 "19,67 TiB" at bounding box center [596, 172] width 85 height 17
click at [792, 198] on div "Capacidade Usado 19,67 TiB Disponível 3,86 TiB Total 23,54 TiB" at bounding box center [744, 153] width 457 height 99
drag, startPoint x: 740, startPoint y: 174, endPoint x: 826, endPoint y: 174, distance: 85.4
click at [826, 174] on div "Usado 19,67 TiB Disponível 3,86 TiB Total 23,54 TiB" at bounding box center [744, 171] width 434 height 49
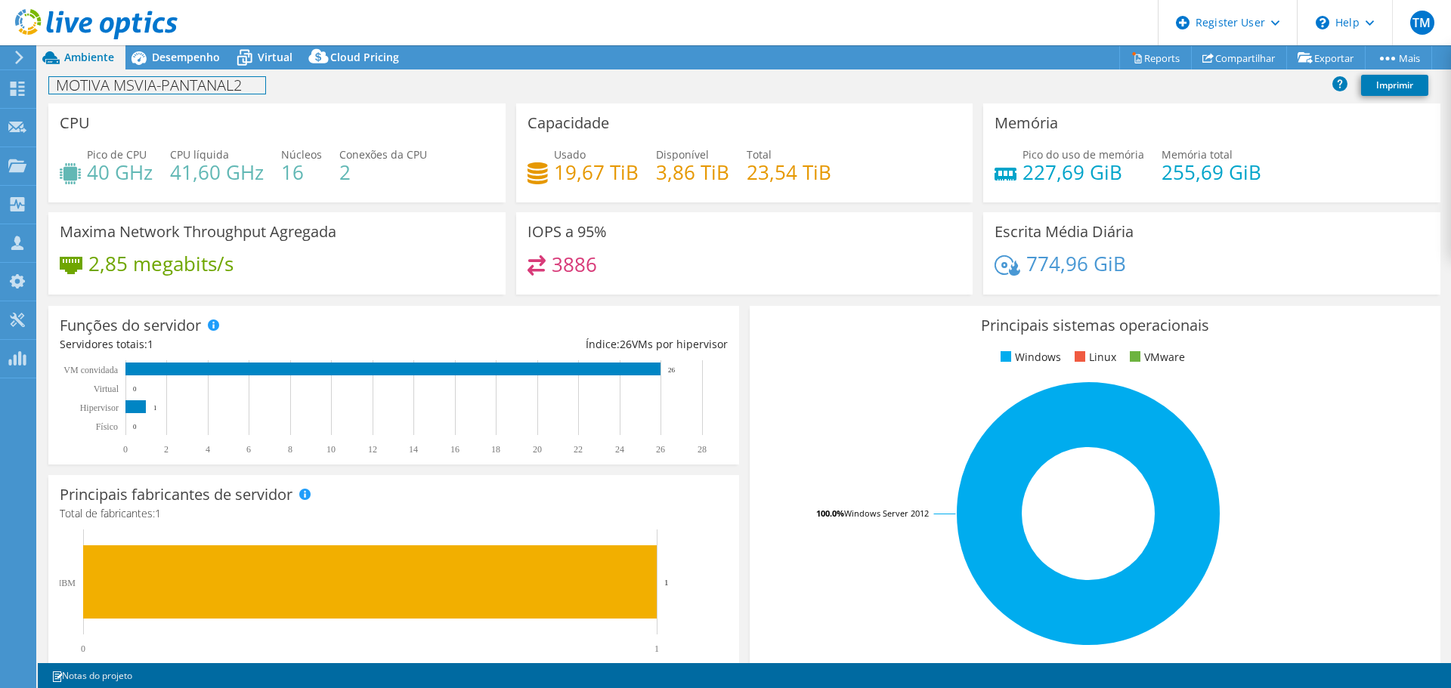
click at [175, 70] on div "MOTIVA MSVIA-PANTANAL2 Imprimir" at bounding box center [744, 87] width 1413 height 34
click at [175, 57] on span "Desempenho" at bounding box center [186, 57] width 68 height 14
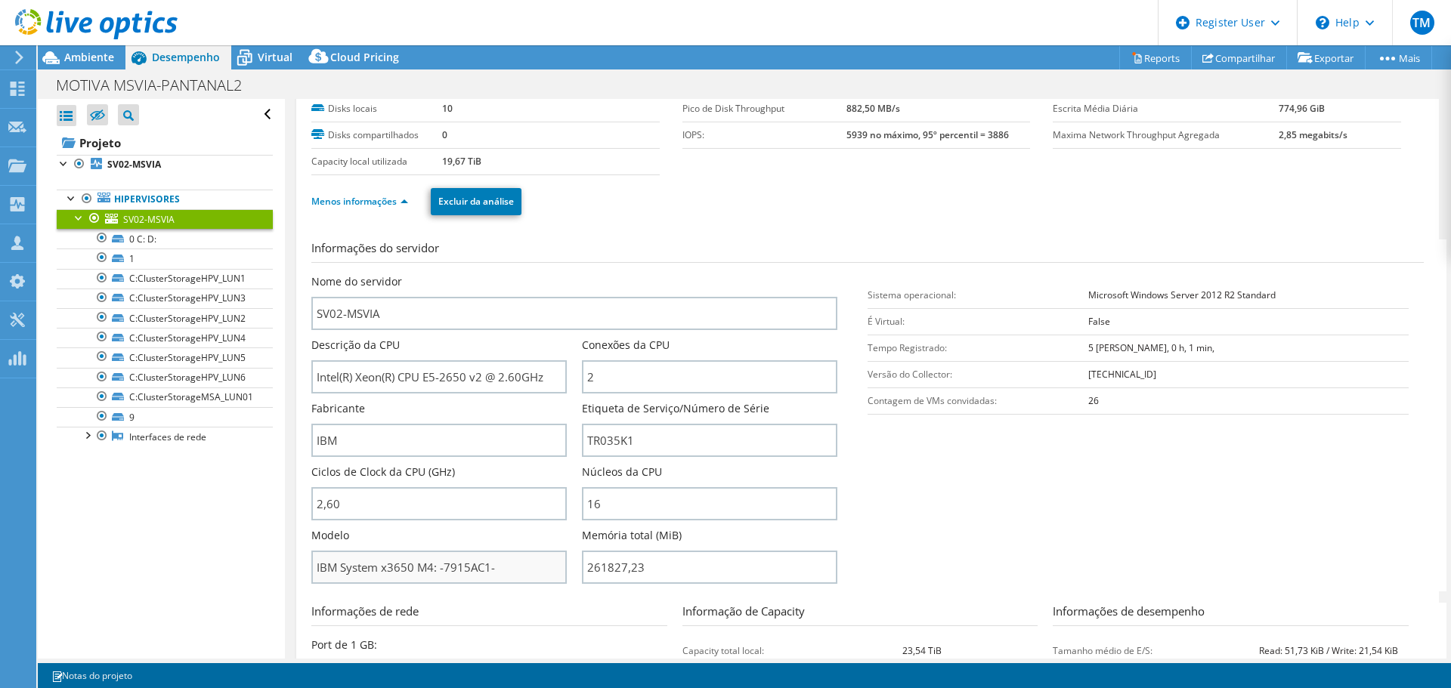
scroll to position [76, 0]
drag, startPoint x: 640, startPoint y: 440, endPoint x: 622, endPoint y: 440, distance: 18.1
click at [622, 440] on input "TR035K1" at bounding box center [709, 439] width 255 height 33
click at [942, 450] on section "Informações do servidor Nome do servidor SV02-MSVIA Descrição da CPU Intel(R) X…" at bounding box center [871, 415] width 1120 height 352
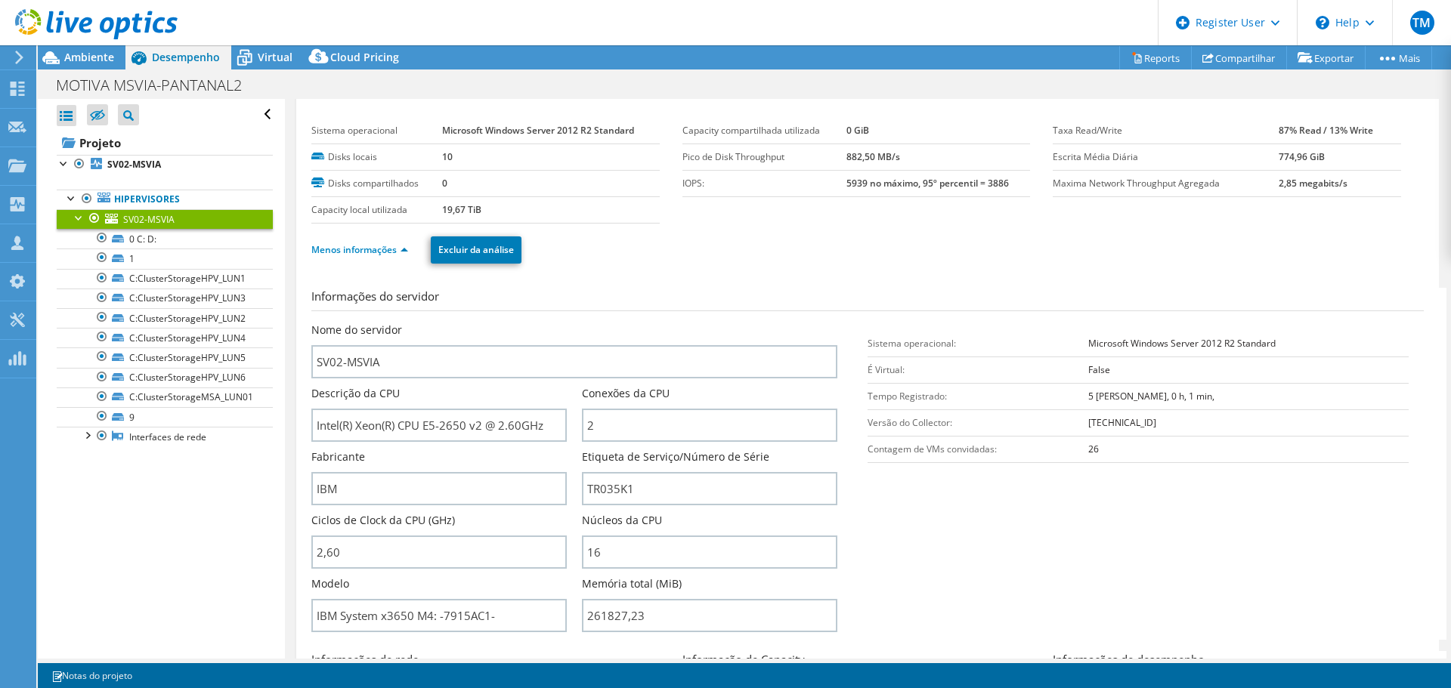
scroll to position [0, 0]
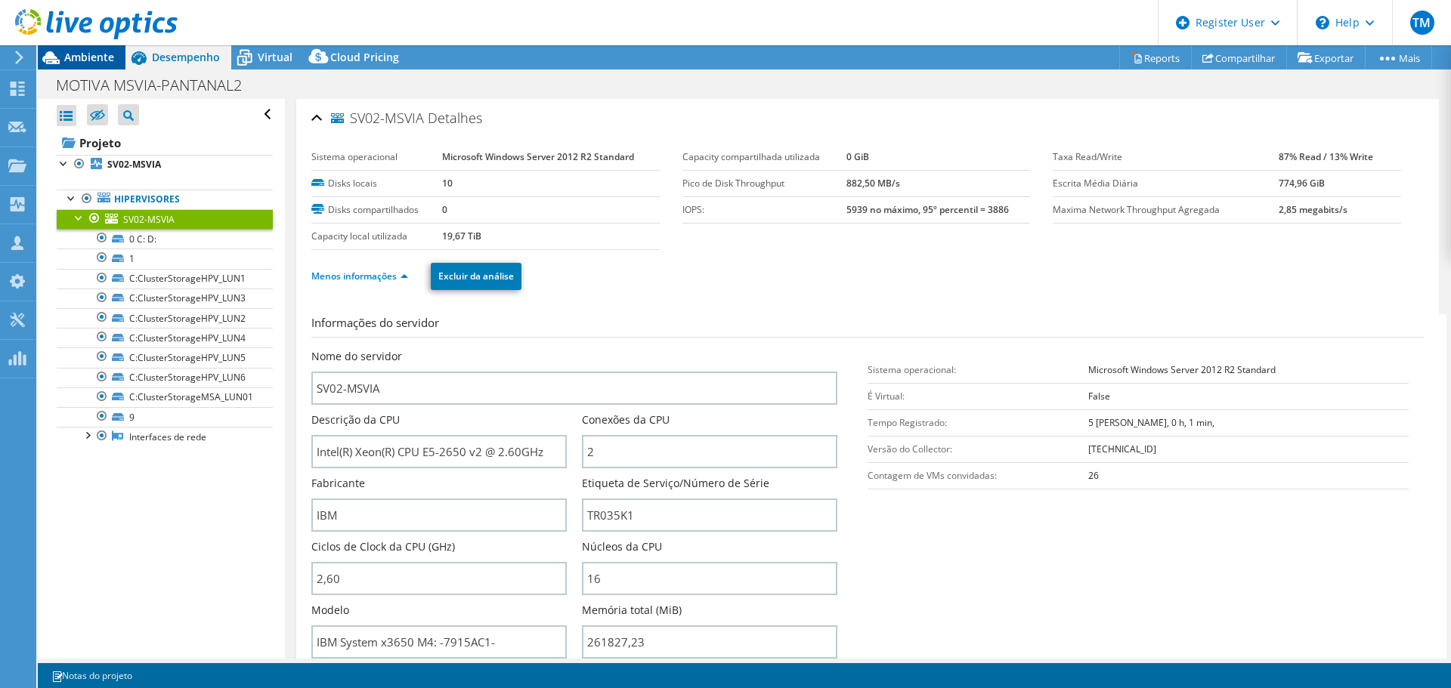
click at [86, 60] on span "Ambiente" at bounding box center [89, 57] width 50 height 14
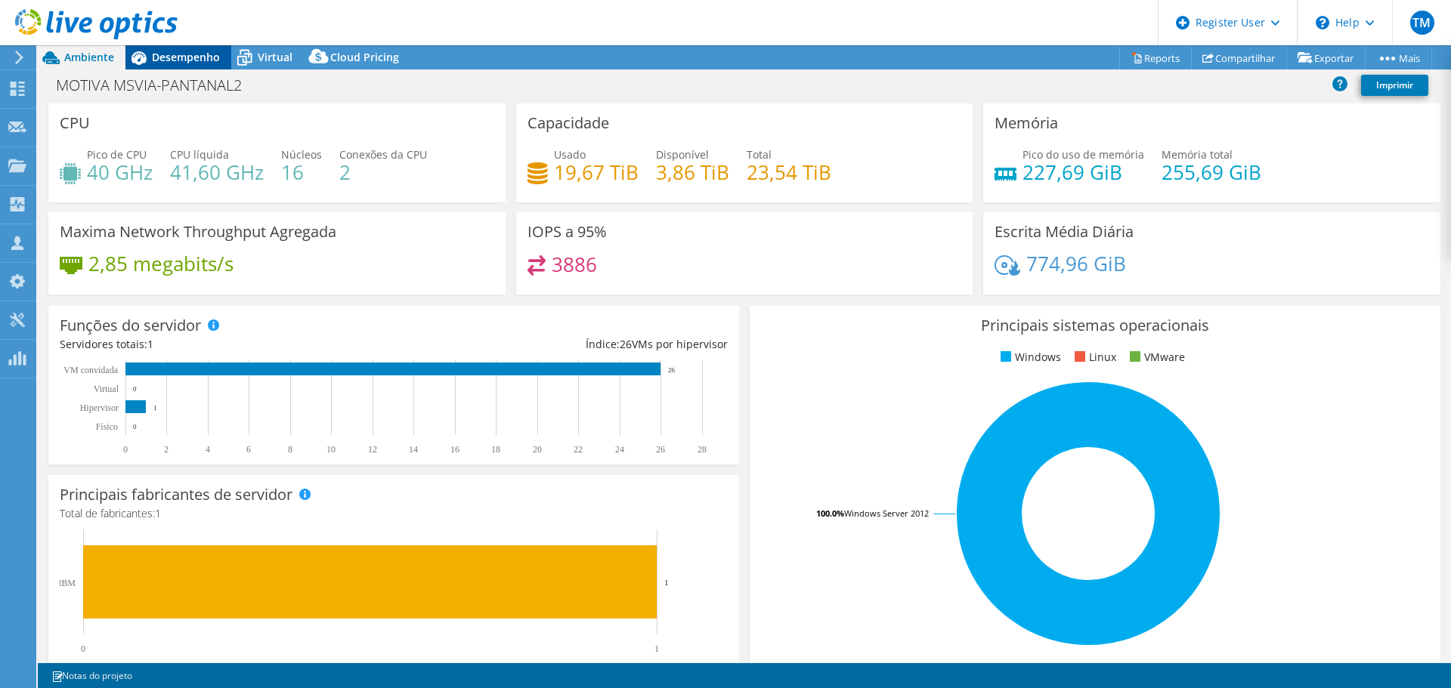
click at [155, 58] on span "Desempenho" at bounding box center [186, 57] width 68 height 14
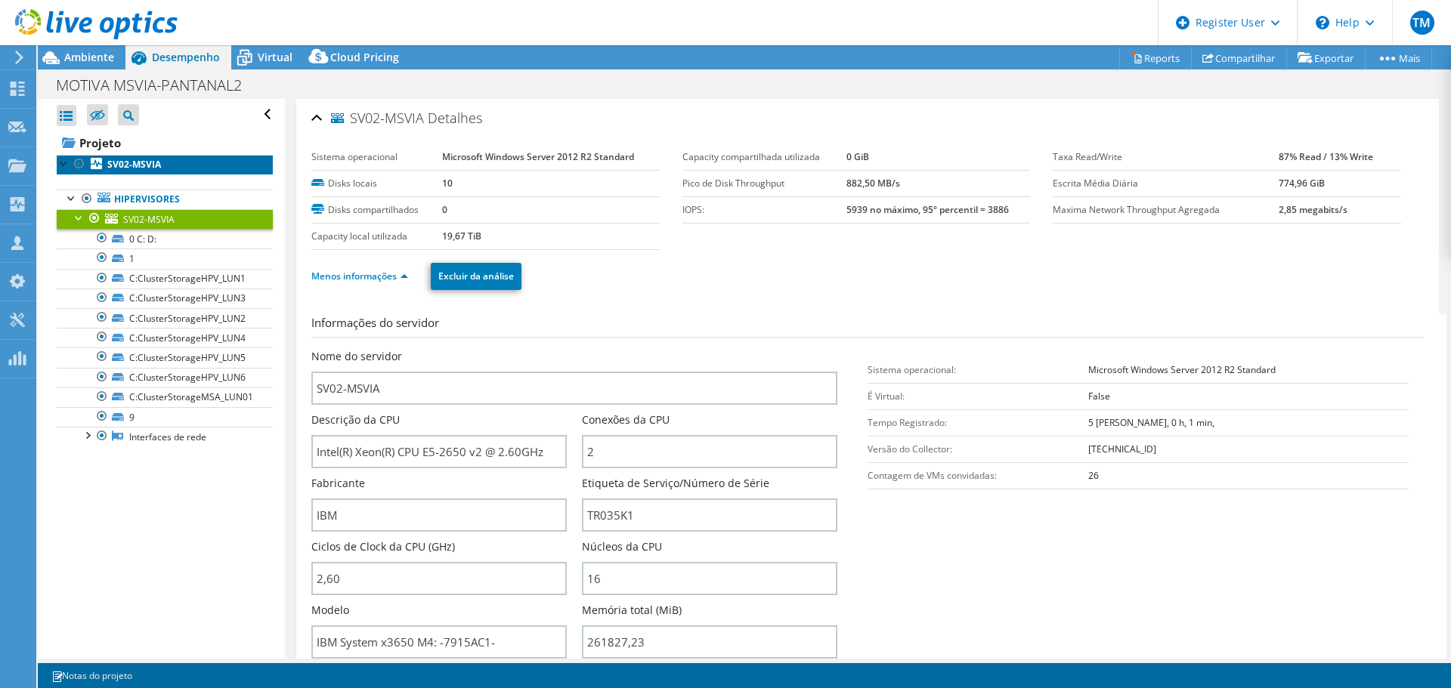
click at [145, 168] on b "SV02-MSVIA" at bounding box center [134, 164] width 54 height 13
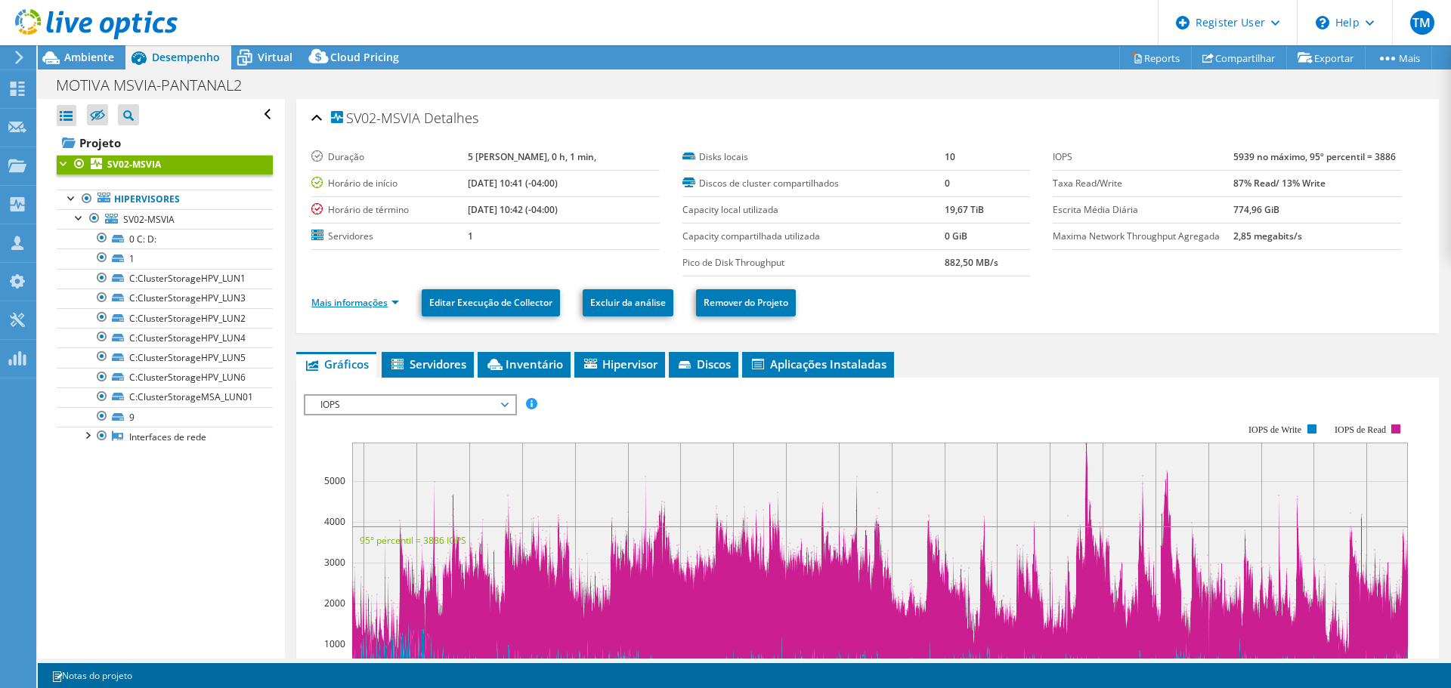
click at [361, 305] on link "Mais informações" at bounding box center [355, 302] width 88 height 13
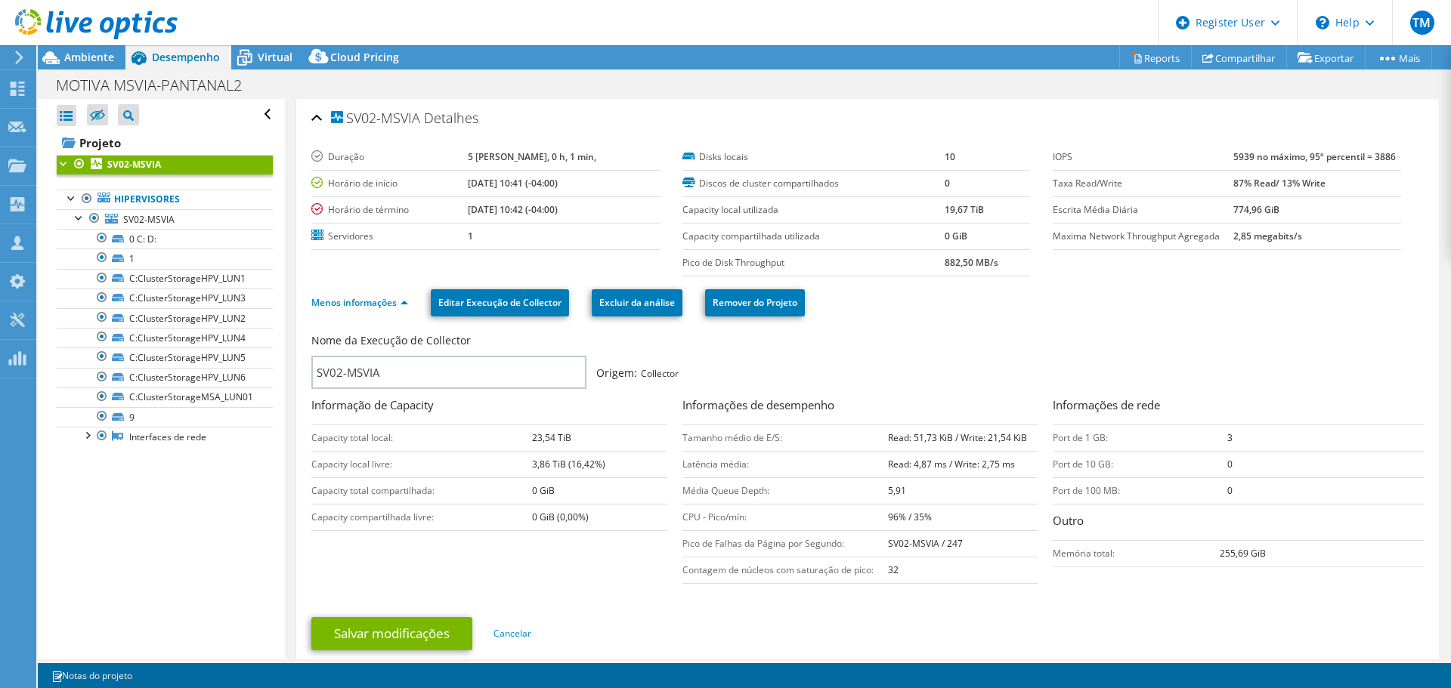
click at [153, 162] on b "SV02-MSVIA" at bounding box center [134, 164] width 54 height 13
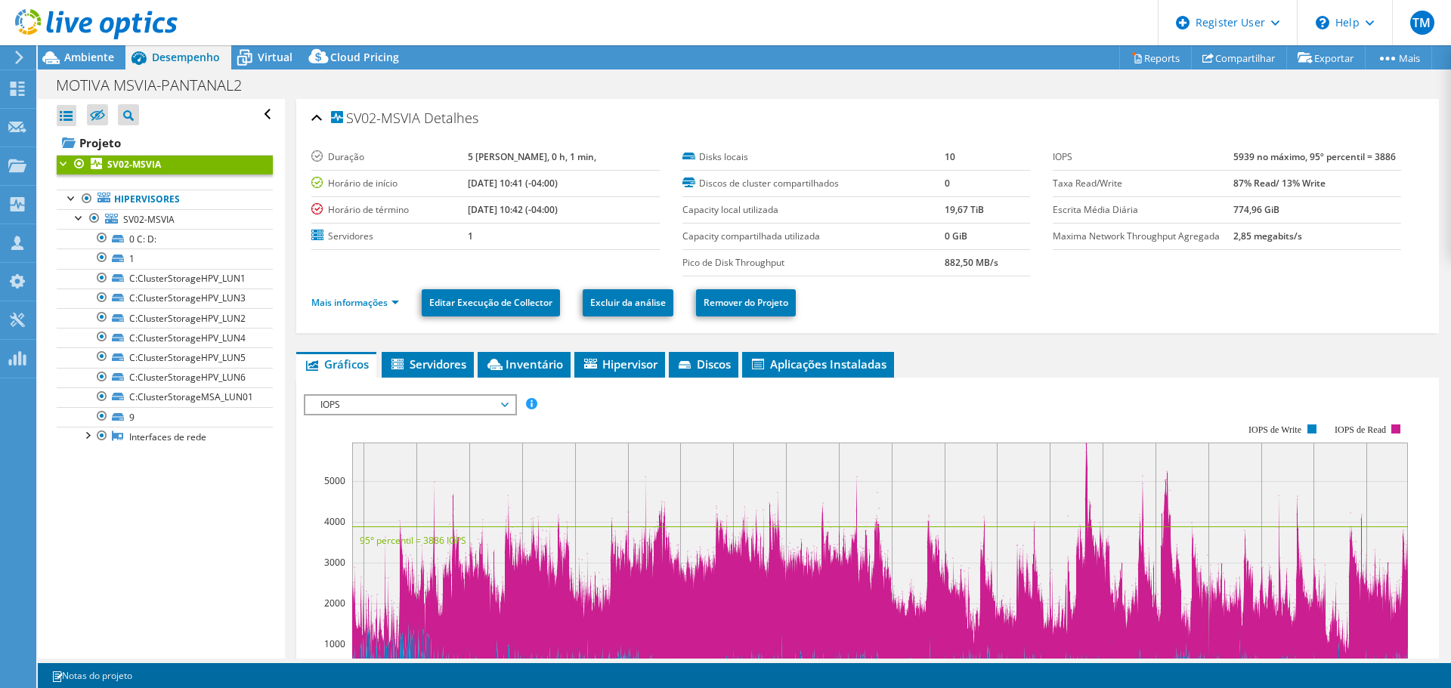
drag, startPoint x: 1225, startPoint y: 159, endPoint x: 1380, endPoint y: 154, distance: 155.7
click at [1380, 154] on tr "IOPS 5939 no máximo, 95º percentil = 3886" at bounding box center [1226, 157] width 348 height 26
click at [82, 57] on span "Ambiente" at bounding box center [89, 57] width 50 height 14
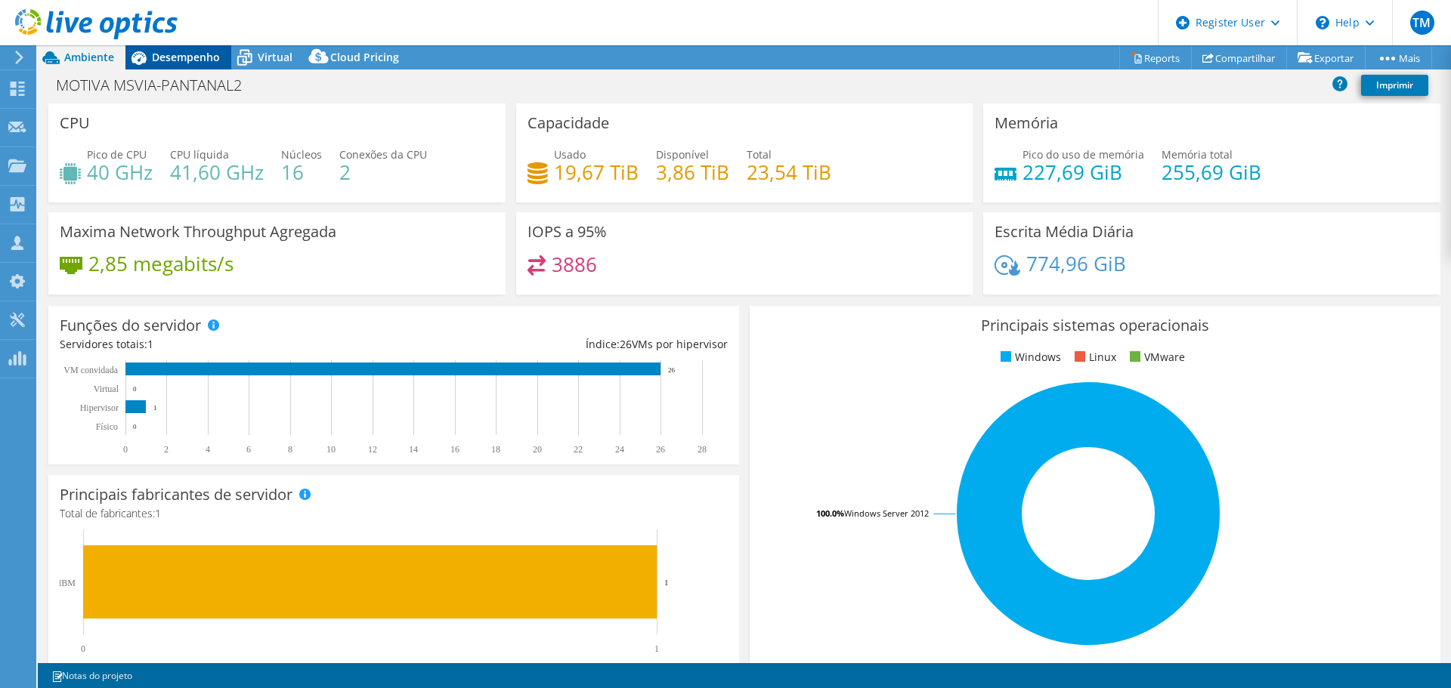
click at [144, 51] on icon at bounding box center [138, 58] width 26 height 26
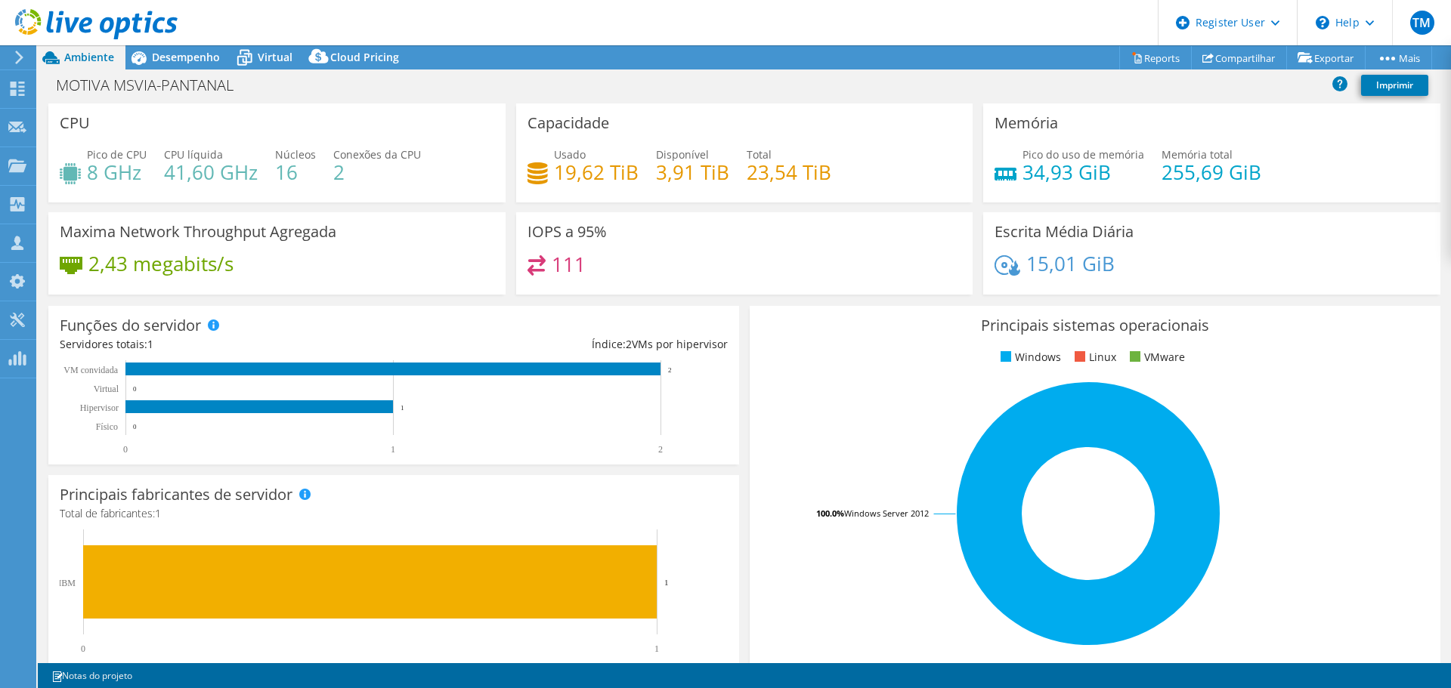
select select "USD"
click at [171, 58] on span "Desempenho" at bounding box center [186, 57] width 68 height 14
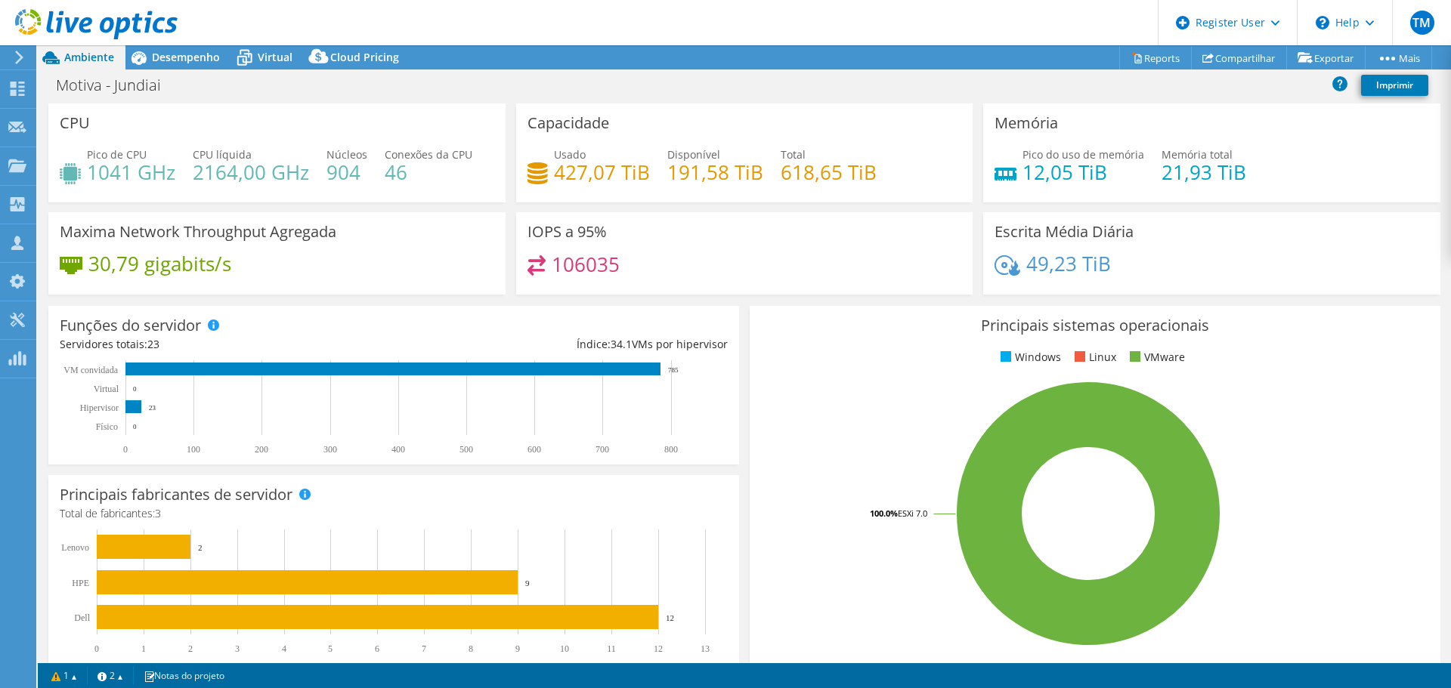
select select "USD"
click at [180, 45] on header "TM Usuário Dell [PERSON_NAME] [PERSON_NAME][EMAIL_ADDRESS][DOMAIN_NAME] Dell My…" at bounding box center [725, 22] width 1451 height 45
click at [179, 68] on div "Desempenho" at bounding box center [178, 57] width 106 height 24
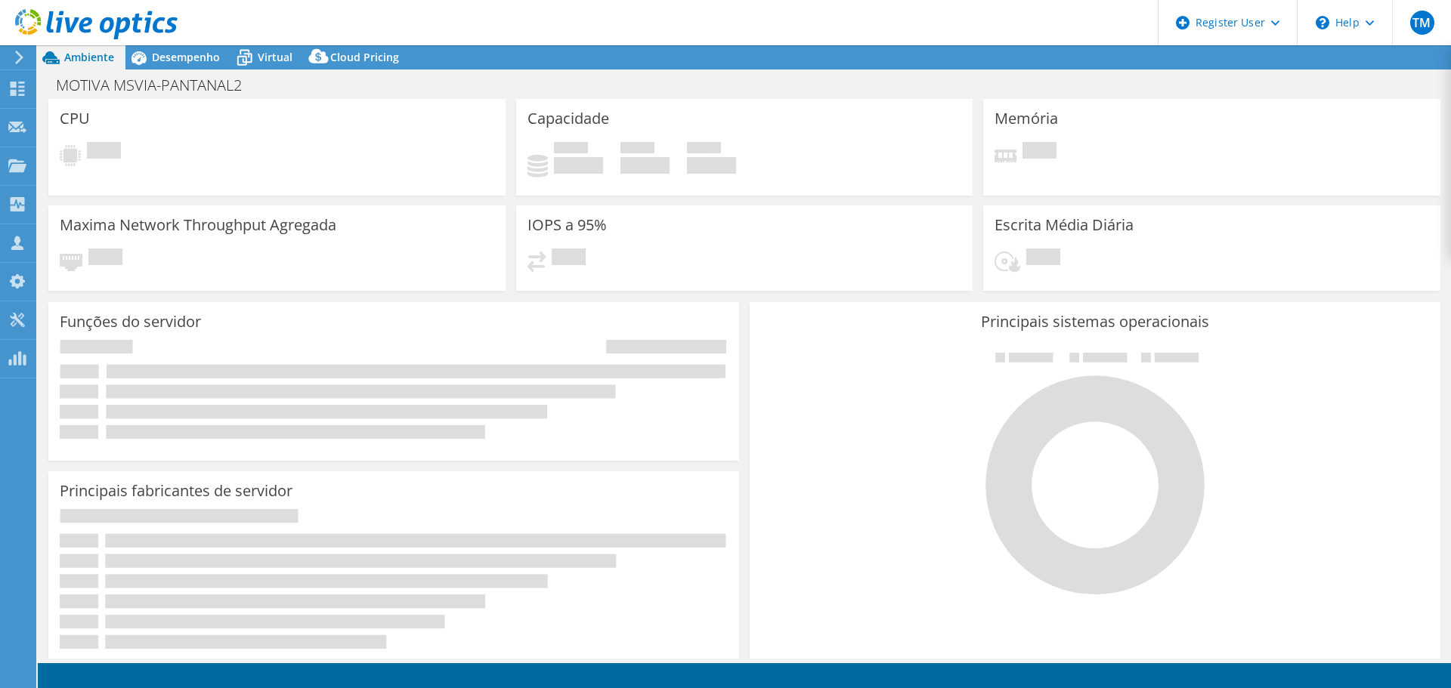
select select "USD"
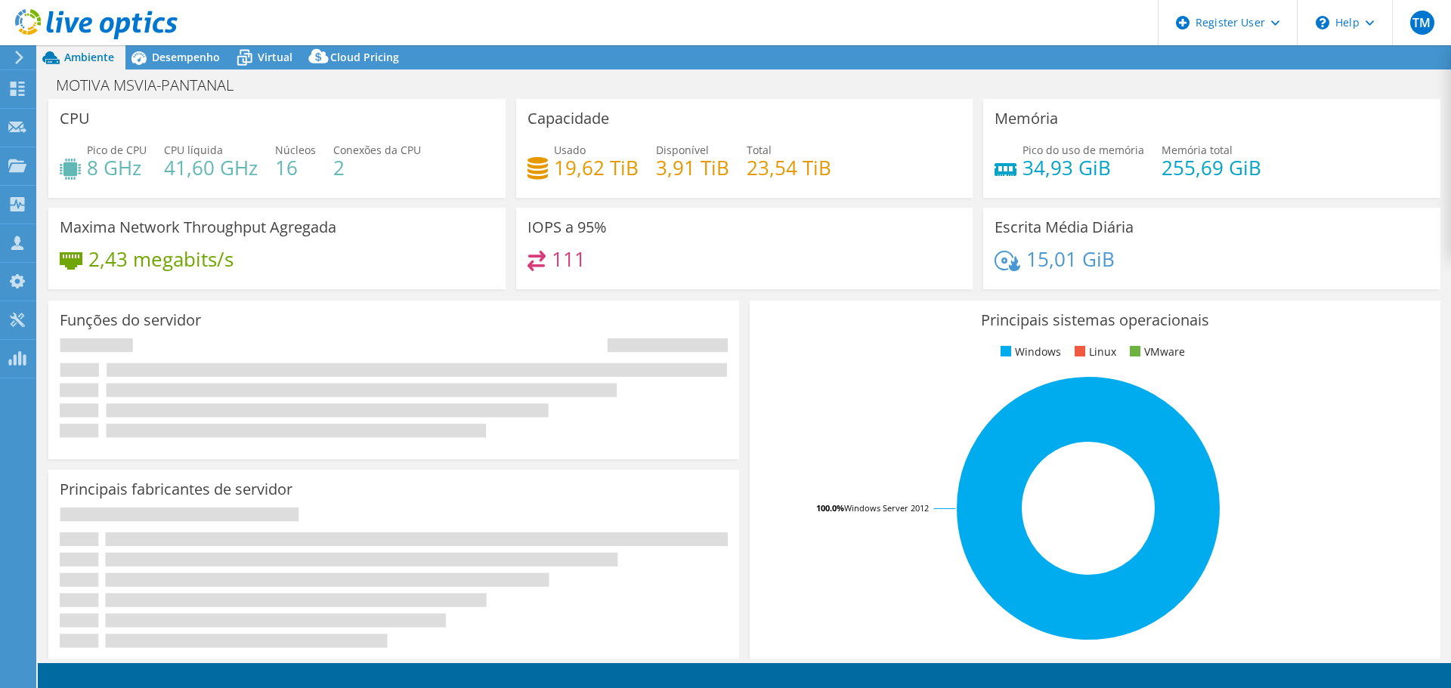
select select "USD"
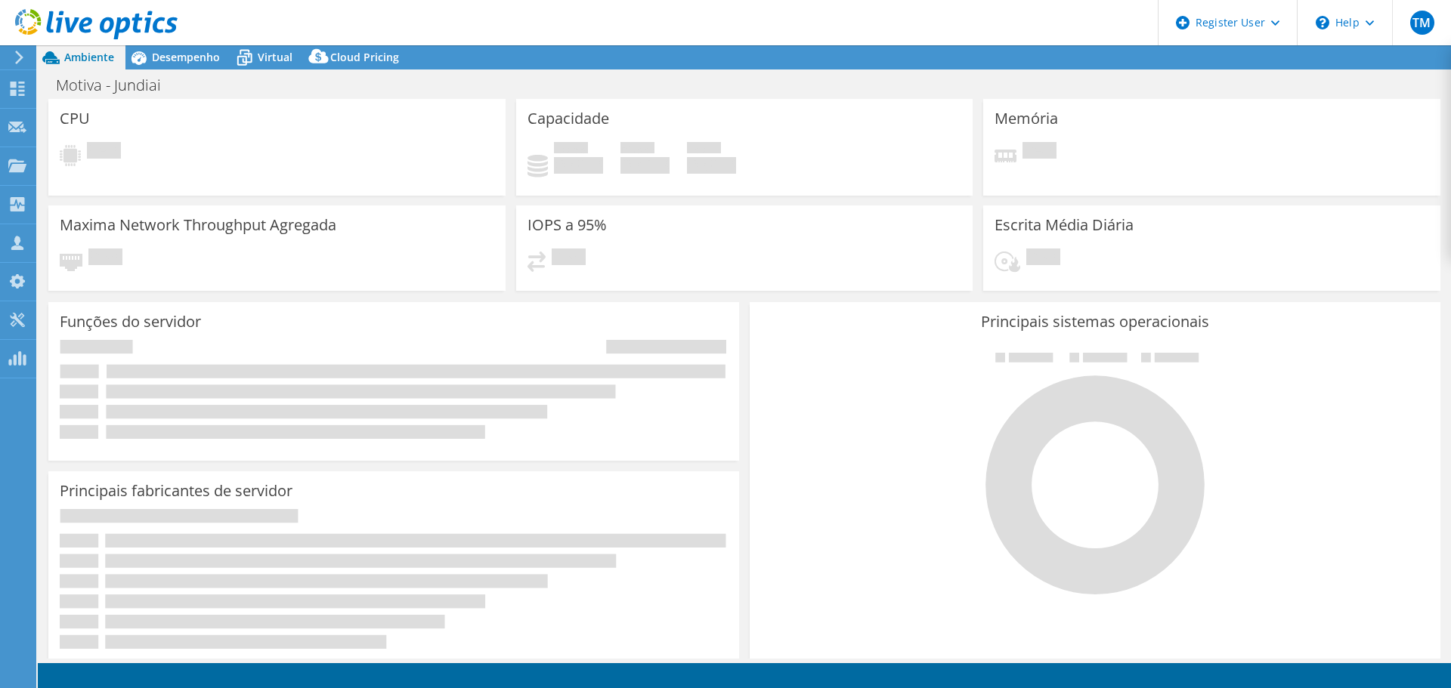
select select "USD"
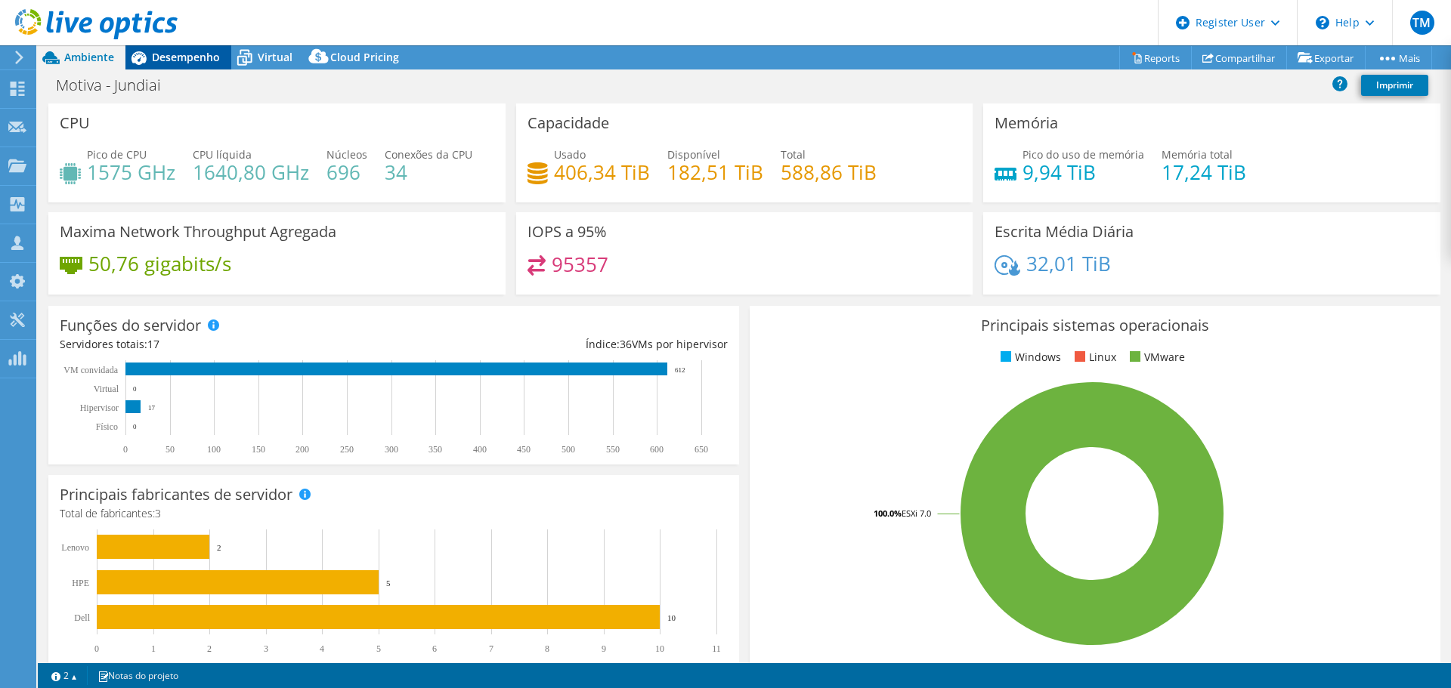
click at [187, 61] on span "Desempenho" at bounding box center [186, 57] width 68 height 14
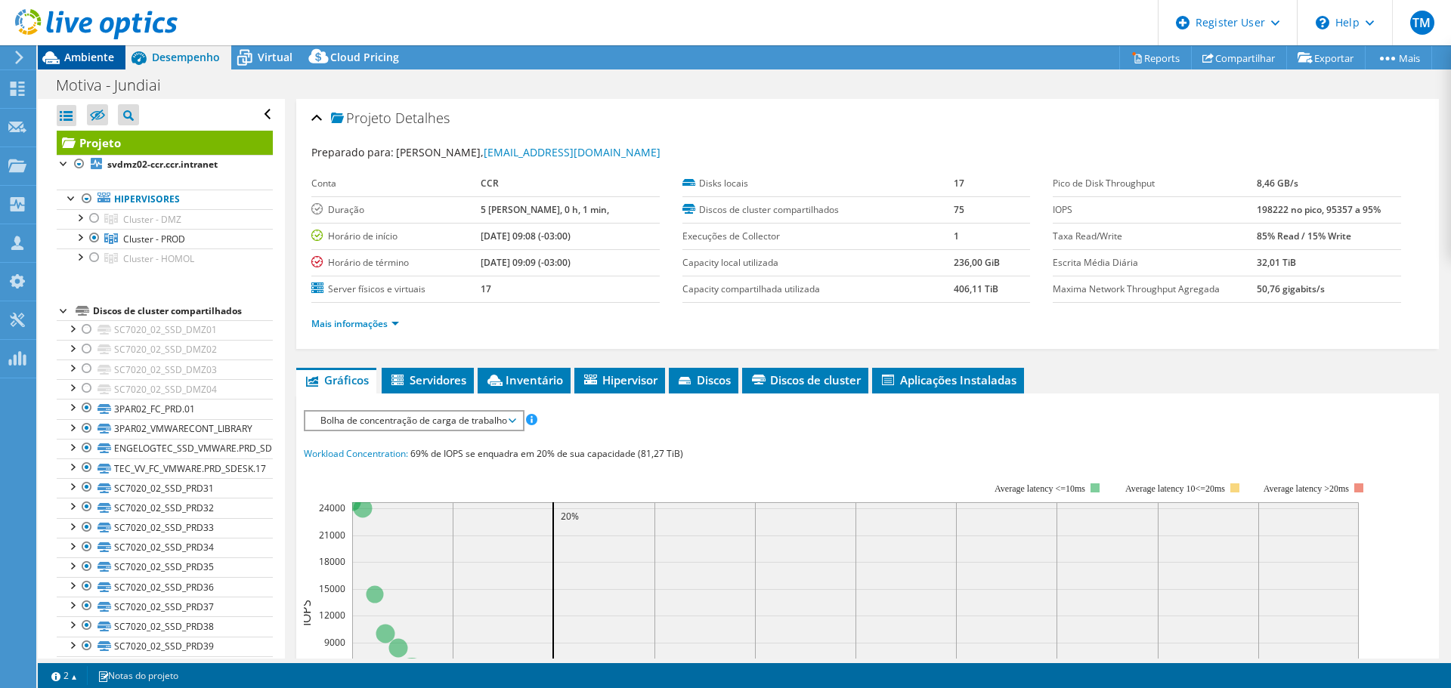
click at [100, 57] on span "Ambiente" at bounding box center [89, 57] width 50 height 14
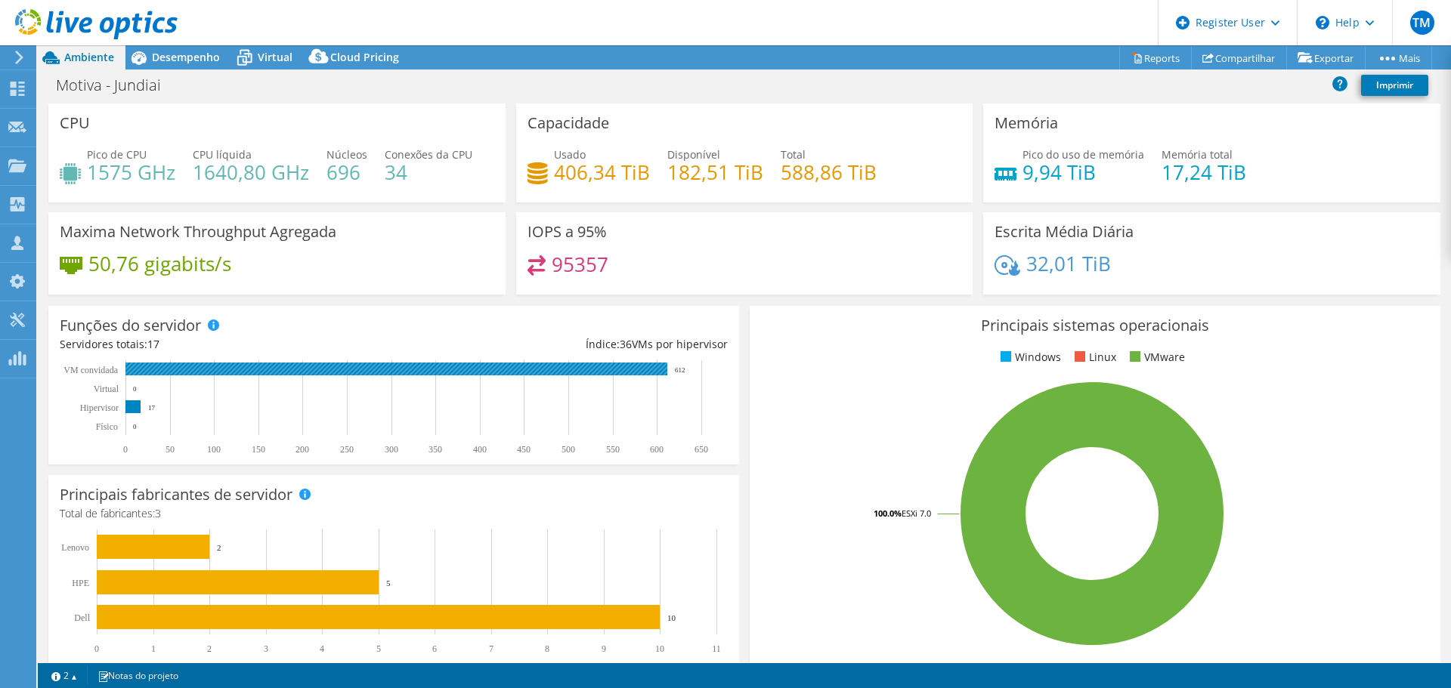
click at [682, 372] on text "612" at bounding box center [680, 370] width 11 height 8
click at [688, 271] on div "95357" at bounding box center [744, 271] width 434 height 32
click at [192, 60] on span "Desempenho" at bounding box center [186, 57] width 68 height 14
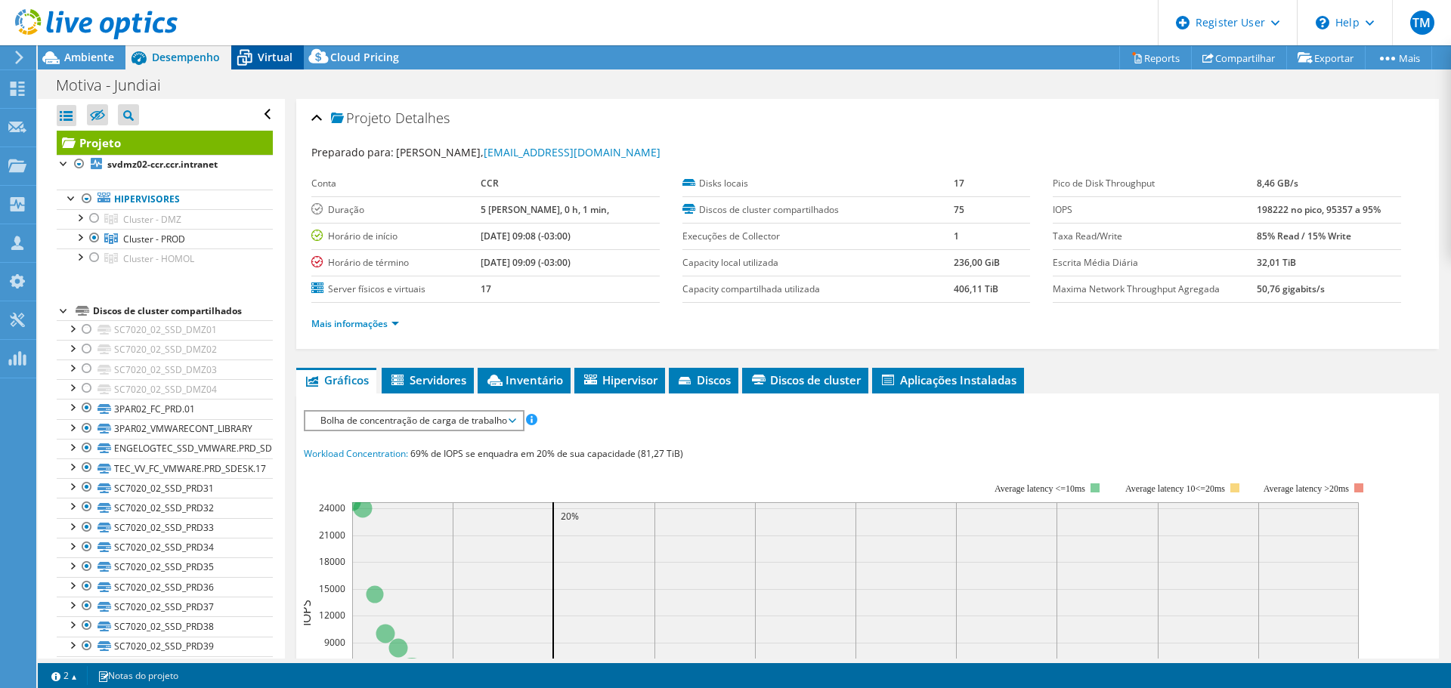
click at [299, 59] on div "Virtual" at bounding box center [267, 57] width 73 height 24
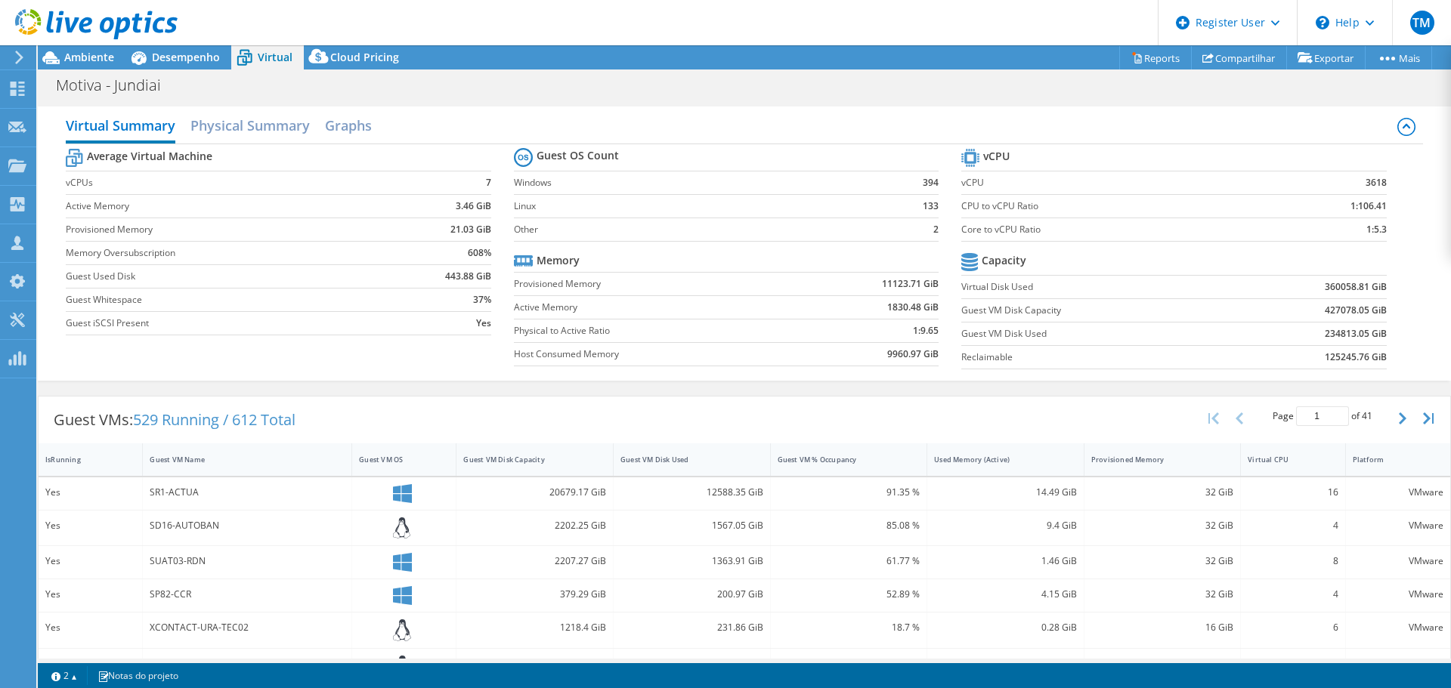
click at [586, 99] on div "Virtual Summary Physical Summary Graphs Average Virtual Machine vCPUs 7 Active …" at bounding box center [744, 243] width 1413 height 289
click at [175, 59] on span "Desempenho" at bounding box center [186, 57] width 68 height 14
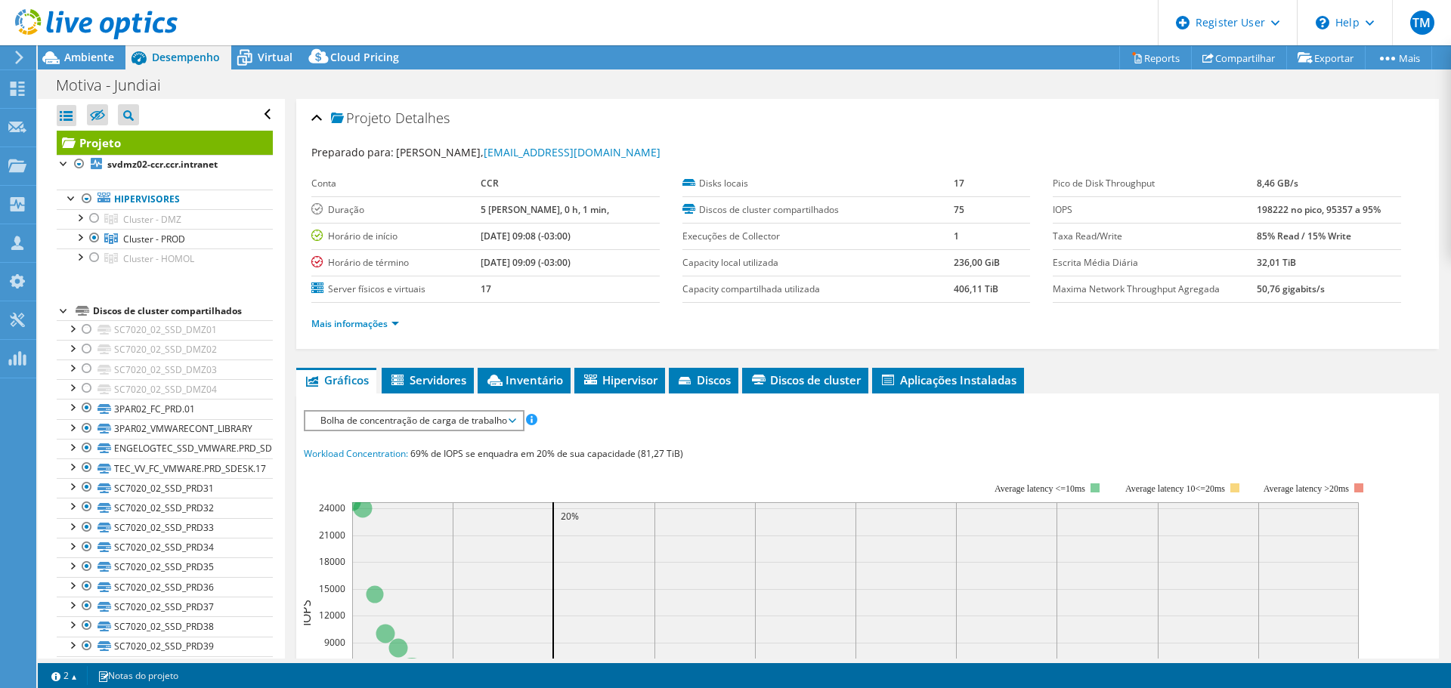
click at [946, 62] on div "Ações de projeto Ações de projeto Reports Compartilhar Exportar vSAN ReadyNode …" at bounding box center [744, 57] width 1413 height 24
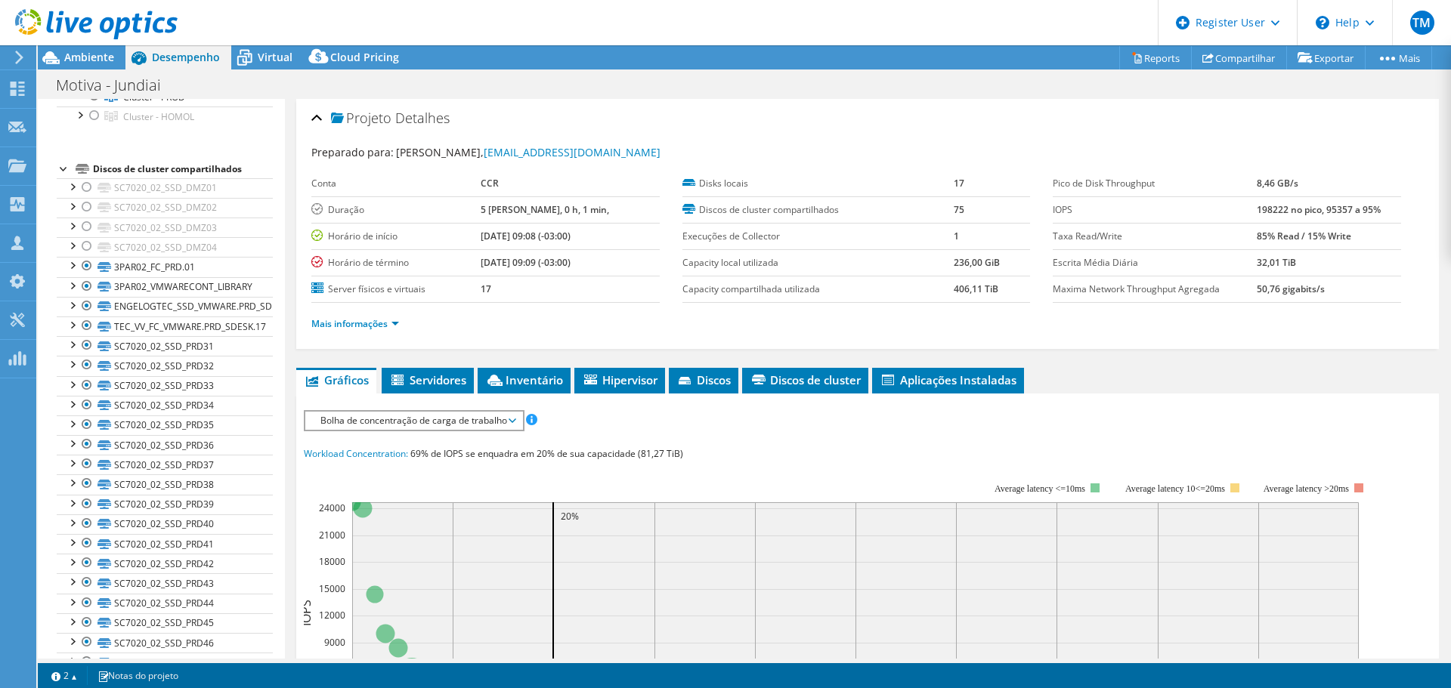
scroll to position [109, 0]
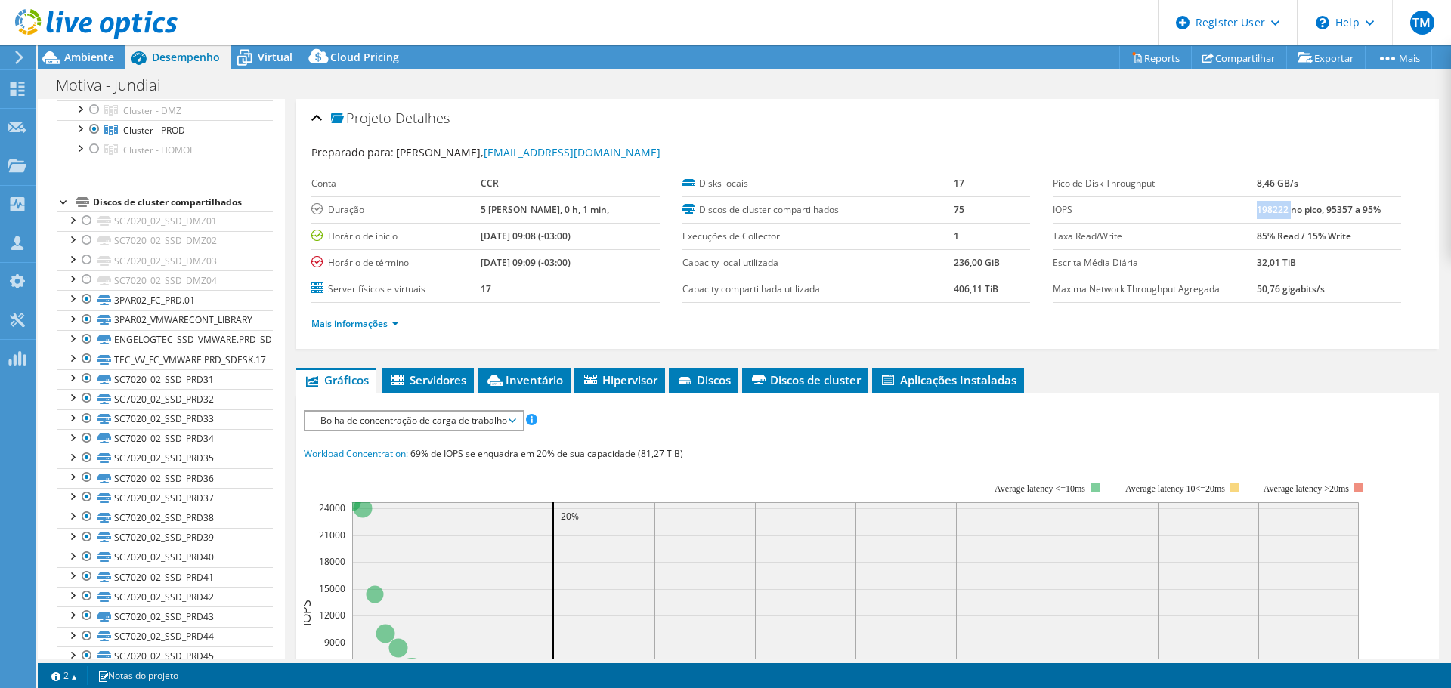
drag, startPoint x: 1246, startPoint y: 211, endPoint x: 1279, endPoint y: 210, distance: 33.3
click at [1279, 210] on b "198222 no pico, 95357 a 95%" at bounding box center [1318, 209] width 124 height 13
click at [992, 141] on div "Preparado para: [PERSON_NAME], [EMAIL_ADDRESS][DOMAIN_NAME] Conta CCR Duração 5…" at bounding box center [867, 240] width 1112 height 210
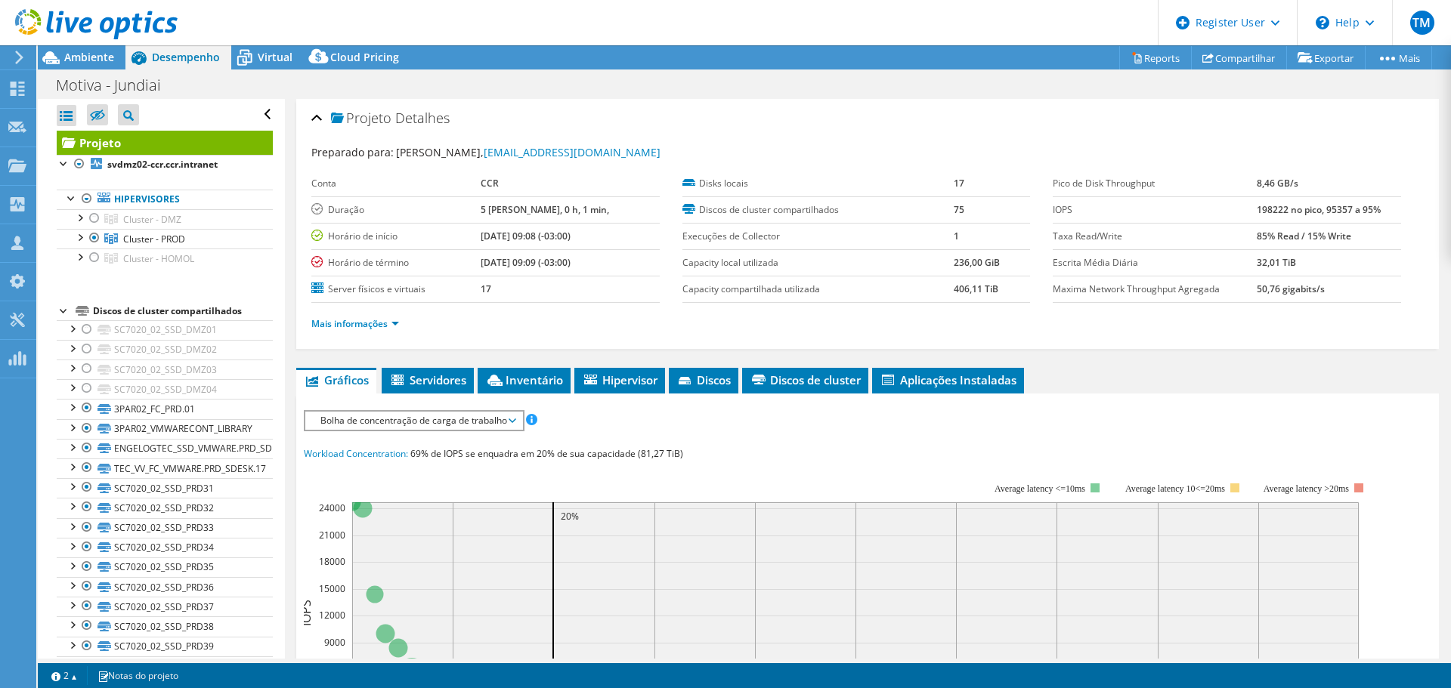
click at [783, 147] on div "Preparado para: [PERSON_NAME], [EMAIL_ADDRESS][DOMAIN_NAME]" at bounding box center [867, 152] width 1112 height 17
click at [332, 322] on link "Mais informações" at bounding box center [355, 323] width 88 height 13
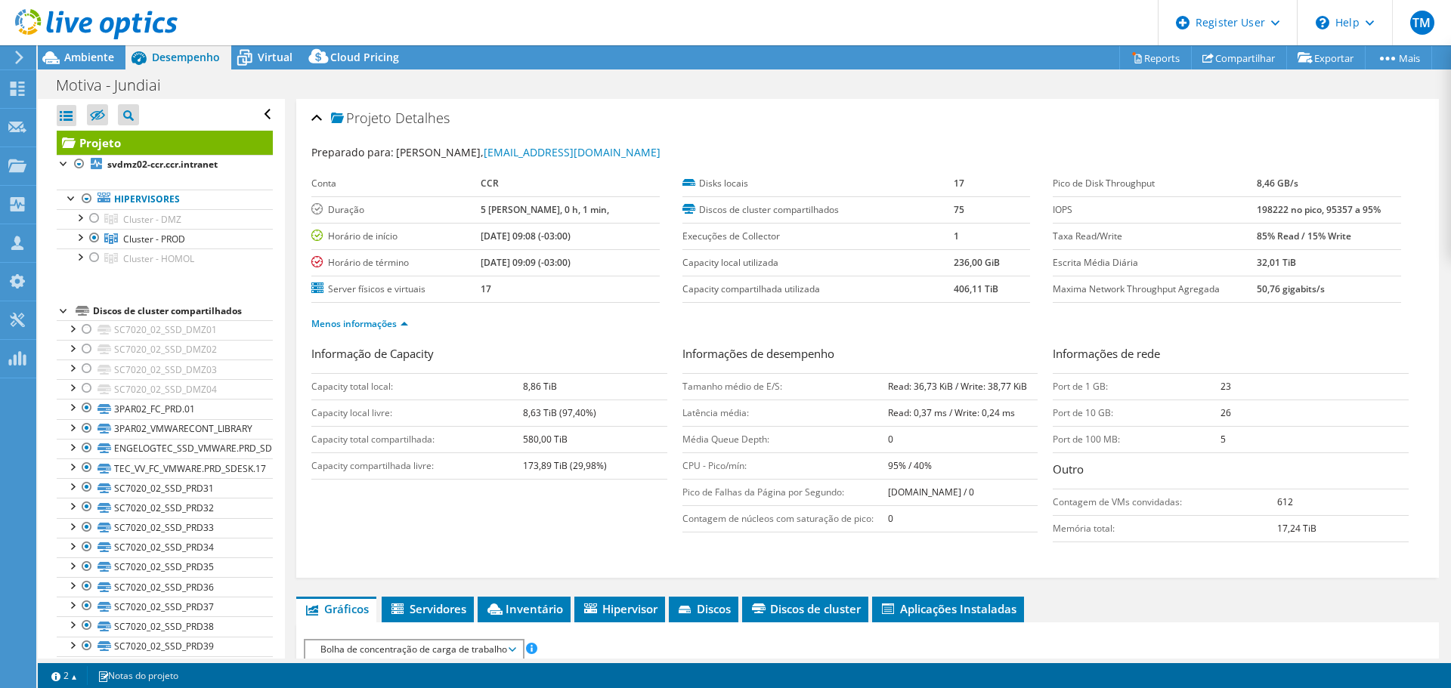
drag, startPoint x: 864, startPoint y: 397, endPoint x: 951, endPoint y: 406, distance: 88.0
click at [951, 406] on tbody "Tamanho médio de E/S: Read: 36,73 KiB / Write: 38,77 KiB Latência média: Read: …" at bounding box center [860, 452] width 356 height 159
click at [918, 397] on td "Read: 36,73 KiB / Write: 38,77 KiB" at bounding box center [963, 386] width 150 height 26
